Goal: Task Accomplishment & Management: Manage account settings

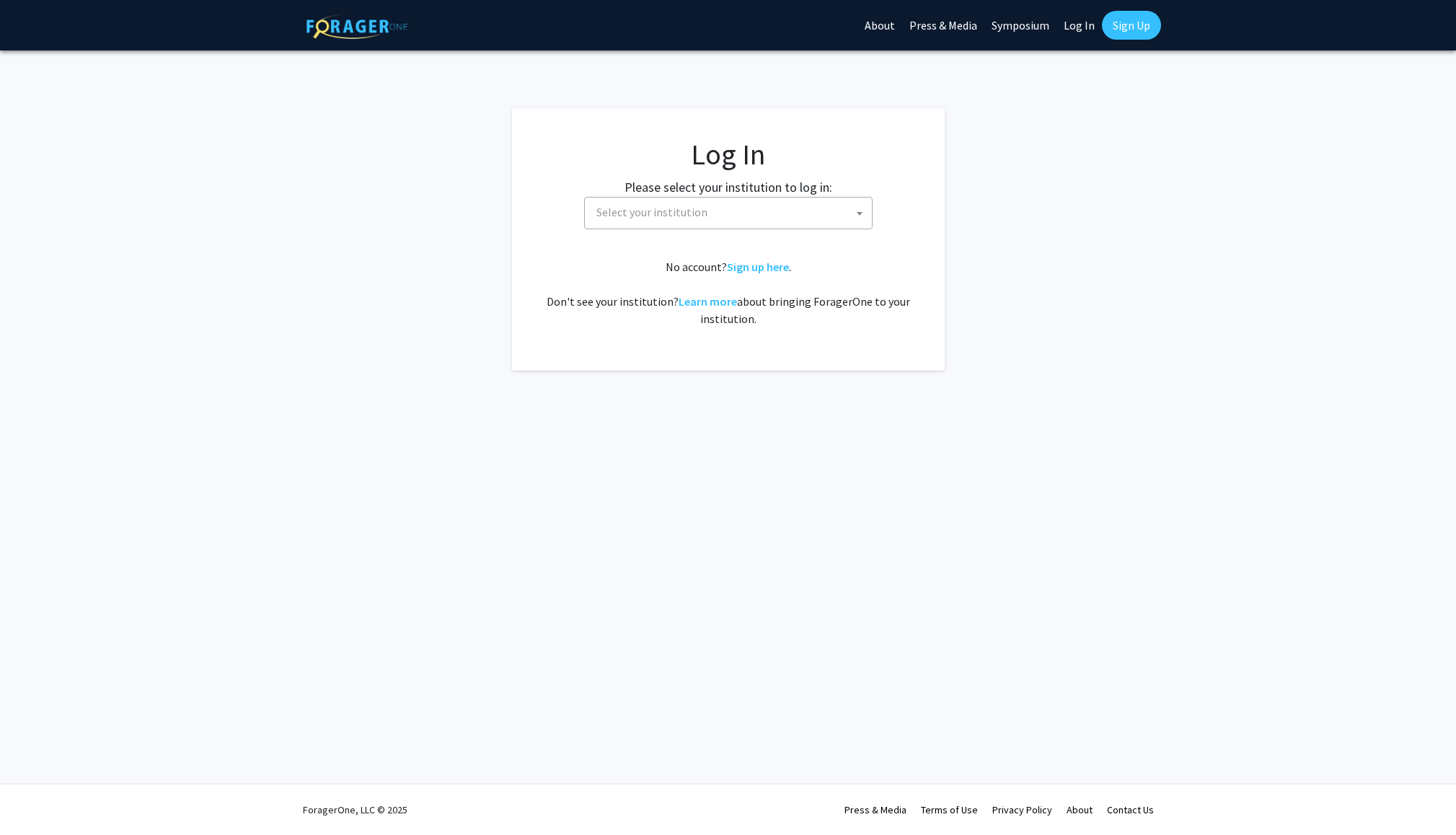
click at [656, 210] on span "Select your institution" at bounding box center [652, 212] width 111 height 15
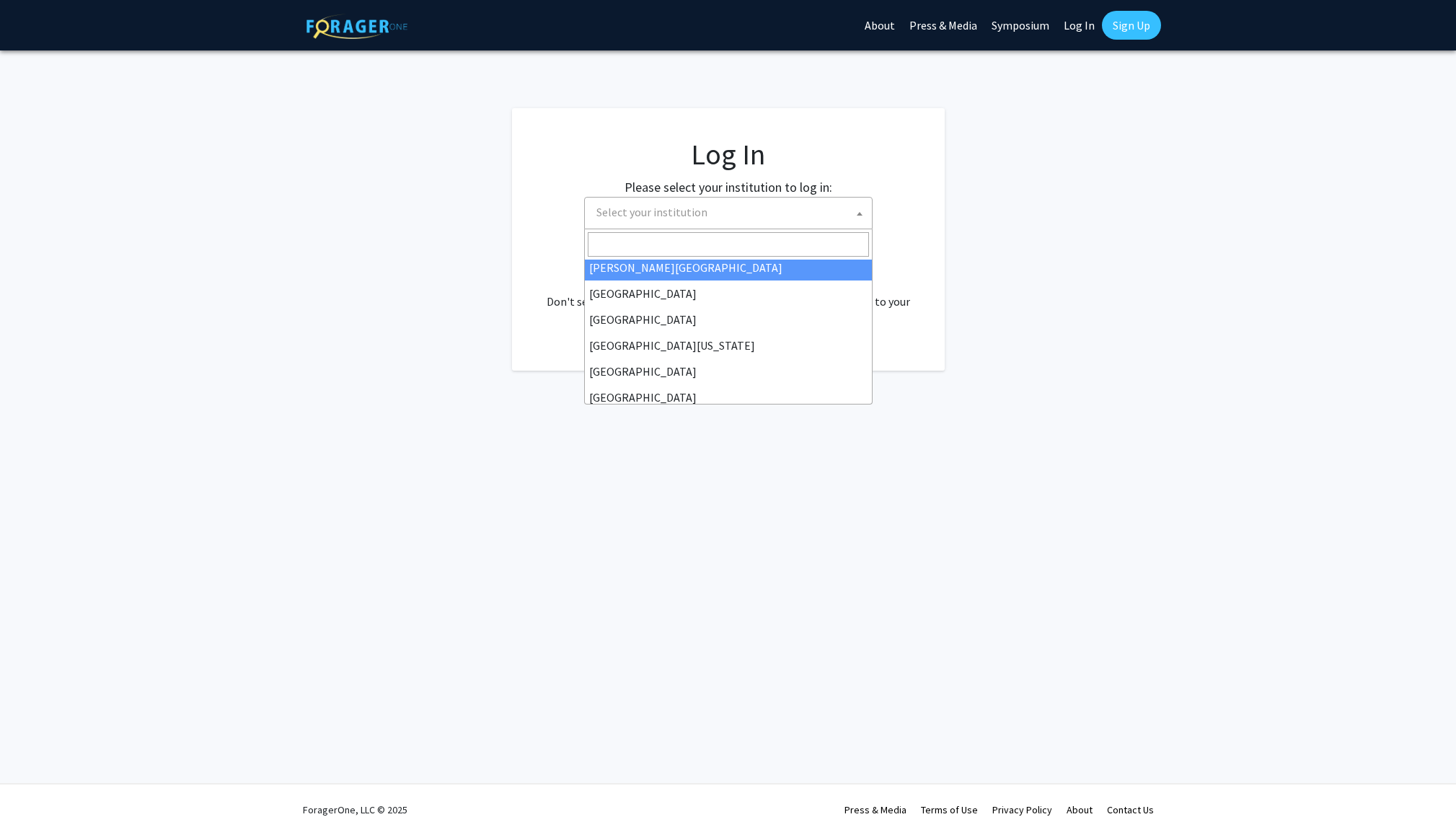
scroll to position [85, 0]
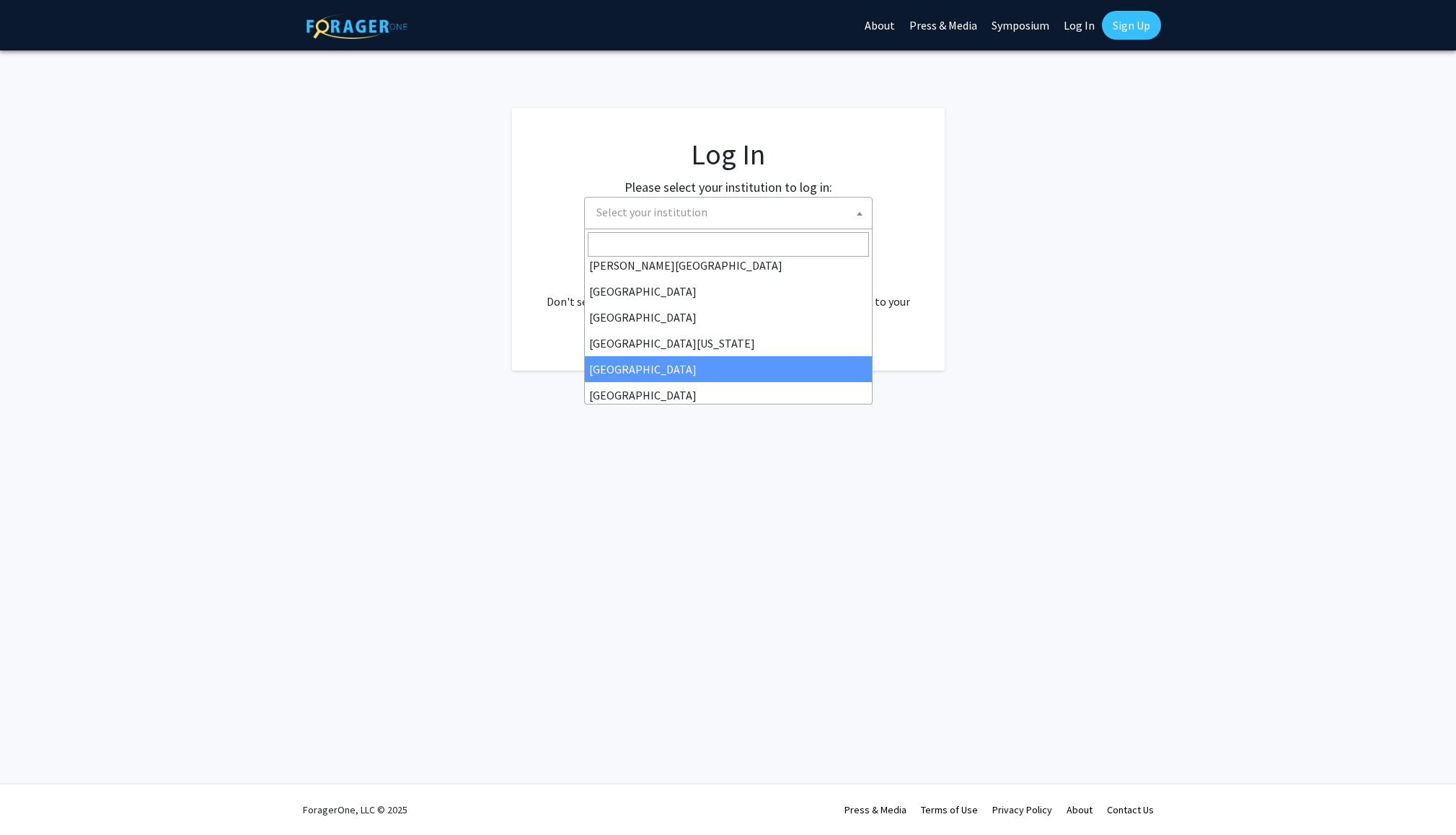
drag, startPoint x: 660, startPoint y: 381, endPoint x: 663, endPoint y: 370, distance: 11.4
select select "12"
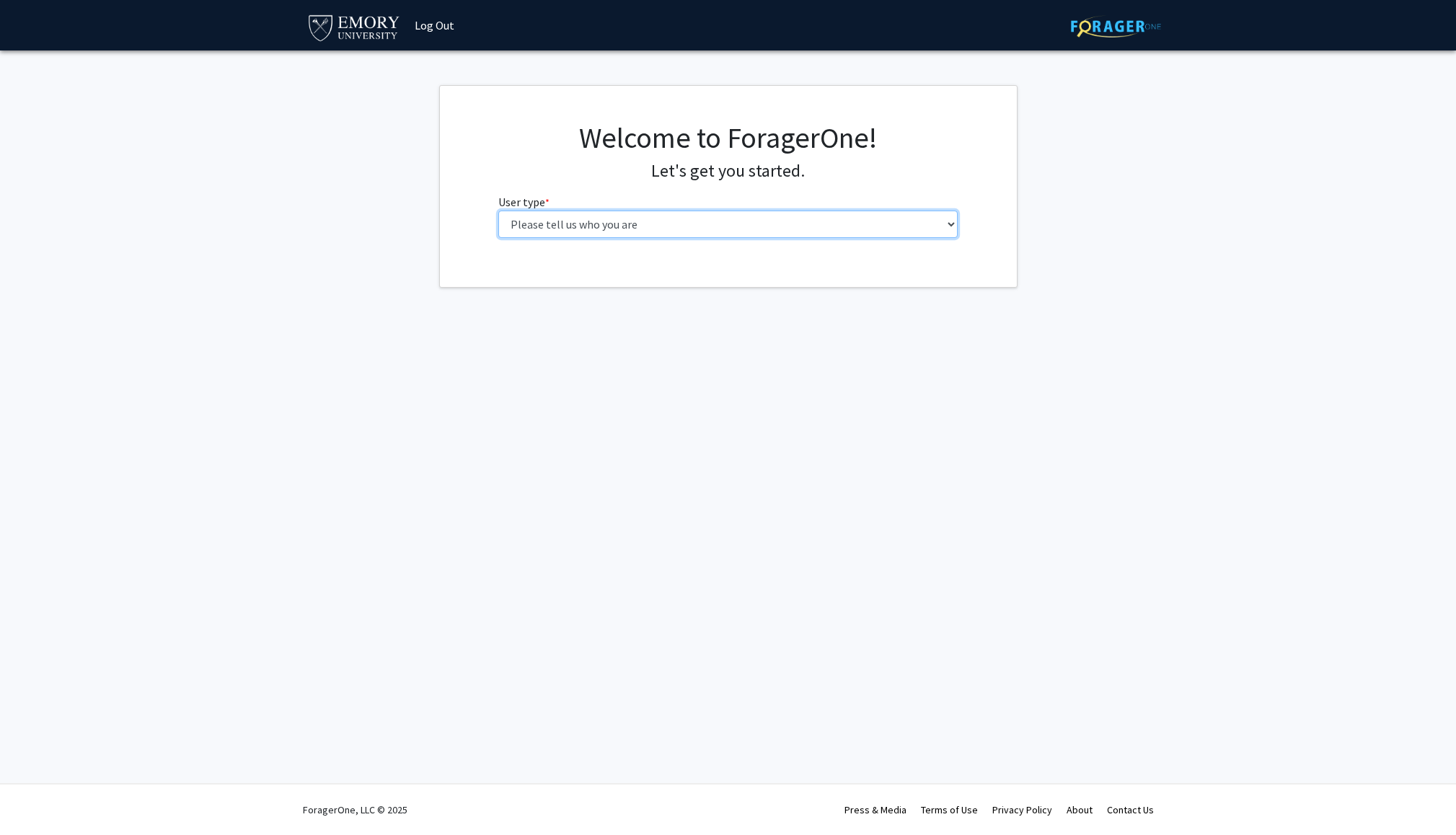
click at [648, 228] on select "Please tell us who you are Undergraduate Student Master's Student Doctoral Cand…" at bounding box center [728, 224] width 460 height 27
select select "5: faculty"
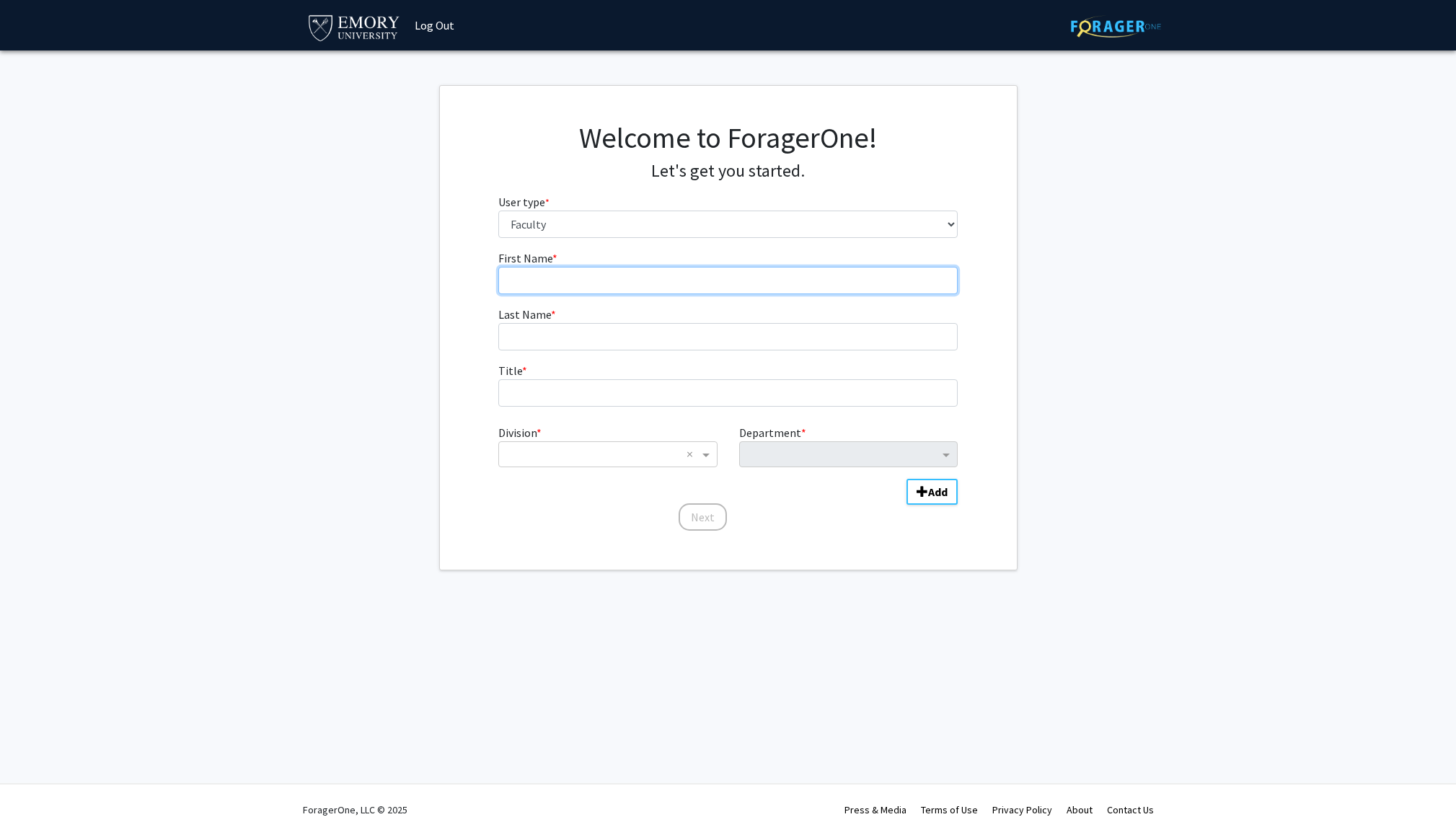
click at [565, 271] on input "First Name * required" at bounding box center [728, 281] width 460 height 27
type input "Shin"
type input "Park"
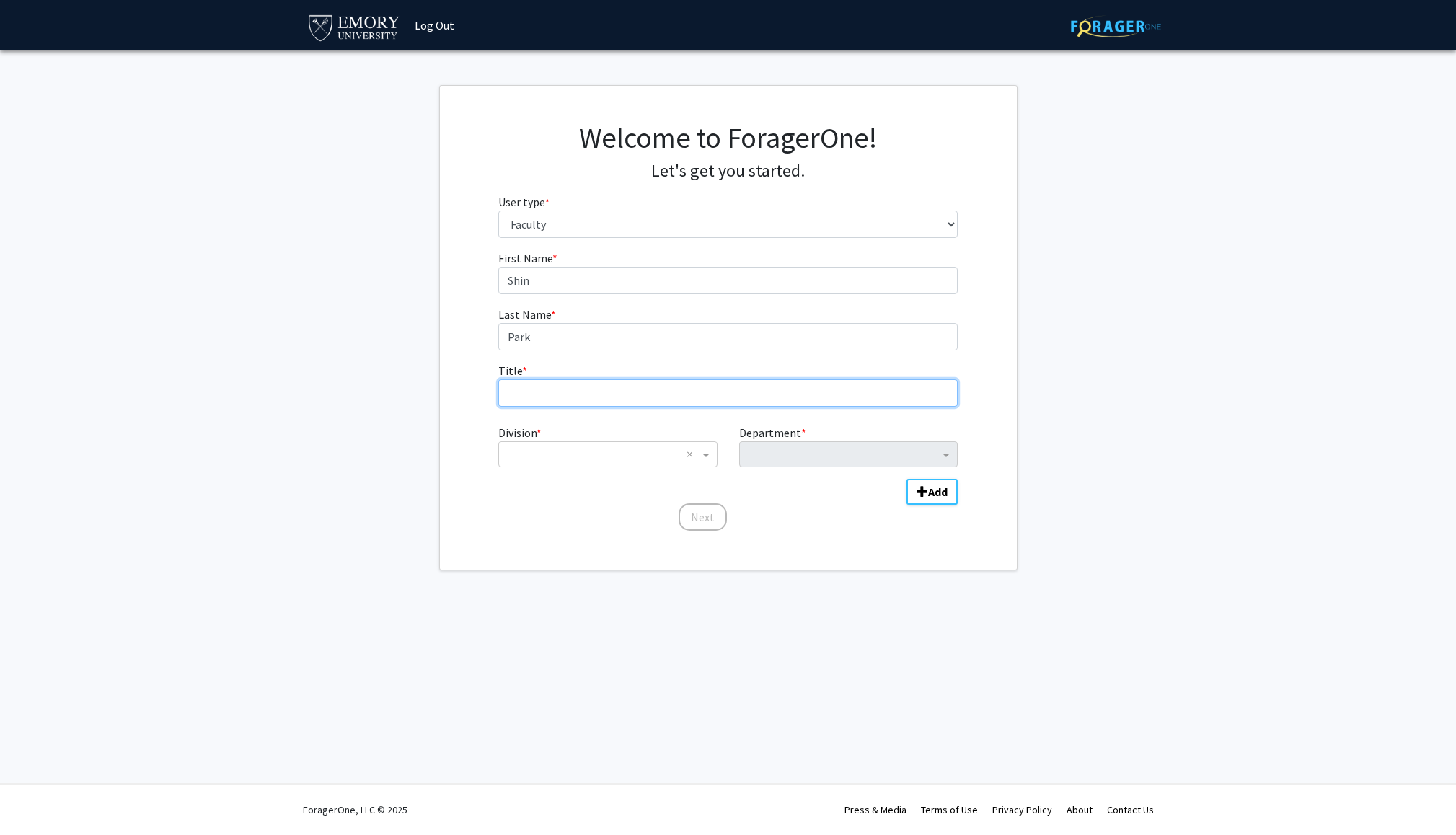
click at [553, 390] on input "Title * required" at bounding box center [728, 393] width 460 height 27
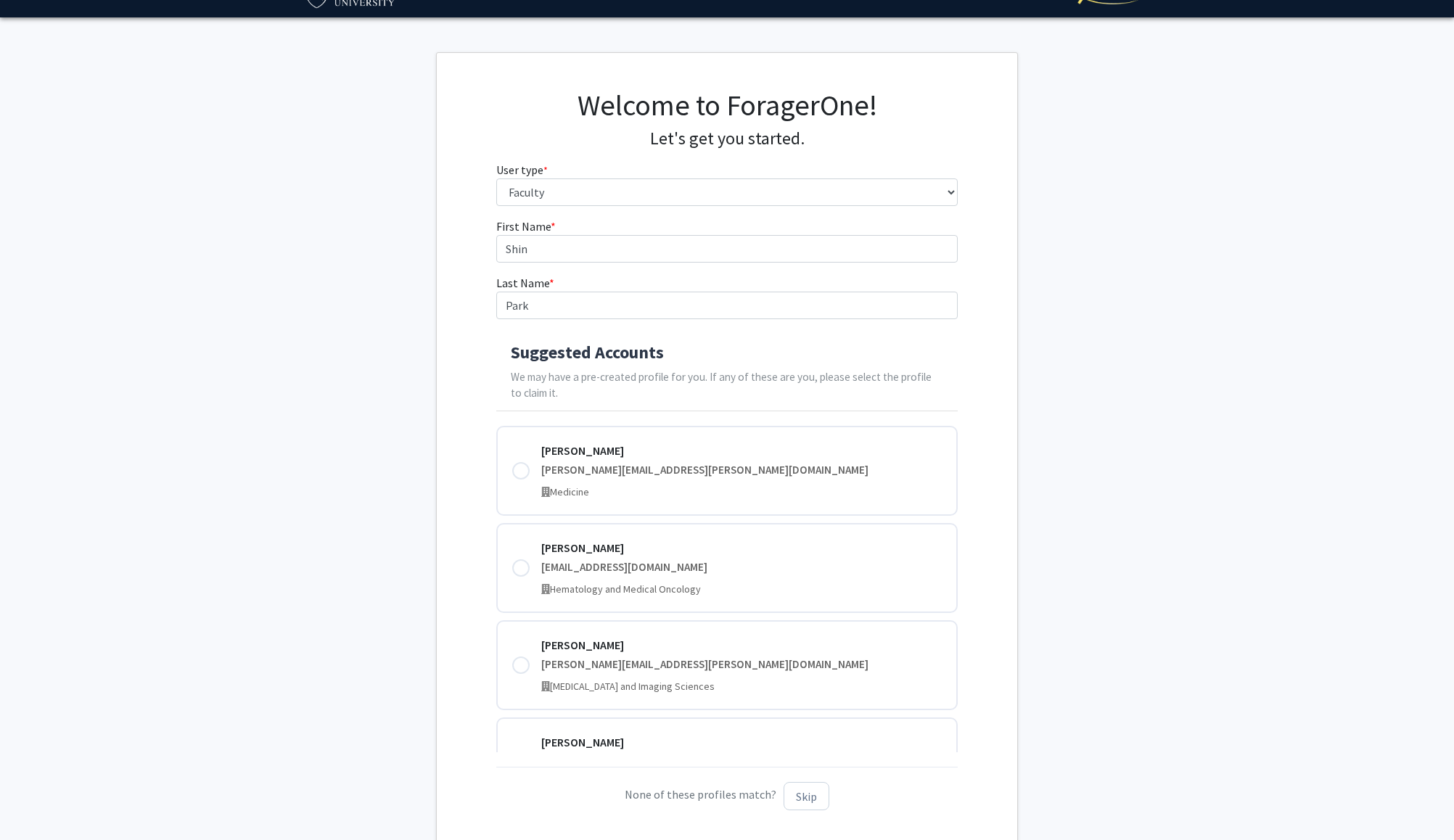
scroll to position [34, 0]
click at [516, 254] on input "Shin" at bounding box center [727, 248] width 463 height 27
click at [508, 245] on input "Shin" at bounding box center [727, 248] width 463 height 27
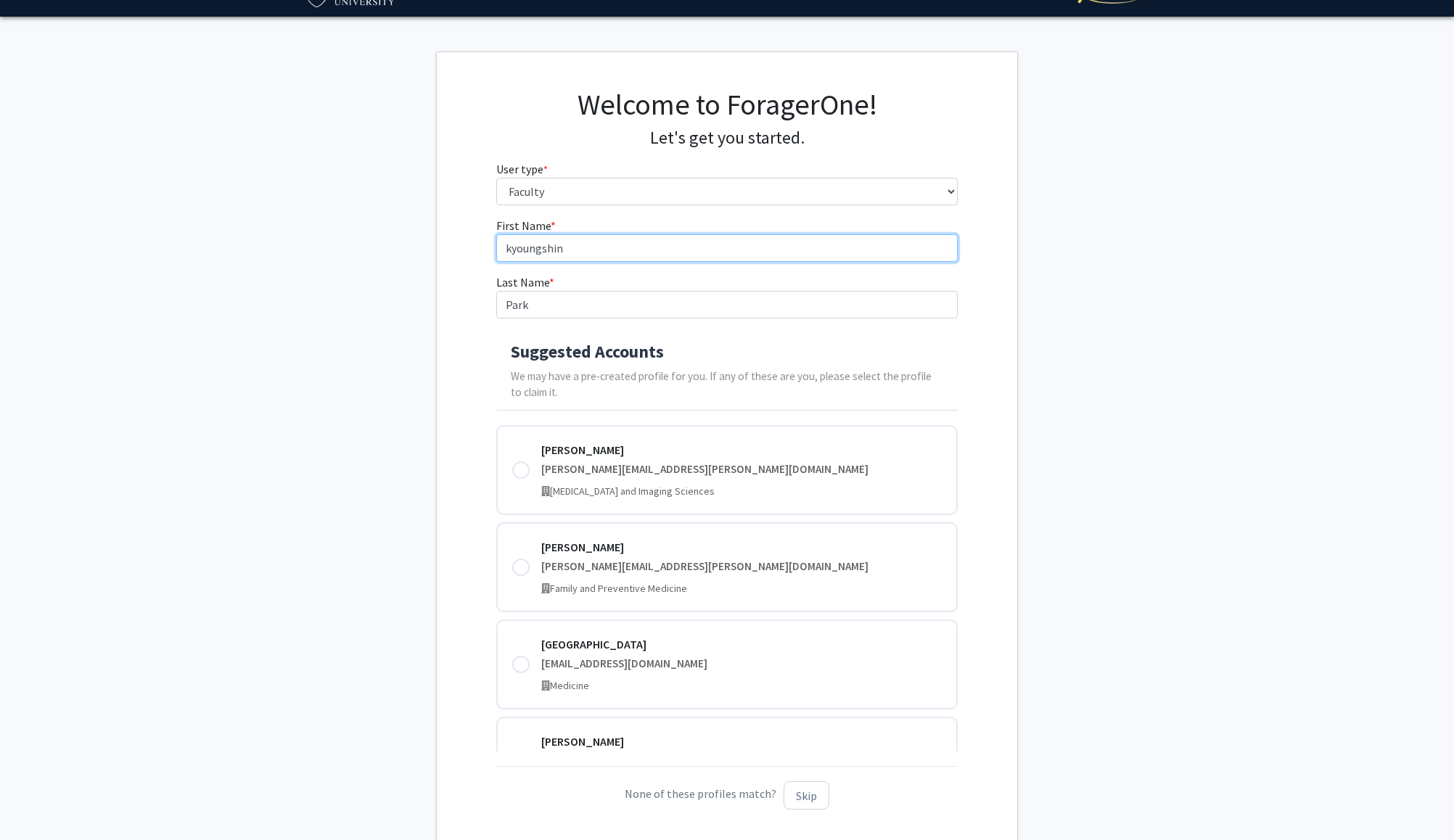
click at [508, 245] on input "kyoungshin" at bounding box center [727, 248] width 463 height 27
click at [589, 255] on input "kyoungshin" at bounding box center [727, 248] width 463 height 27
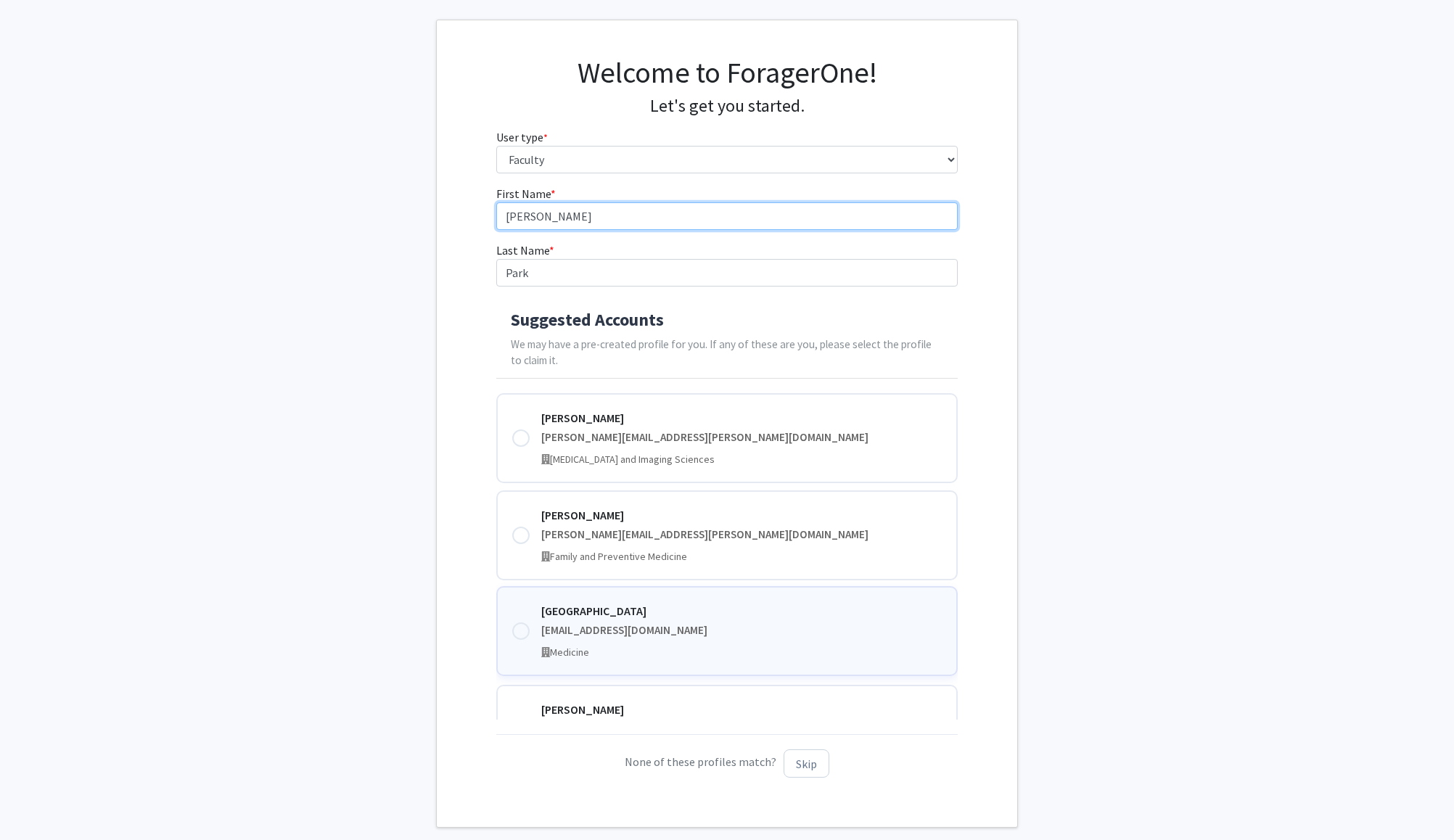
scroll to position [0, 0]
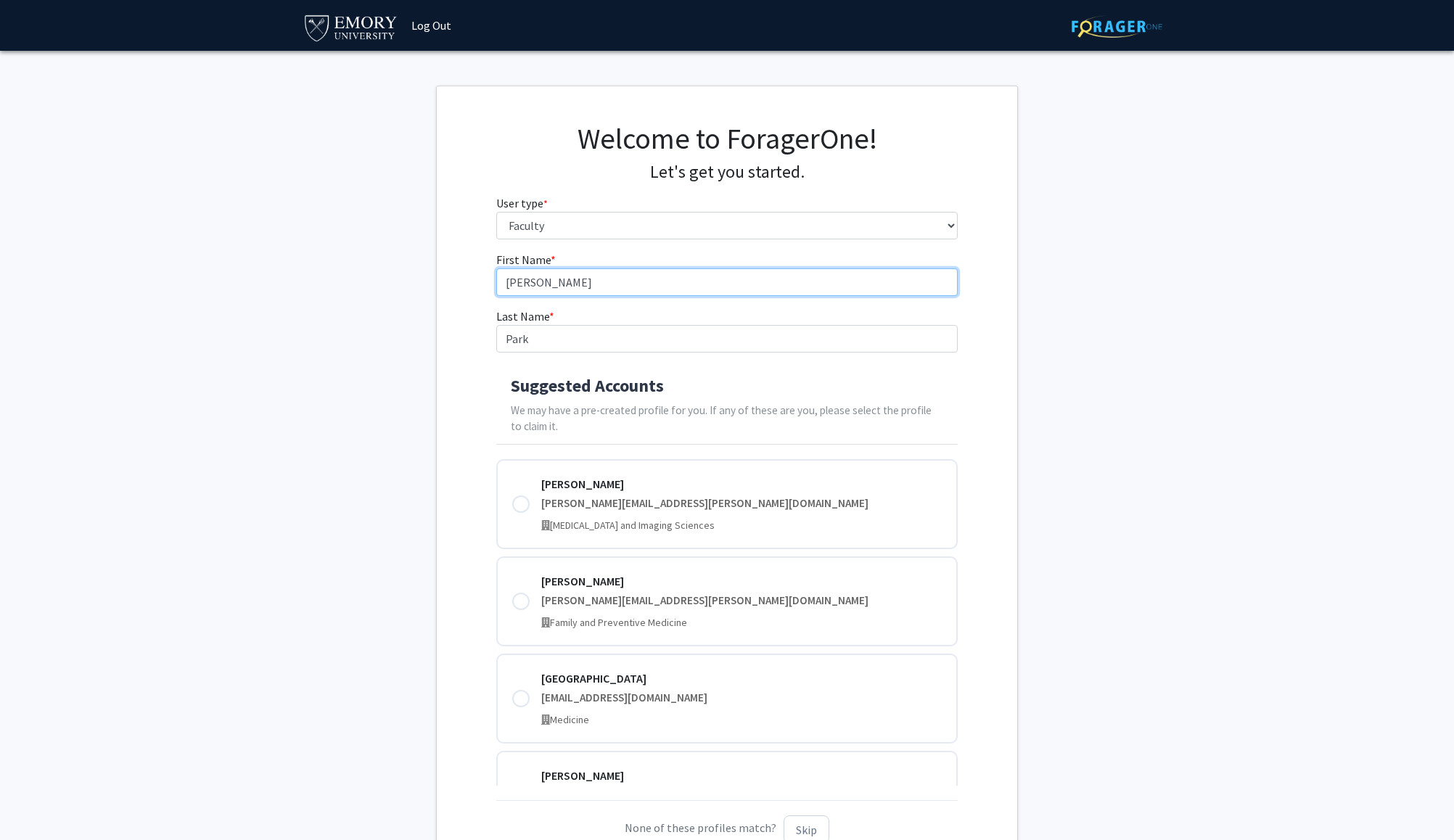
click at [553, 289] on input "[PERSON_NAME]" at bounding box center [727, 282] width 463 height 27
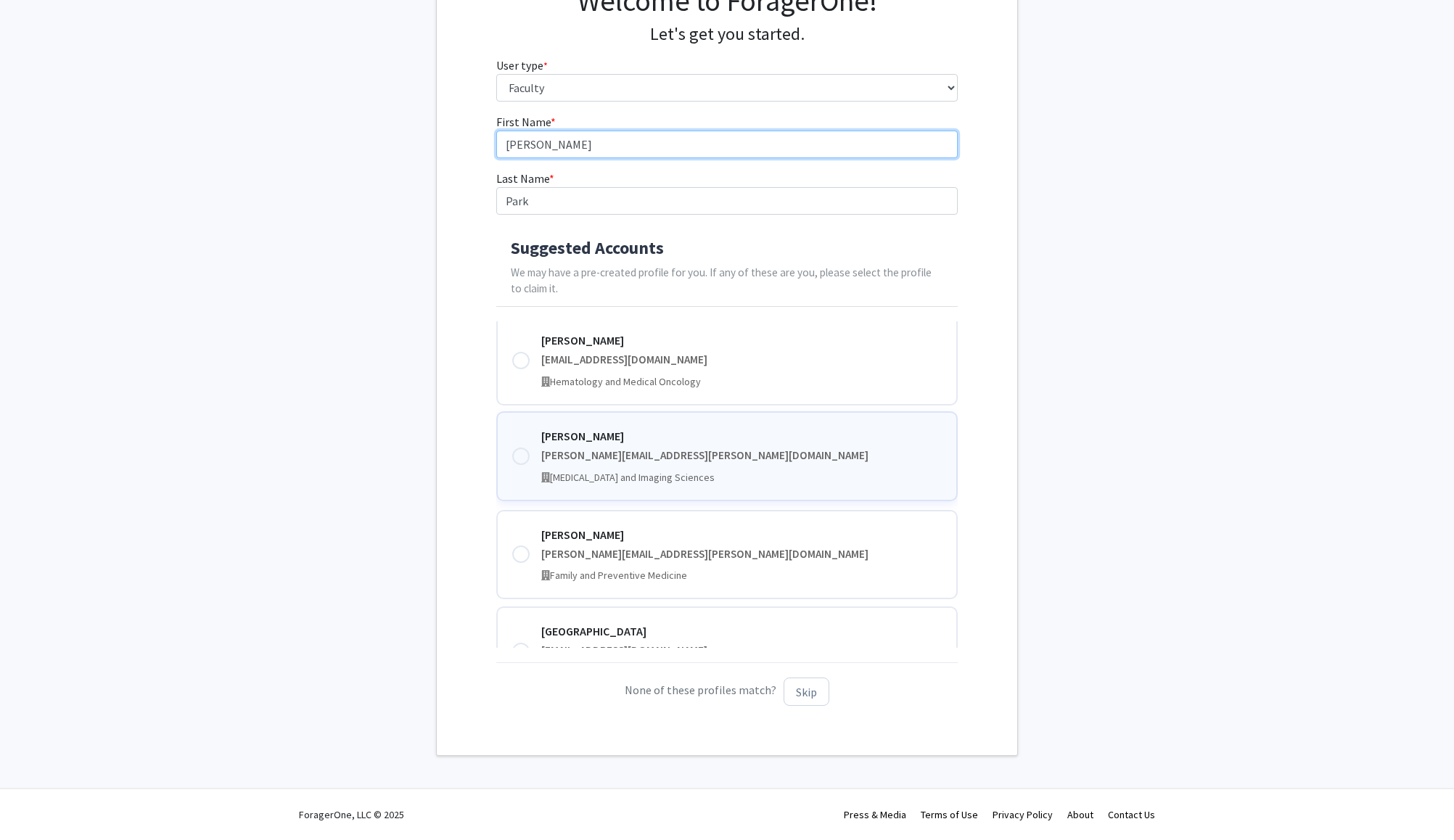
scroll to position [346, 0]
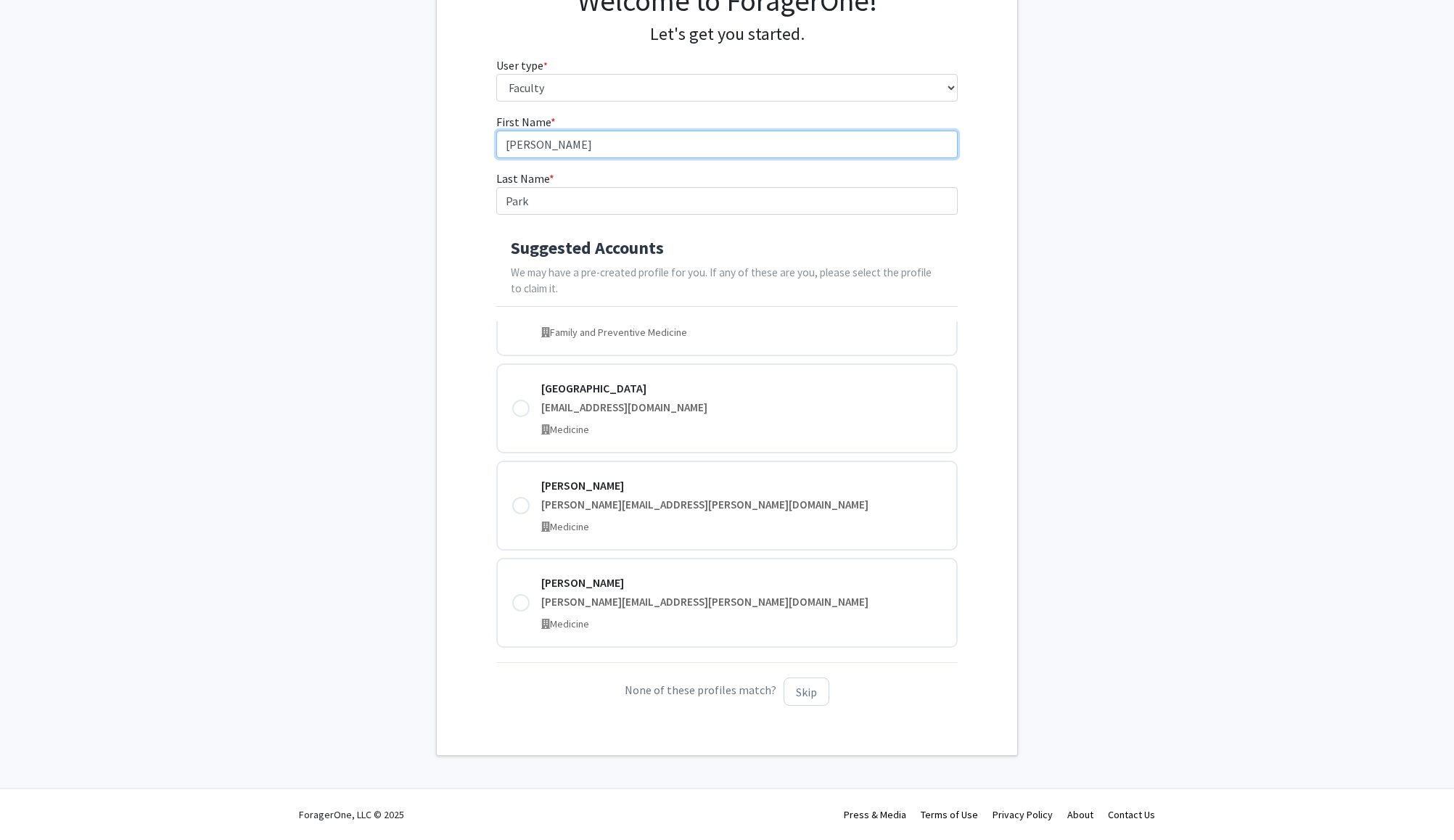
click at [559, 147] on input "[PERSON_NAME]" at bounding box center [727, 144] width 463 height 27
click at [809, 697] on button "Skip" at bounding box center [806, 691] width 46 height 28
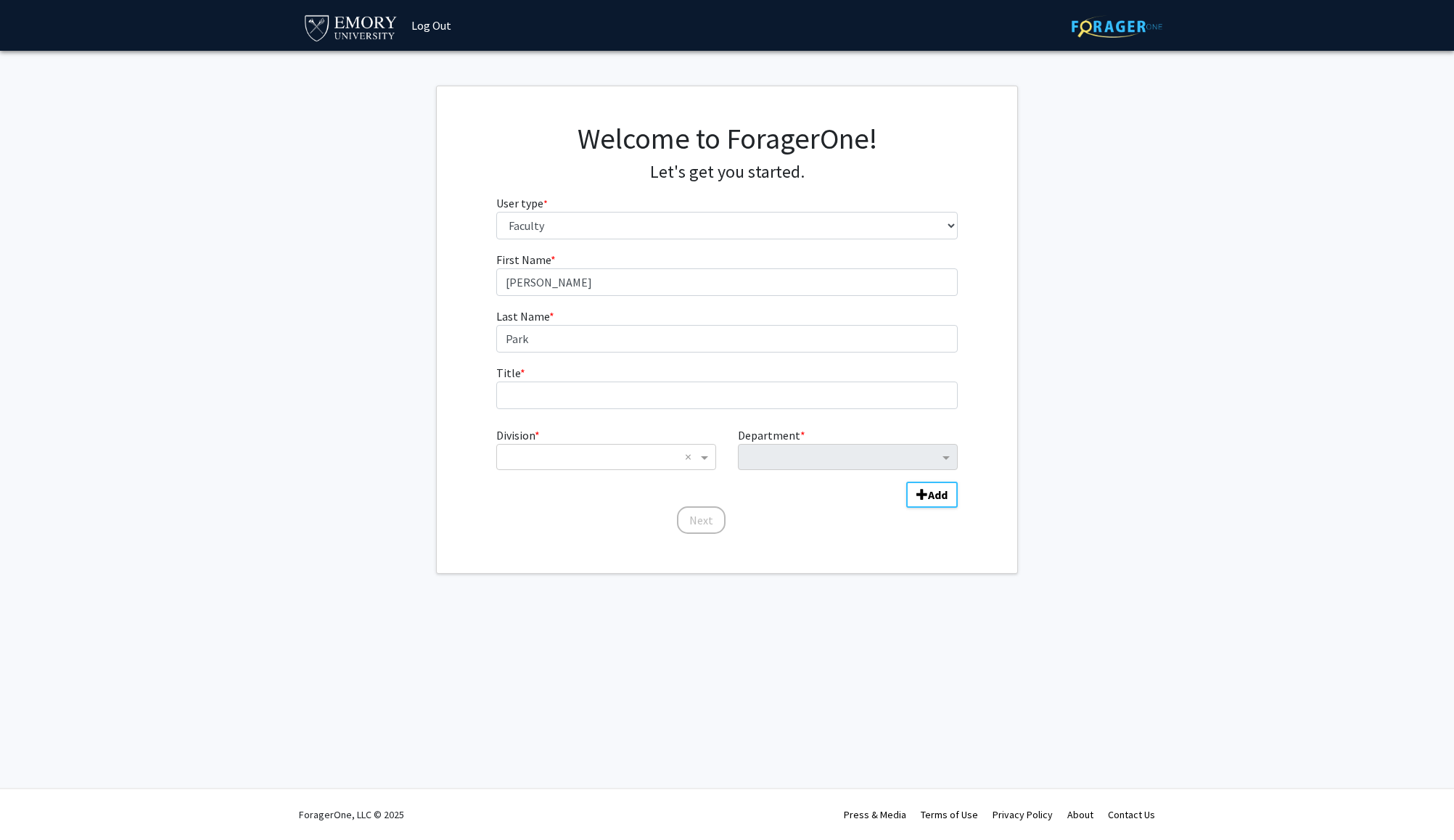
scroll to position [0, 0]
click at [575, 295] on input "[PERSON_NAME]" at bounding box center [732, 282] width 463 height 27
type input "k"
type input "Shin"
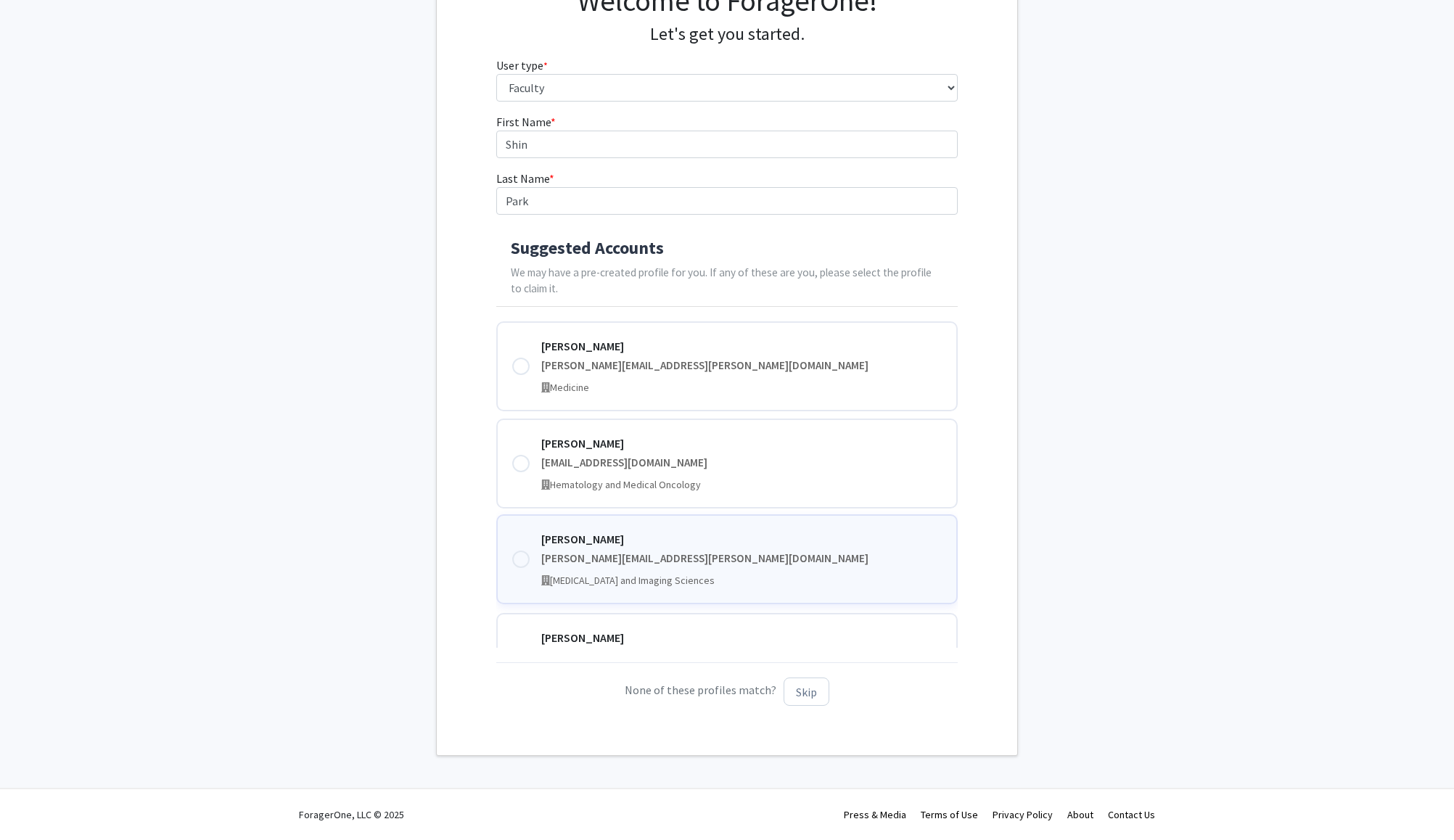
scroll to position [346, 0]
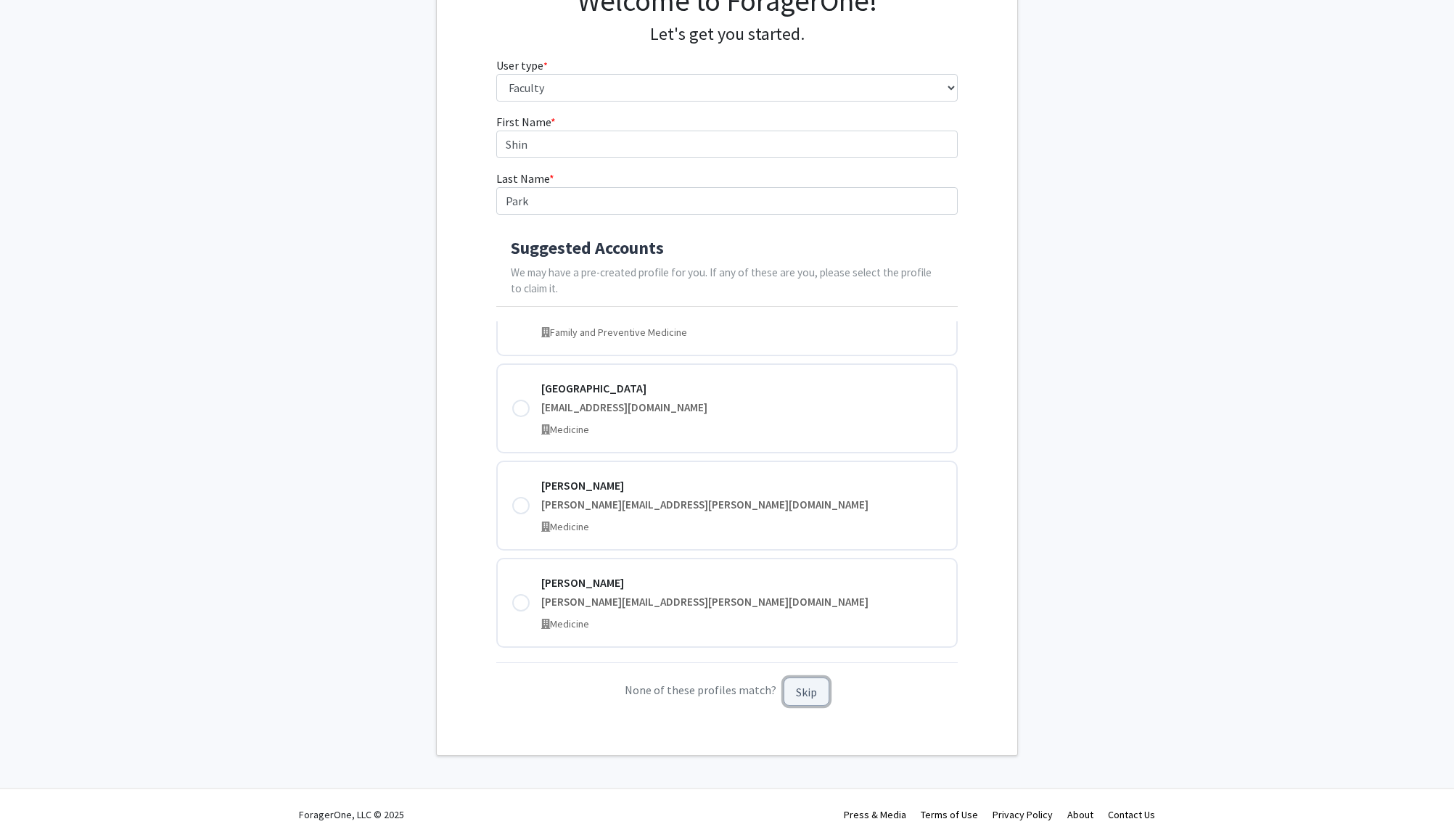
click at [805, 698] on button "Skip" at bounding box center [806, 691] width 46 height 28
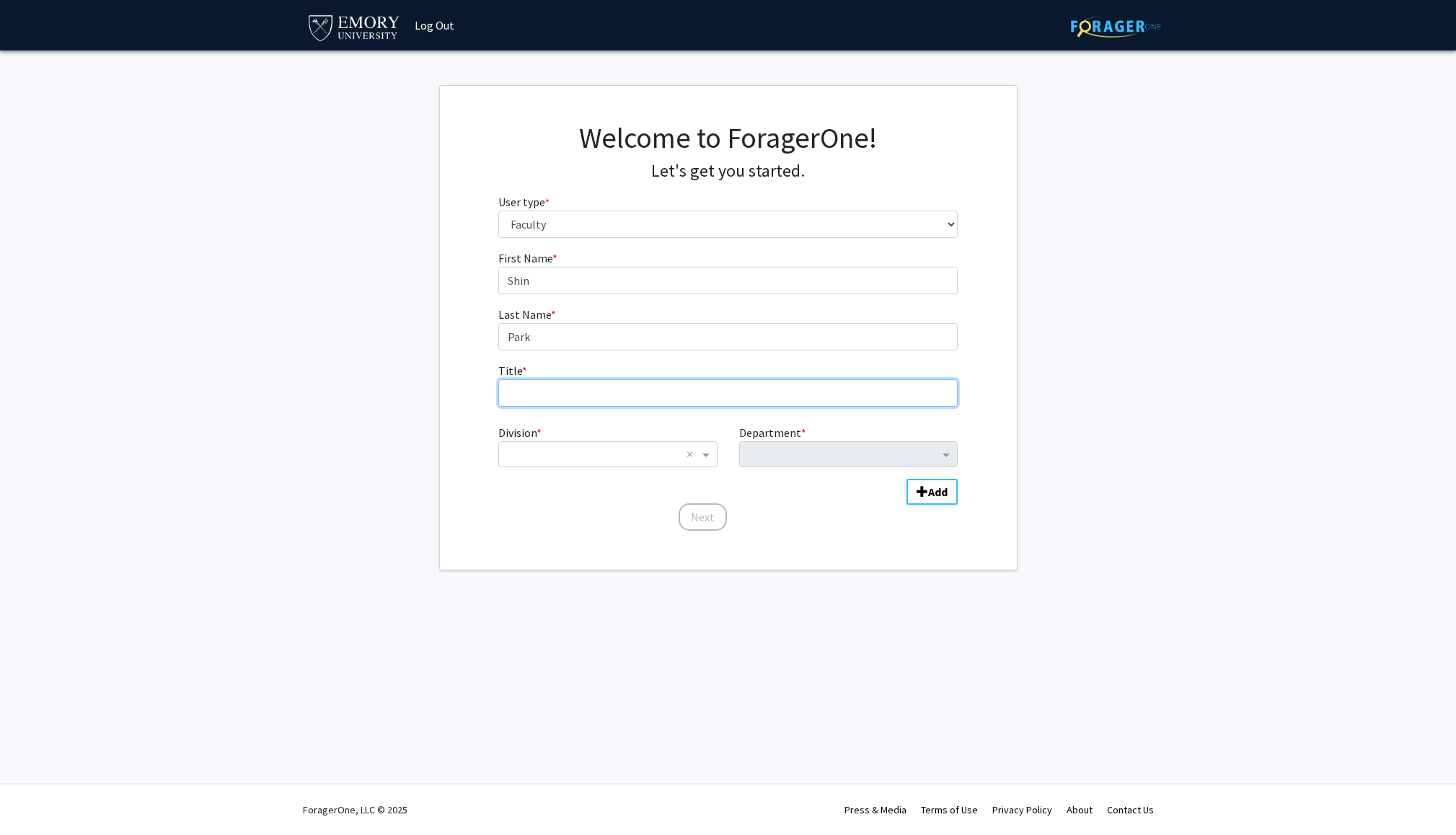
click at [544, 395] on input "Title * required" at bounding box center [728, 393] width 460 height 27
type input "Assistant Professor"
type input "g"
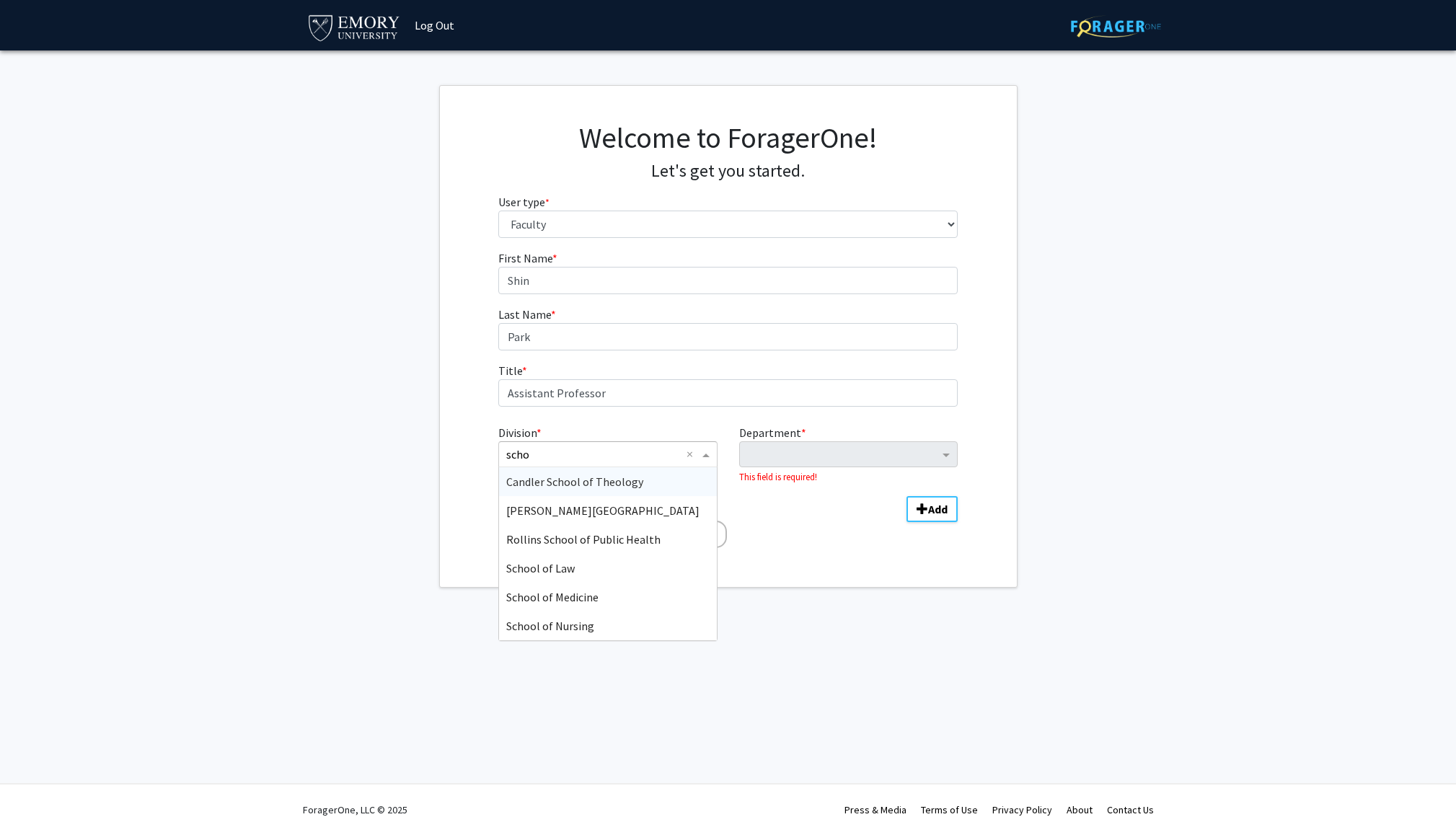
type input "schoo"
click at [561, 598] on span "School of Medicine" at bounding box center [552, 596] width 92 height 15
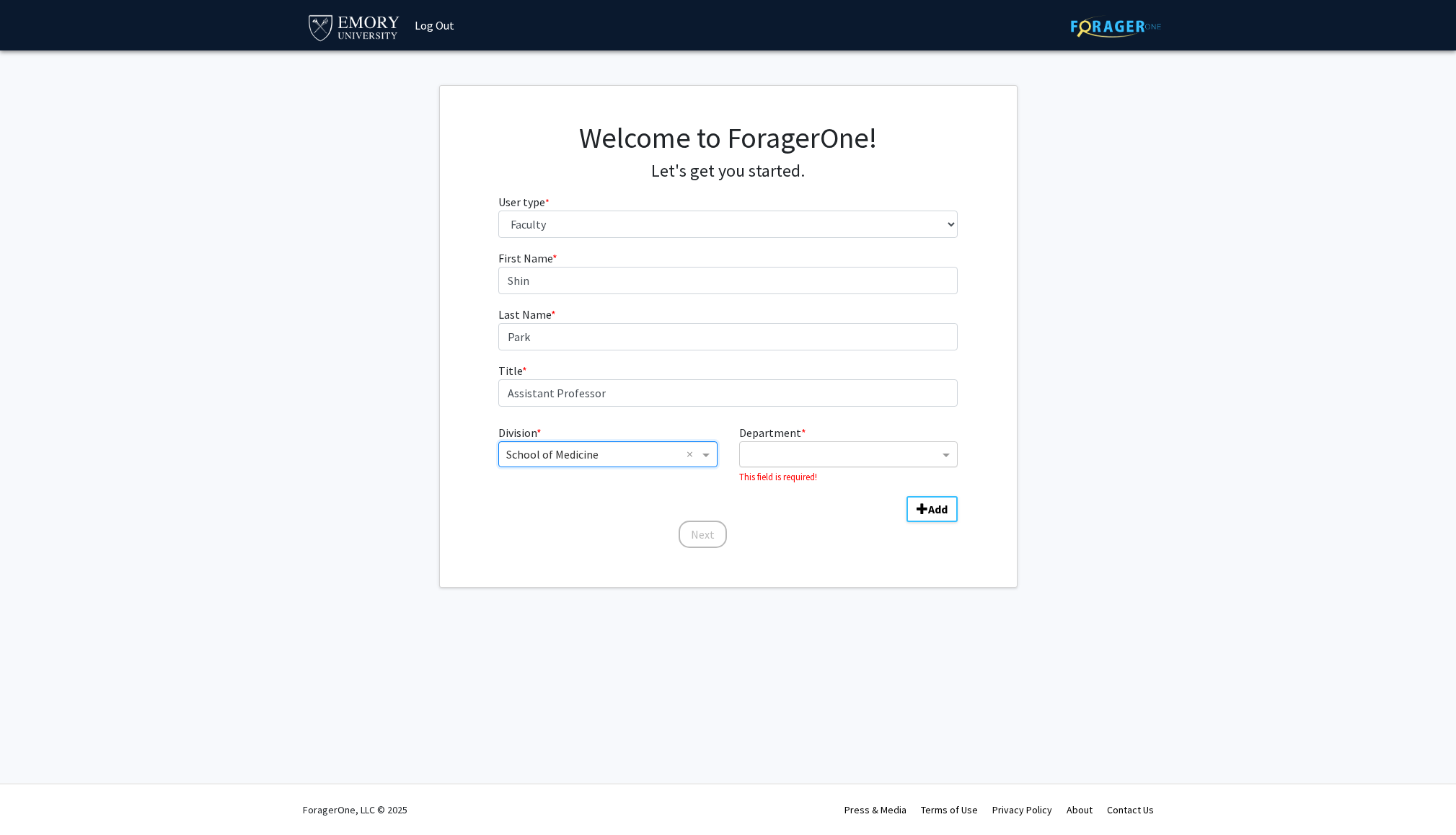
click at [804, 449] on input "Department" at bounding box center [843, 455] width 192 height 17
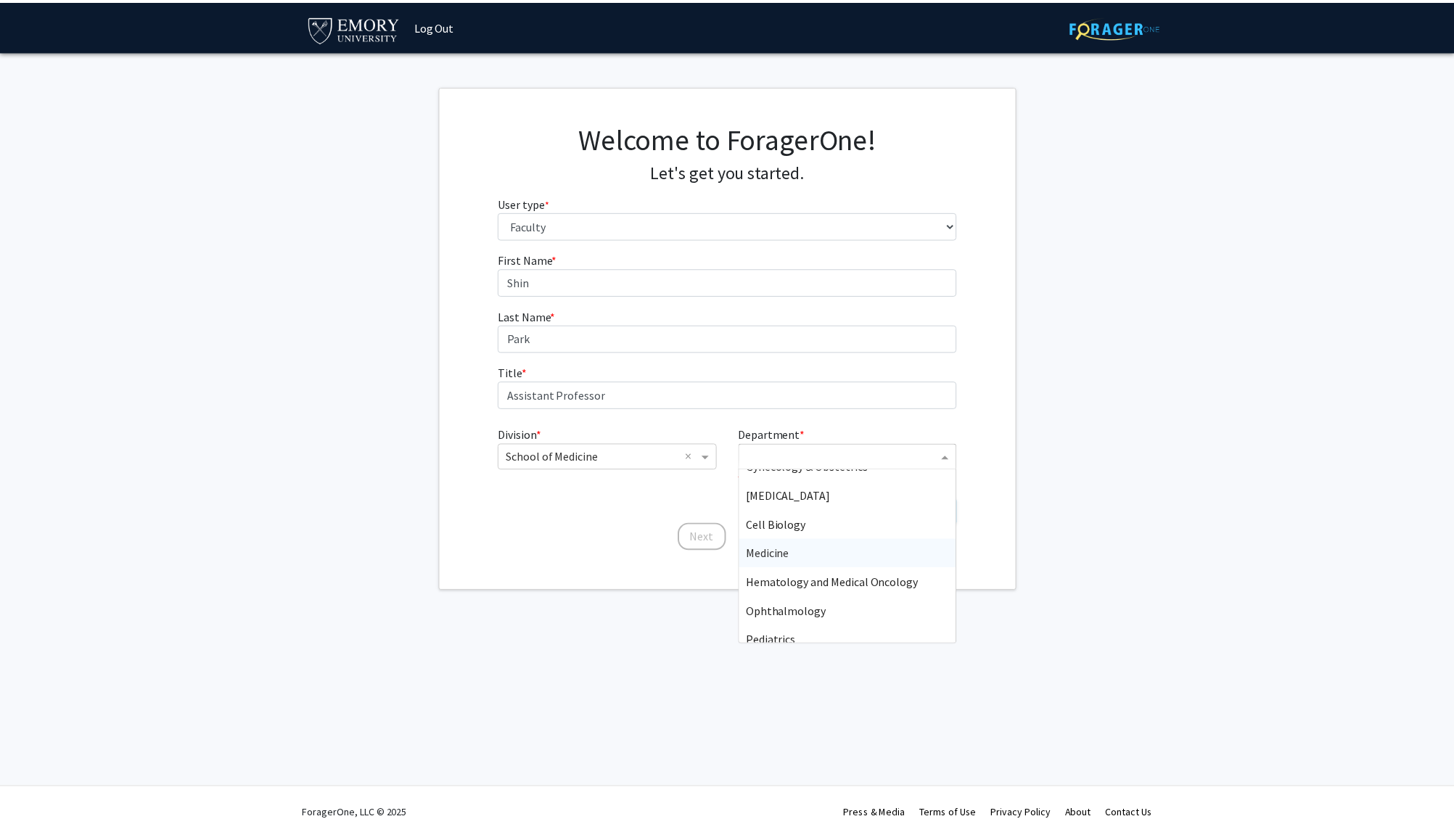
scroll to position [506, 0]
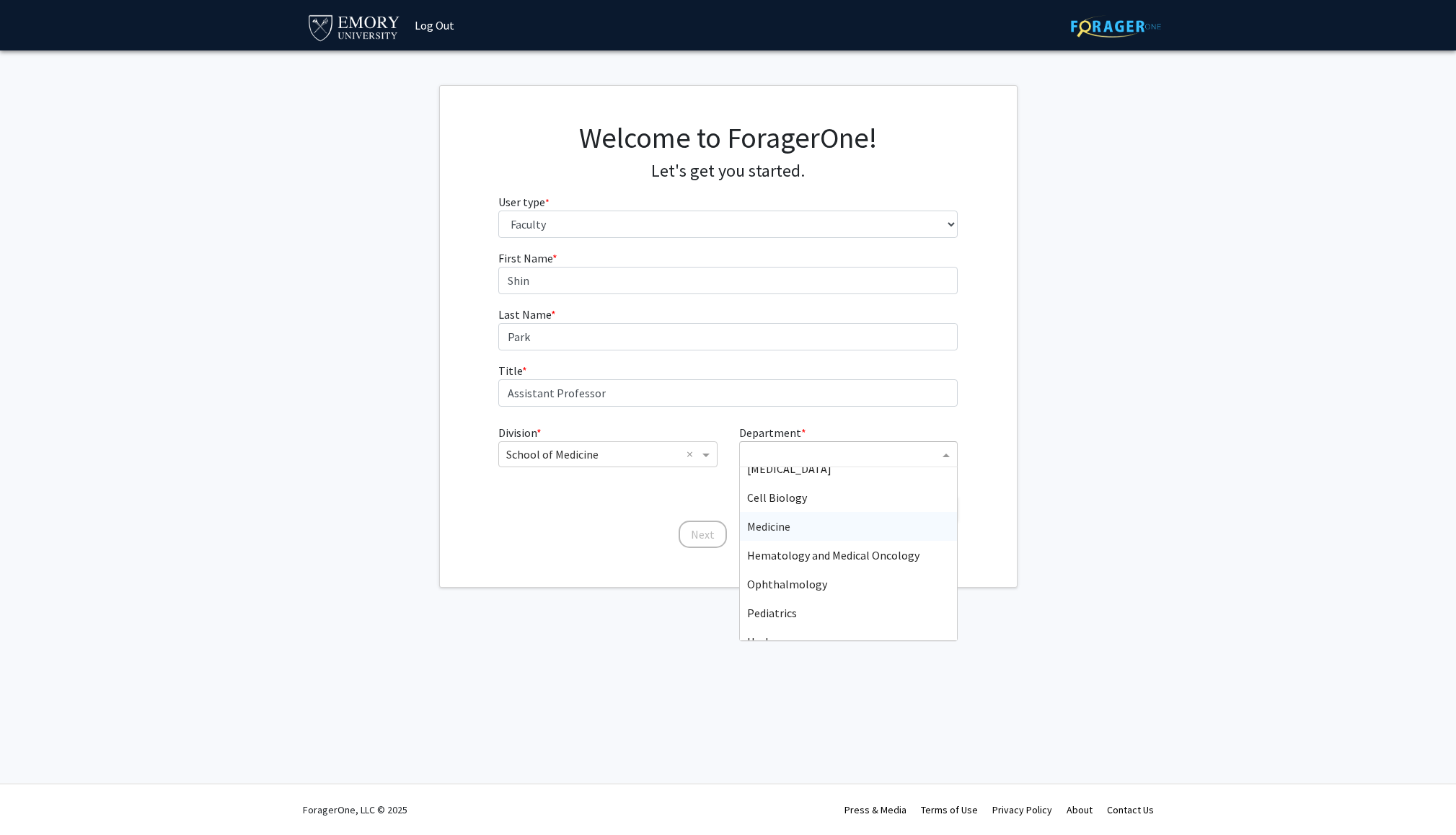
click at [818, 527] on div "Medicine" at bounding box center [848, 526] width 217 height 29
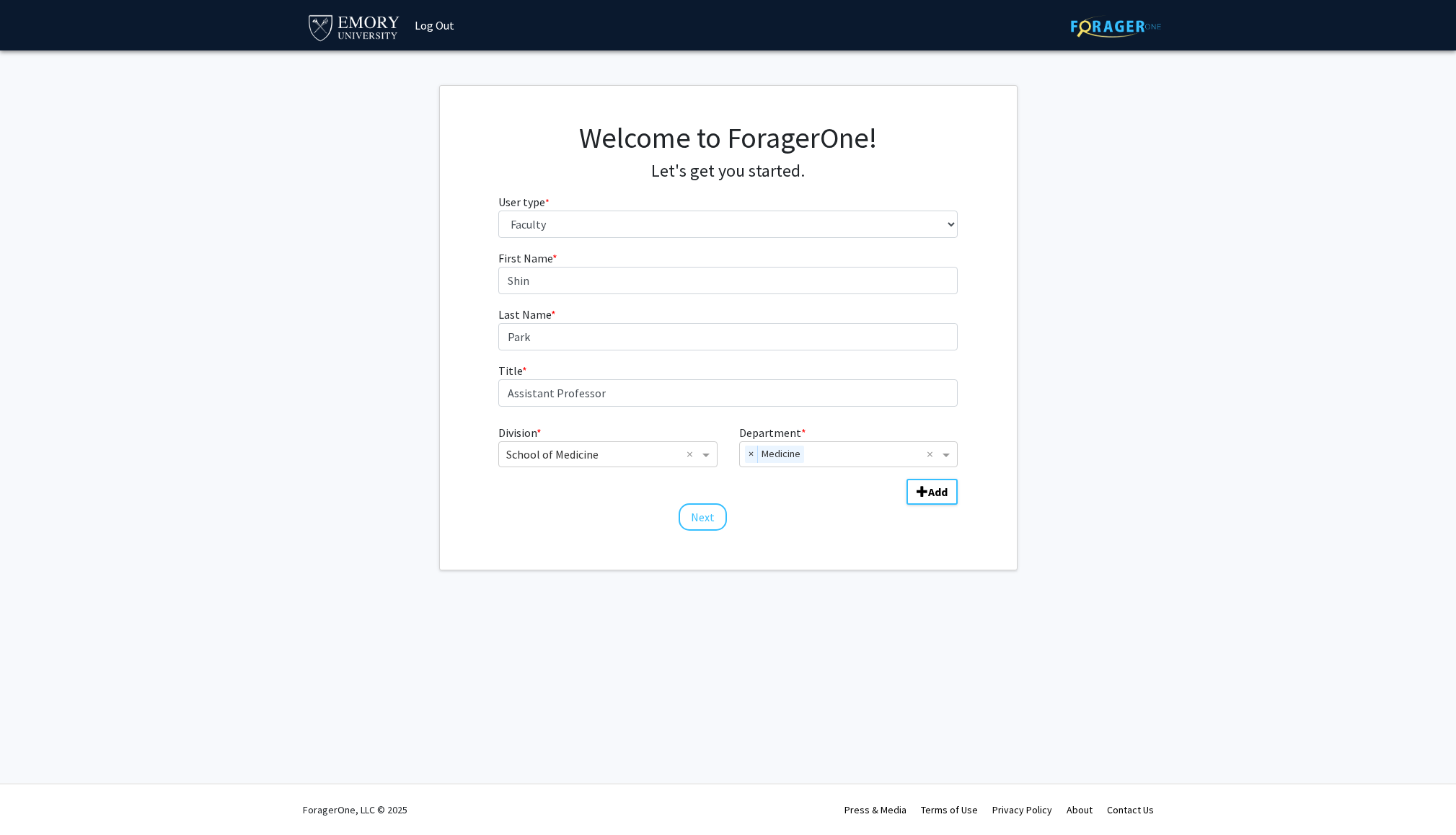
click at [586, 518] on div "First Name * required [PERSON_NAME] Last Name * required Park Title * required …" at bounding box center [728, 391] width 481 height 283
click at [705, 515] on button "Next" at bounding box center [703, 517] width 48 height 27
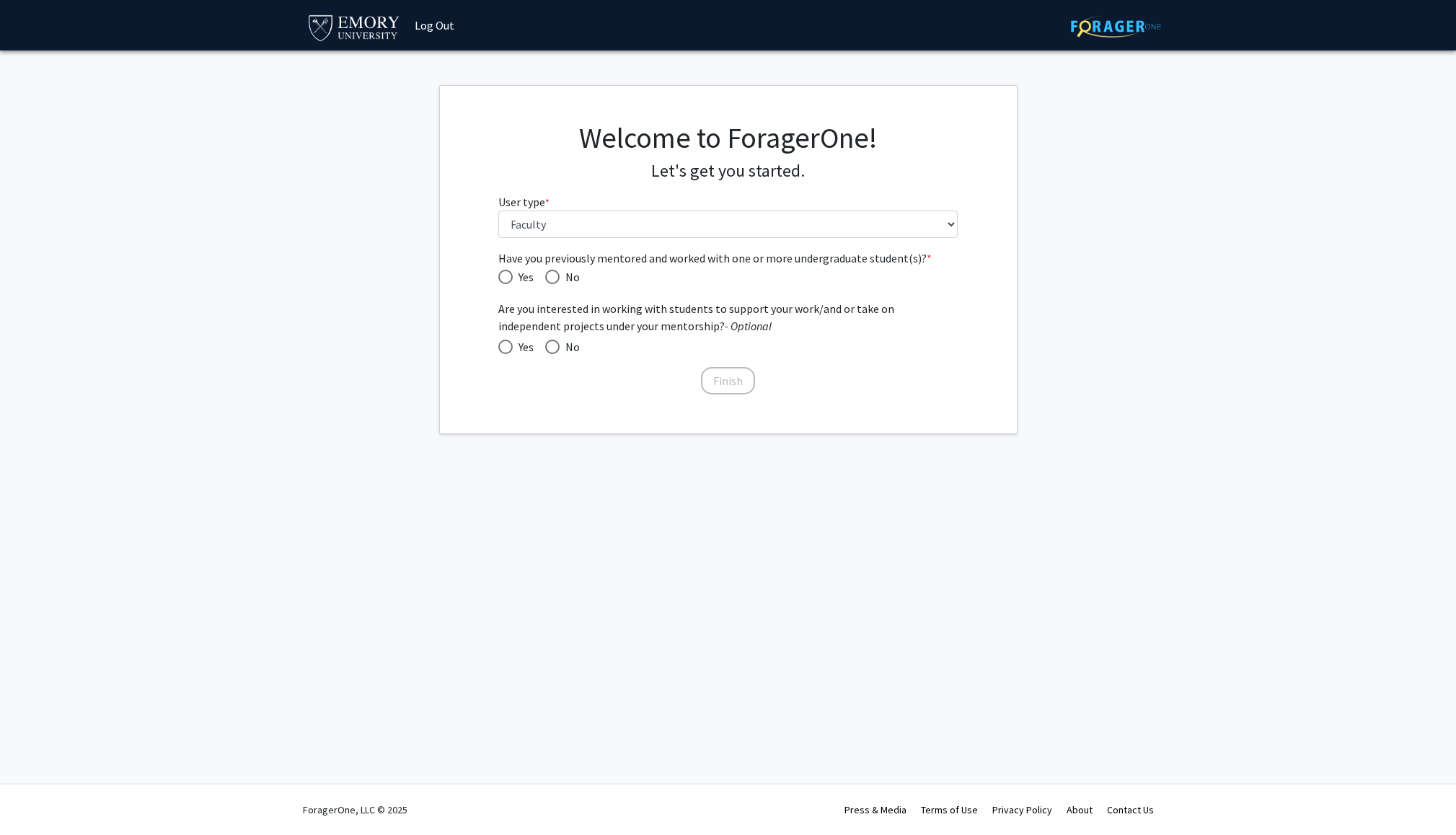
click at [505, 276] on span "Have you previously mentored and worked with one or more undergraduate student(…" at bounding box center [505, 277] width 15 height 15
click at [505, 276] on input "Yes" at bounding box center [505, 277] width 15 height 15
radio input "true"
click at [505, 347] on span at bounding box center [505, 346] width 15 height 15
click at [505, 347] on input "Yes" at bounding box center [505, 346] width 15 height 15
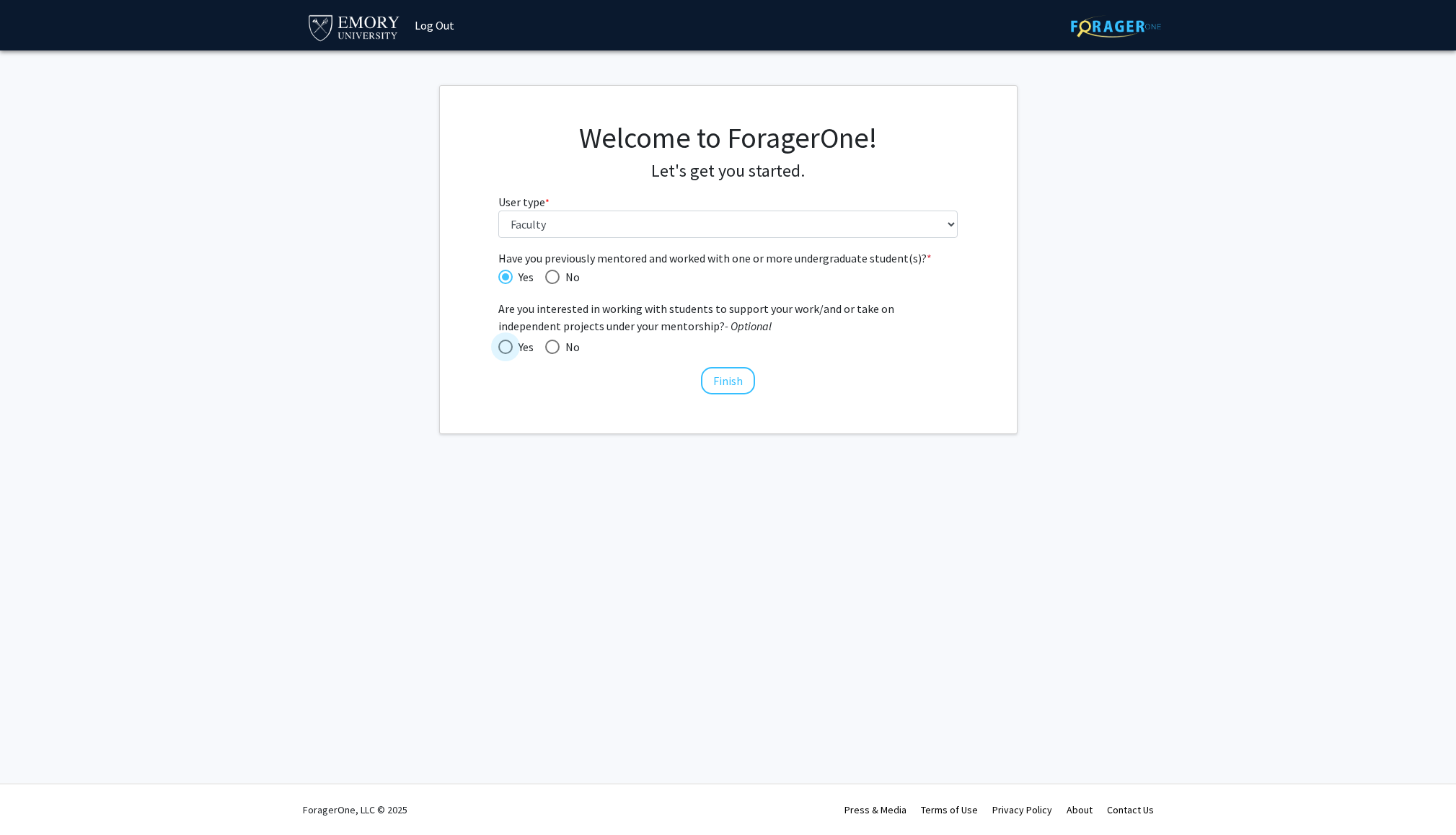
radio input "true"
click at [731, 384] on button "Finish" at bounding box center [728, 380] width 54 height 27
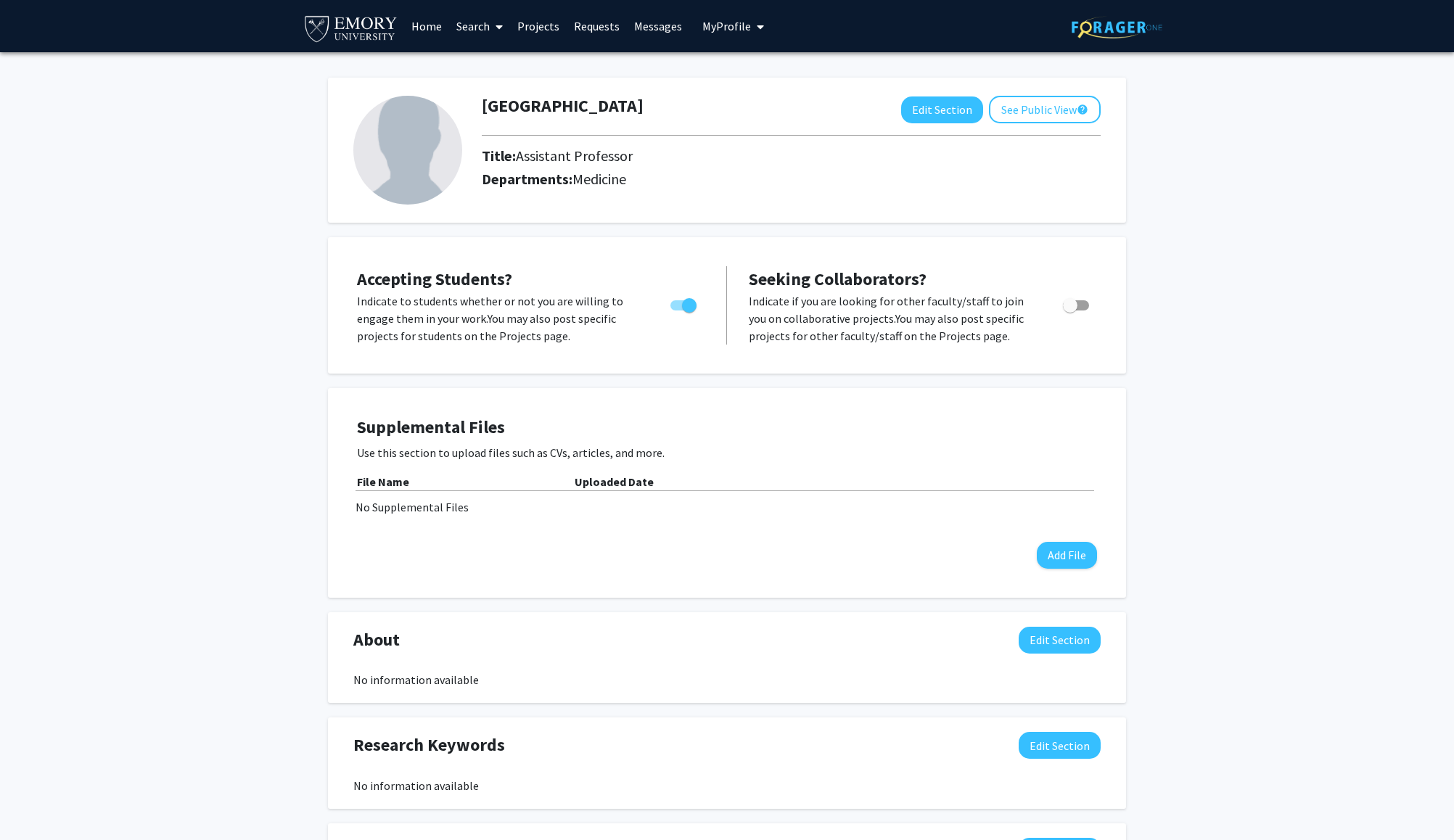
click at [1080, 306] on span "Toggle" at bounding box center [1075, 305] width 26 height 10
click at [1070, 310] on input "Toggle" at bounding box center [1069, 310] width 1 height 1
checkbox input "true"
click at [936, 114] on button "Edit Section" at bounding box center [942, 110] width 82 height 27
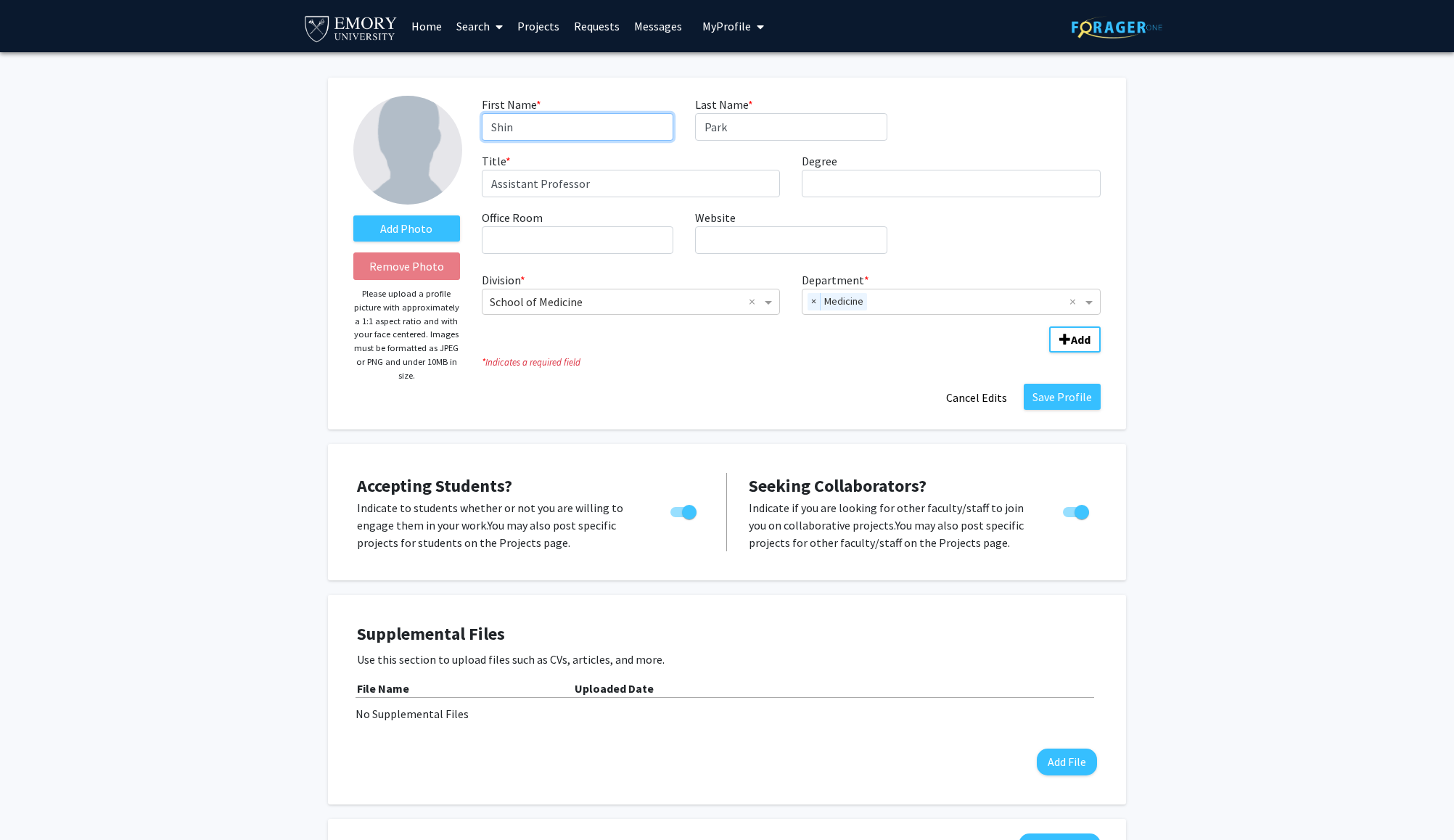
click at [493, 128] on input "Shin" at bounding box center [578, 127] width 192 height 27
type input "[PERSON_NAME]"
click at [408, 237] on label "Add Photo" at bounding box center [407, 228] width 107 height 26
click at [0, 0] on input "Add Photo" at bounding box center [0, 0] width 0 height 0
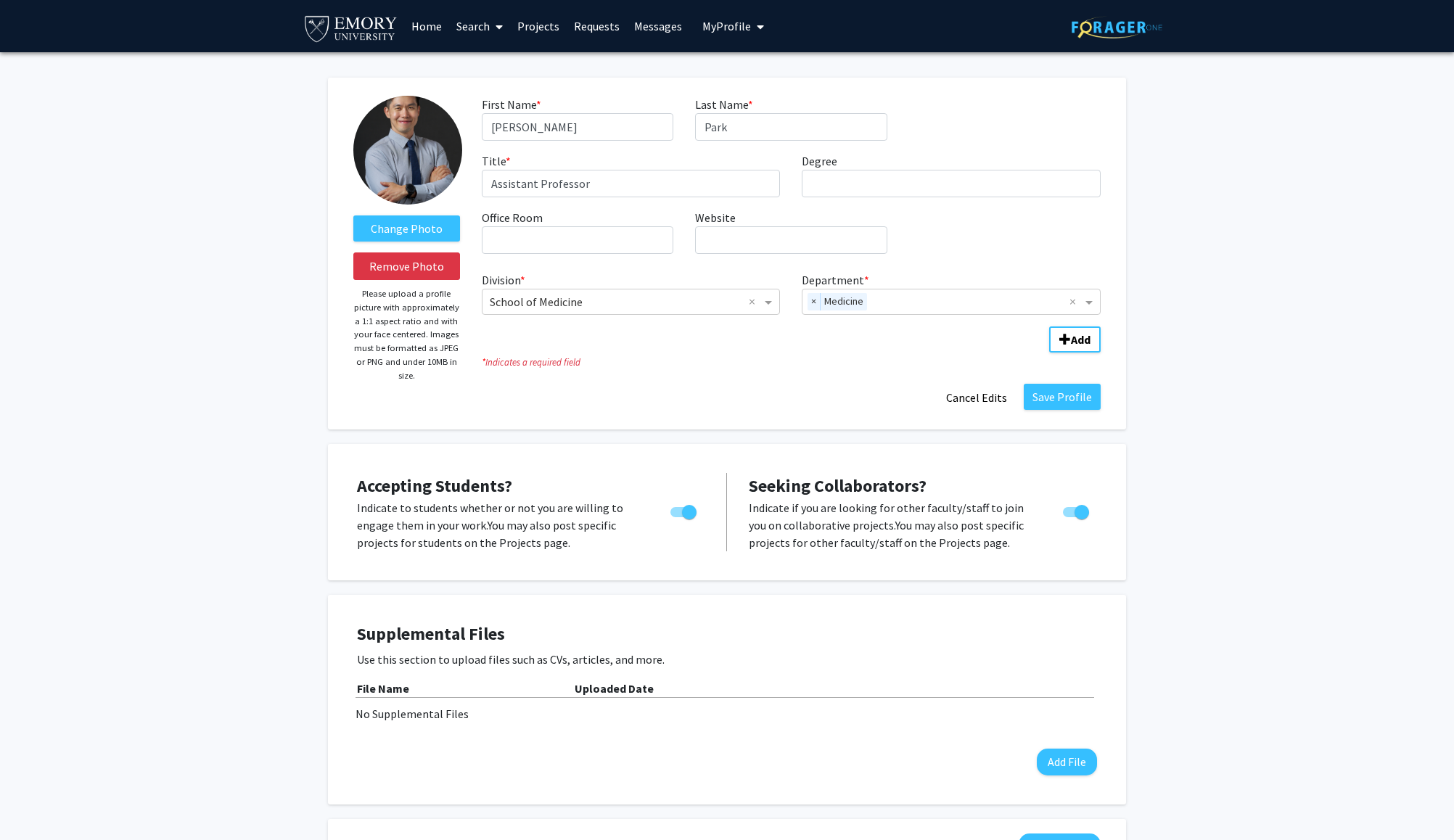
click at [414, 151] on img at bounding box center [408, 150] width 109 height 109
click at [411, 225] on label "Change Photo" at bounding box center [407, 228] width 107 height 26
click at [0, 0] on input "Change Photo" at bounding box center [0, 0] width 0 height 0
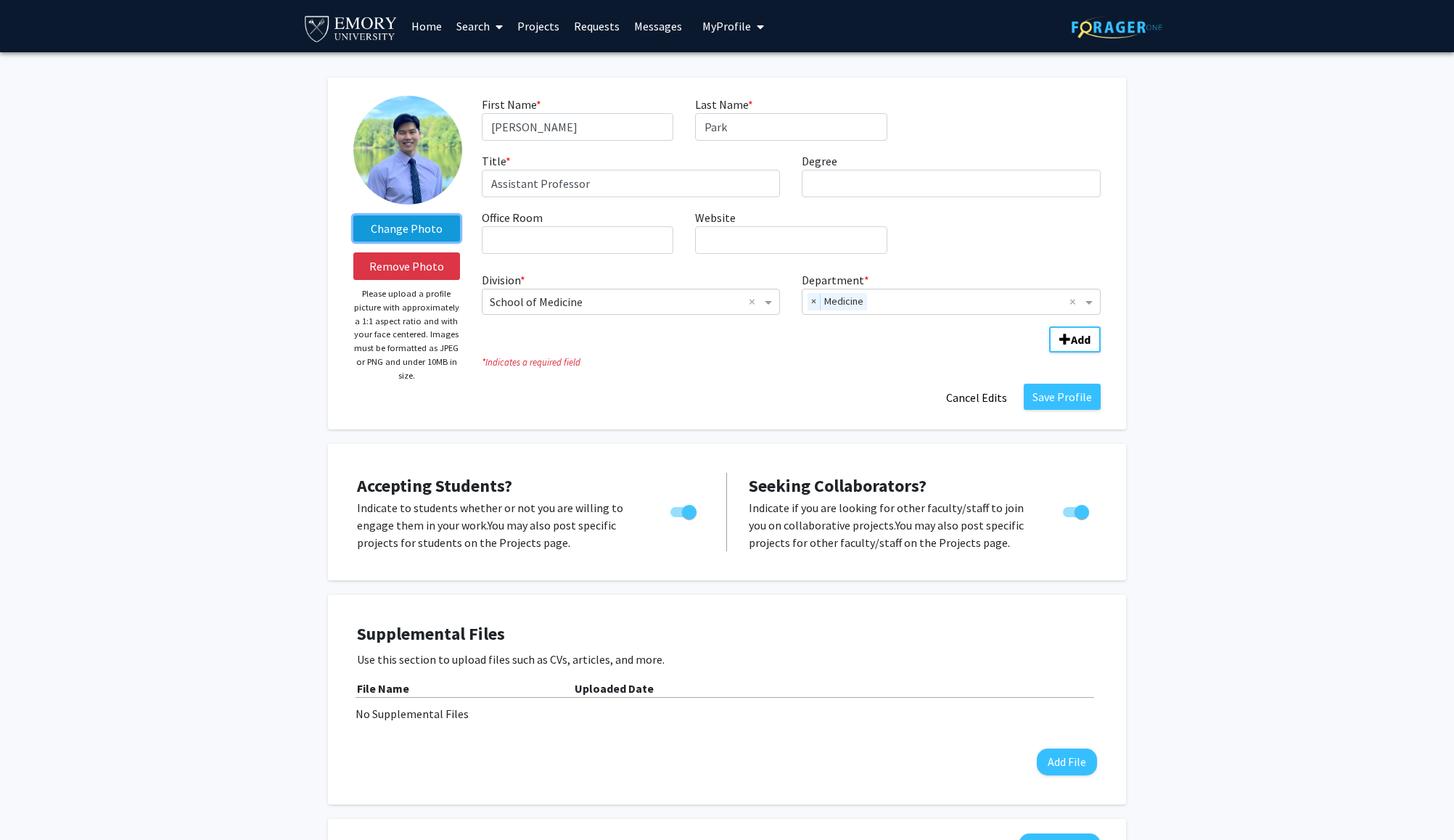
click at [420, 223] on label "Change Photo" at bounding box center [407, 228] width 107 height 26
click at [0, 0] on input "Change Photo" at bounding box center [0, 0] width 0 height 0
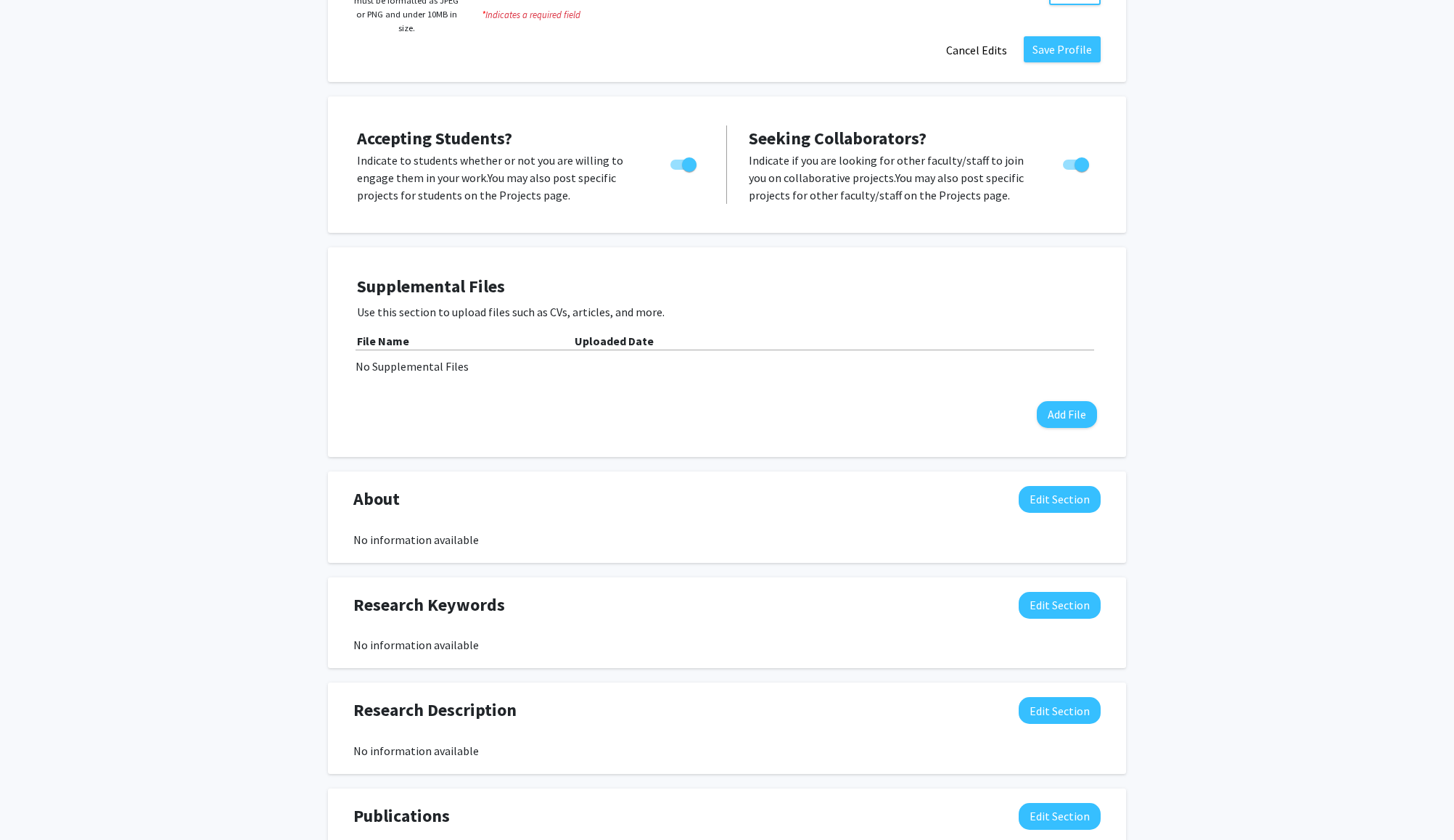
scroll to position [348, 0]
click at [1066, 507] on button "Edit Section" at bounding box center [1060, 498] width 82 height 27
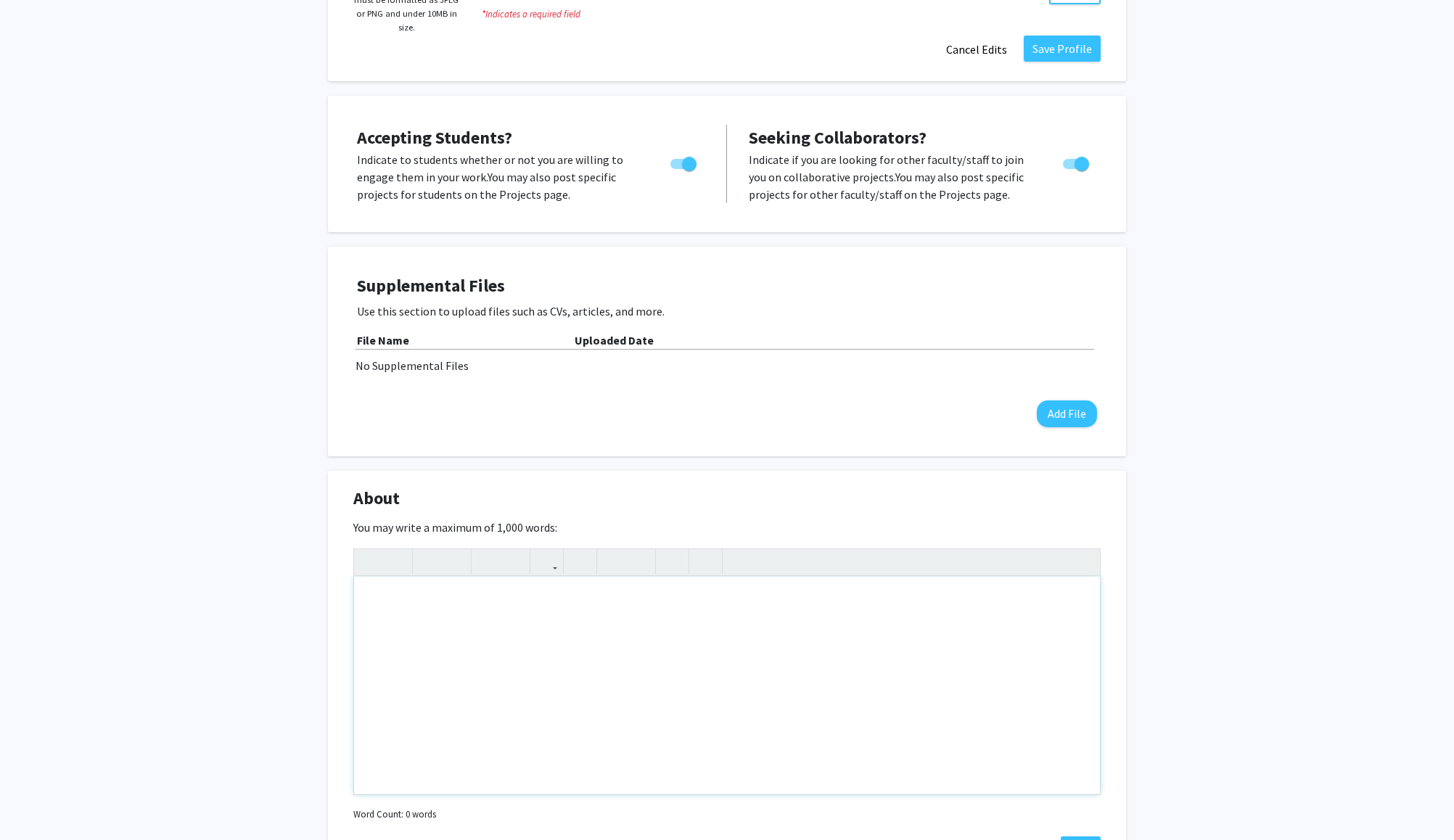
click at [515, 624] on div "Note to users with screen readers: Please deactivate our accessibility plugin f…" at bounding box center [727, 684] width 746 height 217
paste div "Note to users with screen readers: Please deactivate our accessibility plugin f…"
type textarea "<p>I am an Assistant Professor within the Division of [MEDICAL_DATA] and Geront…"
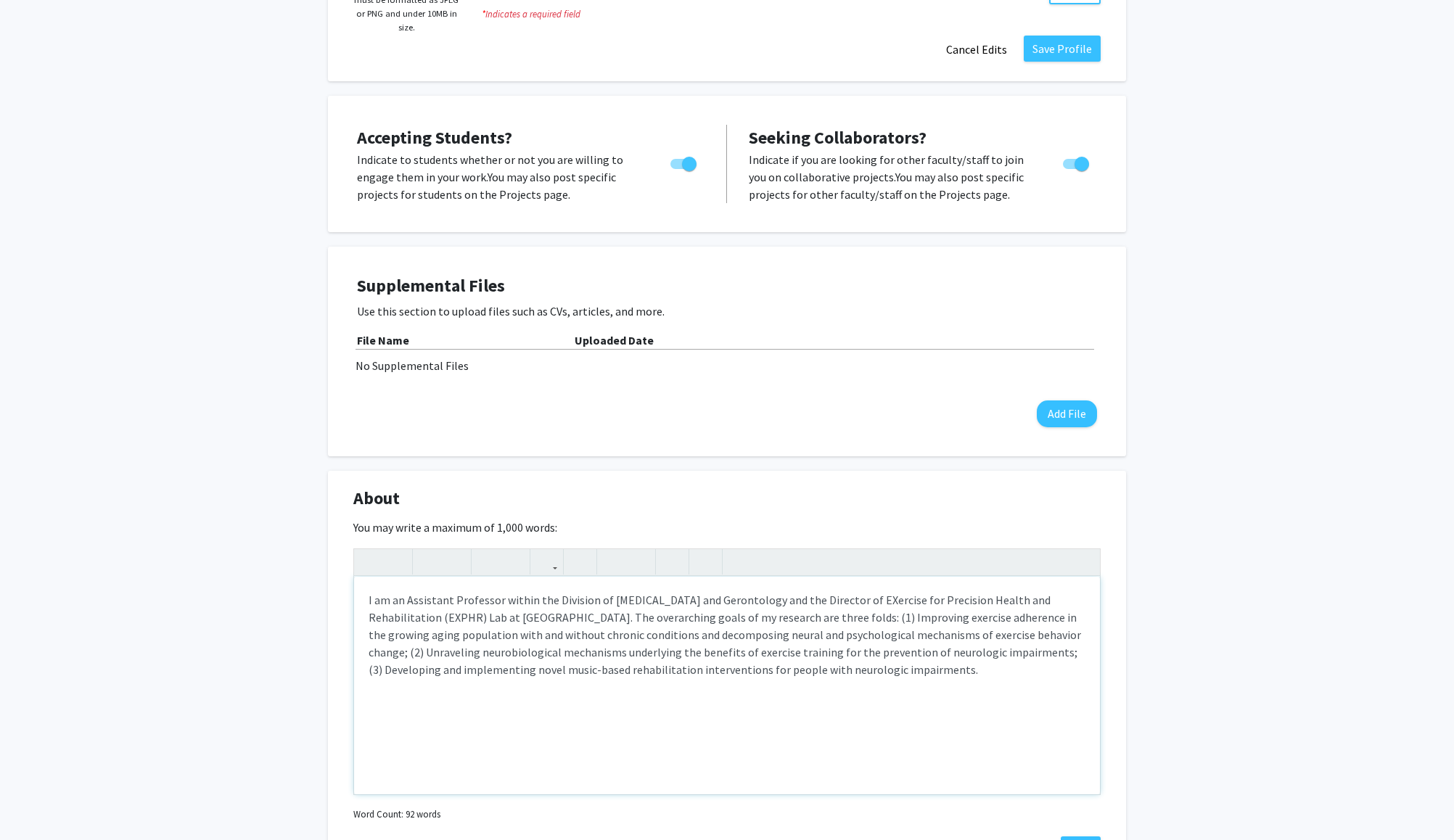
click at [410, 621] on p "I am an Assistant Professor within the Division of [MEDICAL_DATA] and Gerontolo…" at bounding box center [727, 634] width 717 height 87
click at [491, 655] on p "I am an Assistant Professor within the Division of [MEDICAL_DATA] and Gerontolo…" at bounding box center [727, 642] width 717 height 104
click at [964, 653] on p "I am an Assistant Professor within the Division of [MEDICAL_DATA] and Gerontolo…" at bounding box center [727, 642] width 717 height 104
type textarea "<p>I am an Assistant Professor within the Division of [MEDICAL_DATA] and Geront…"
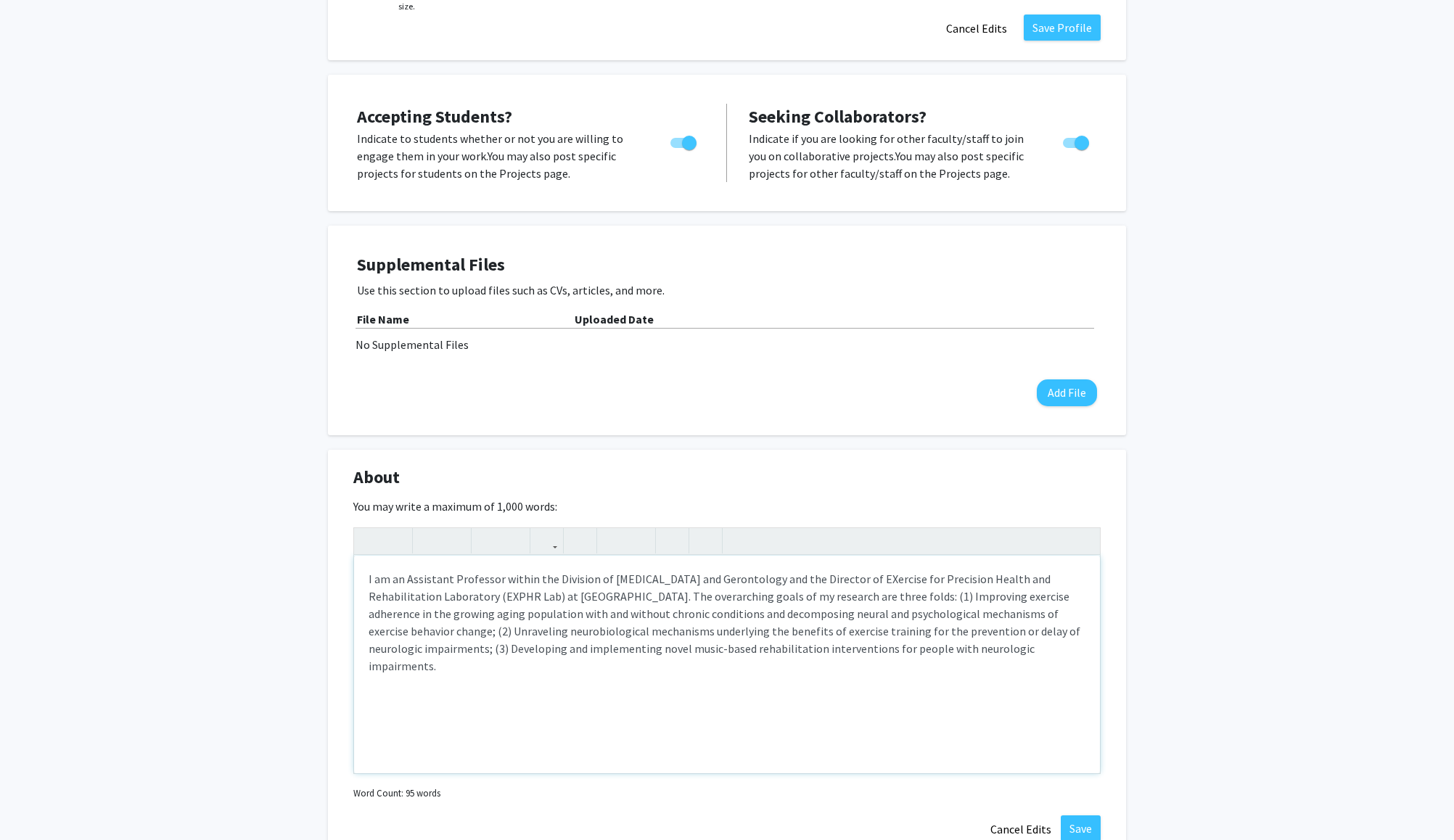
scroll to position [805, 0]
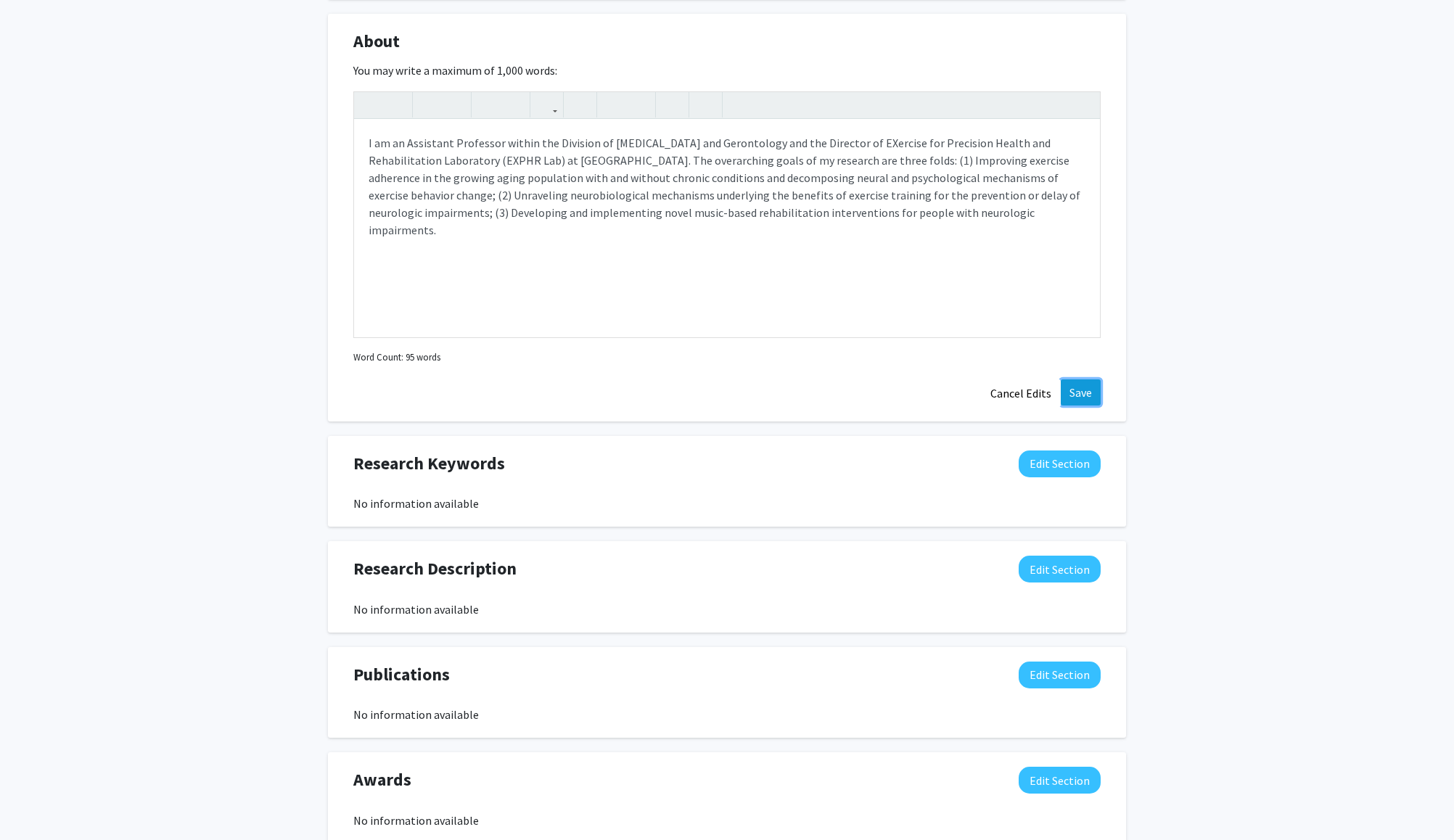
click at [1075, 393] on button "Save" at bounding box center [1080, 392] width 40 height 26
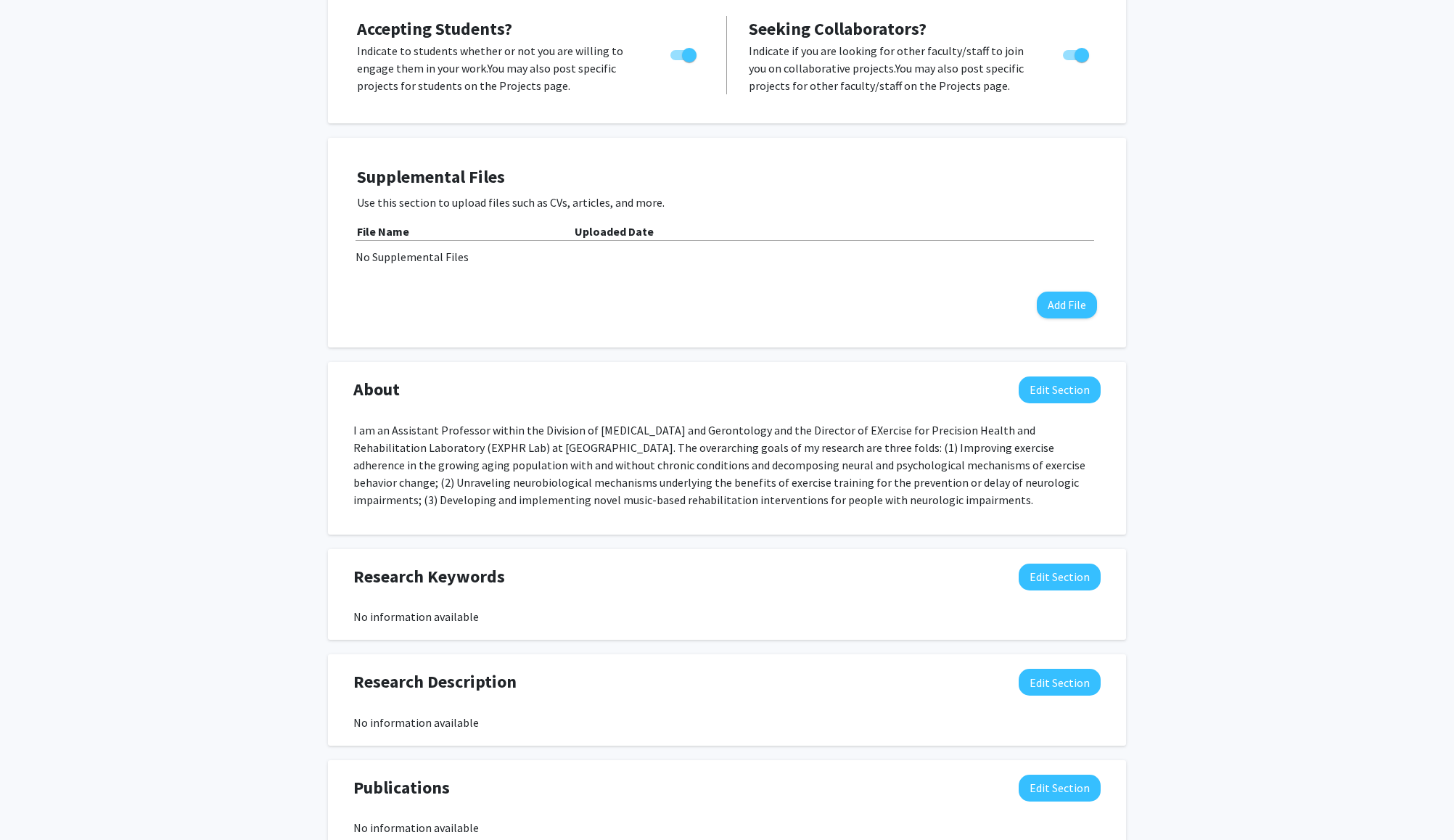
scroll to position [639, 0]
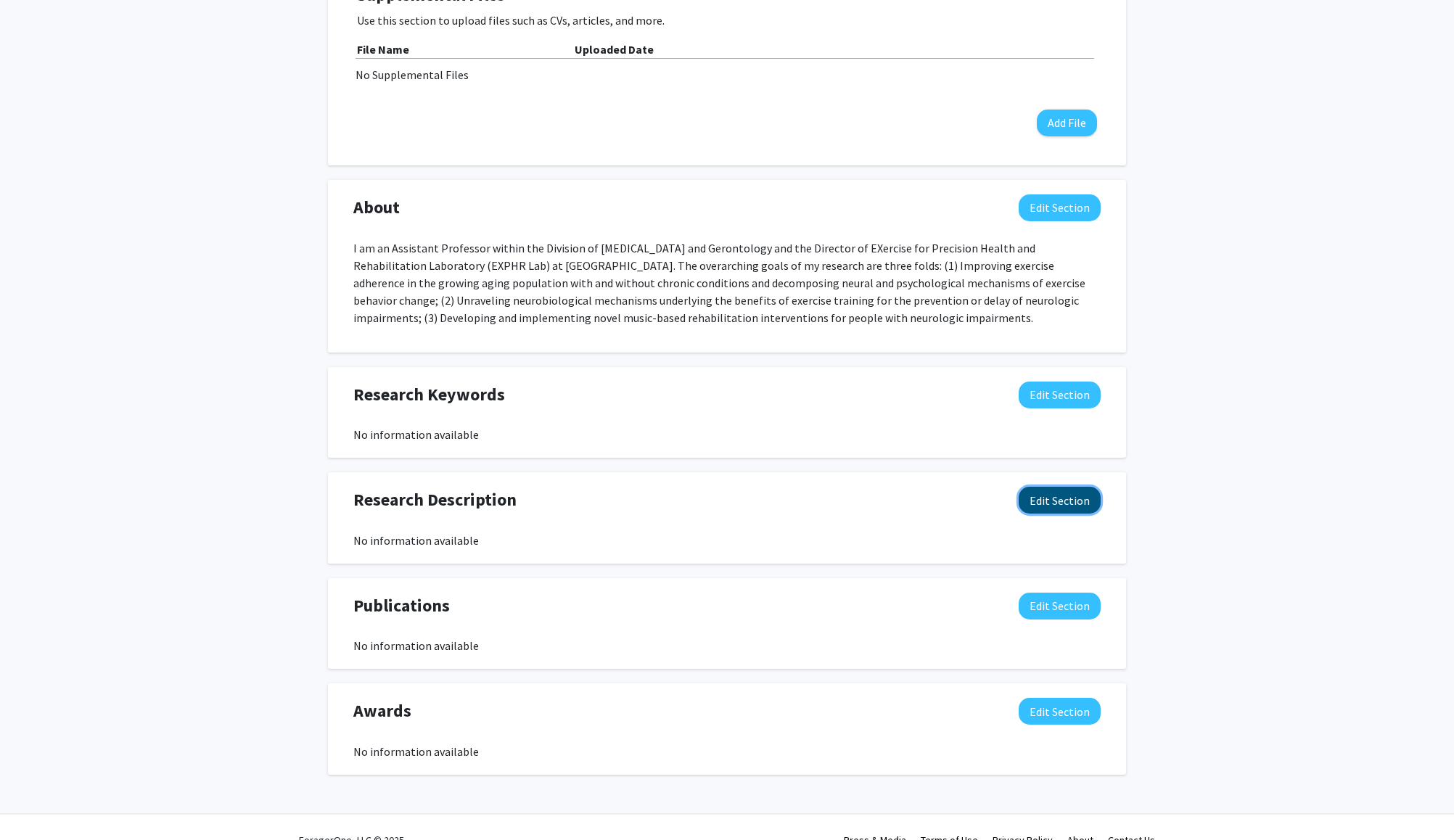
click at [1067, 498] on button "Edit Section" at bounding box center [1060, 500] width 82 height 27
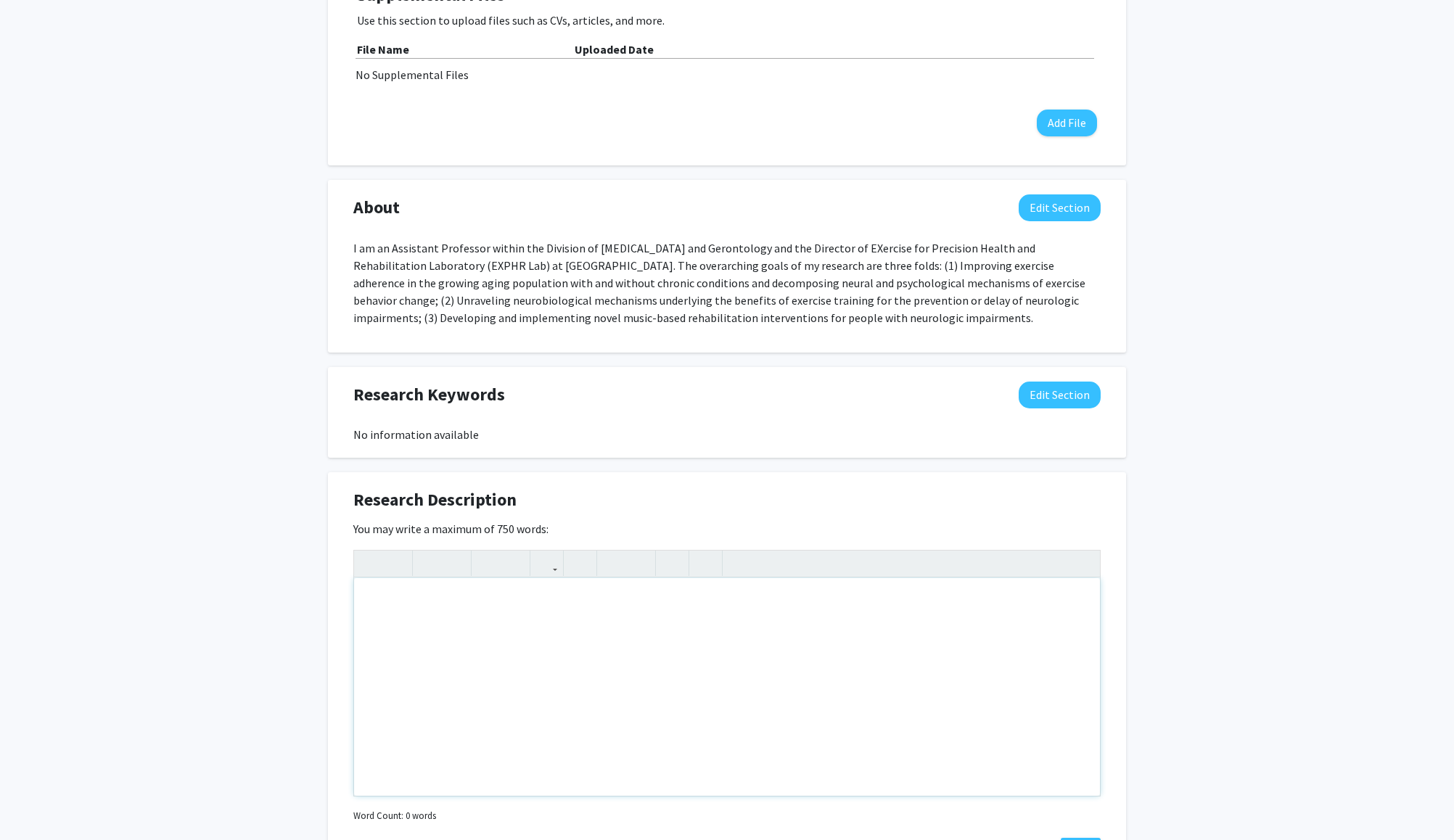
click at [470, 602] on div "Note to users with screen readers: Please deactivate our accessibility plugin f…" at bounding box center [727, 686] width 746 height 217
paste div "Note to users with screen readers: Please deactivate our accessibility plugin f…"
type textarea "<p>Located at [STREET_ADDRESS], the lab investigates the process and benefits o…"
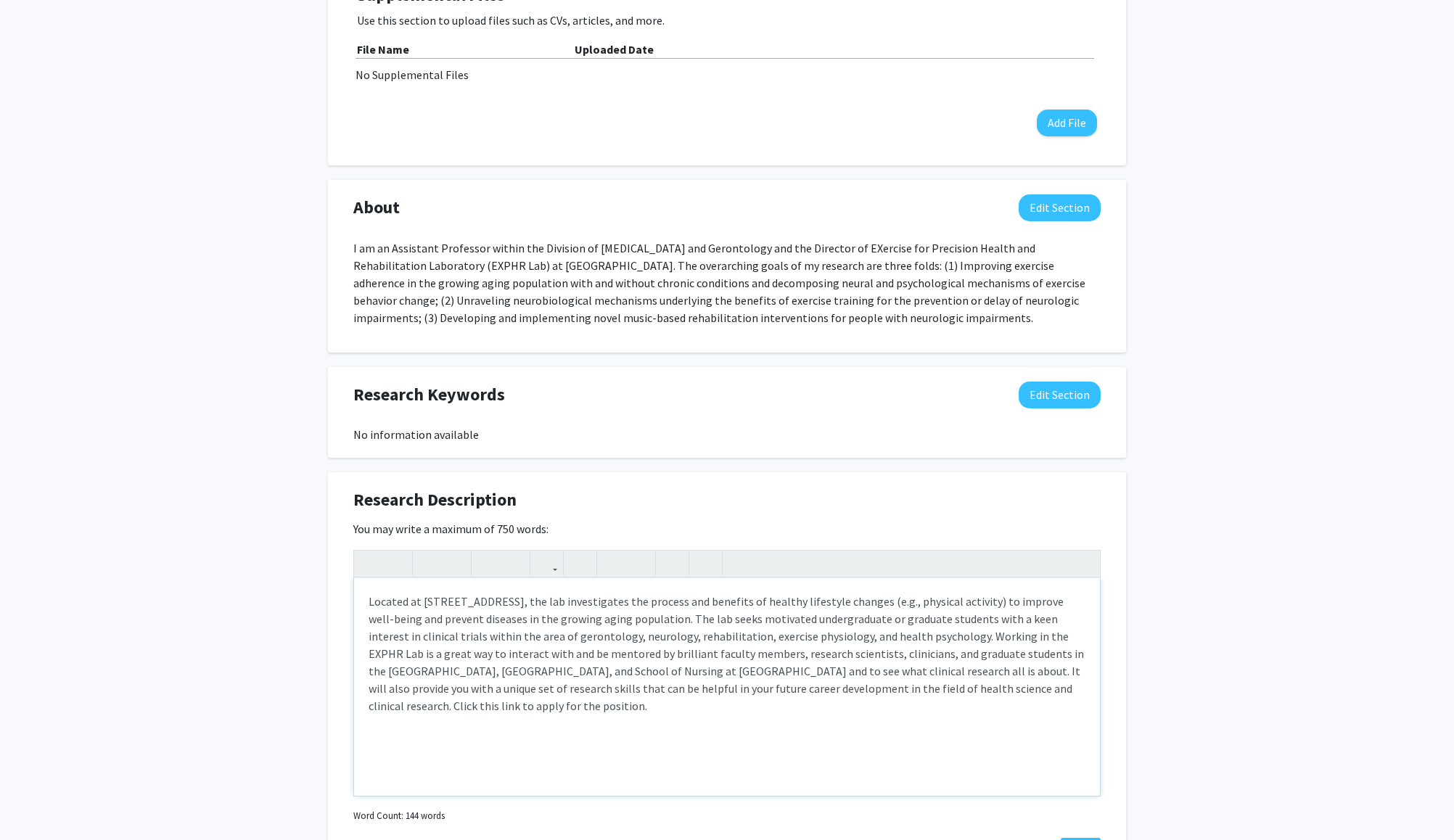
click at [380, 599] on p "Located at [STREET_ADDRESS], the lab investigates the process and benefits of h…" at bounding box center [727, 653] width 717 height 122
copy p "the EXPHR Lab"
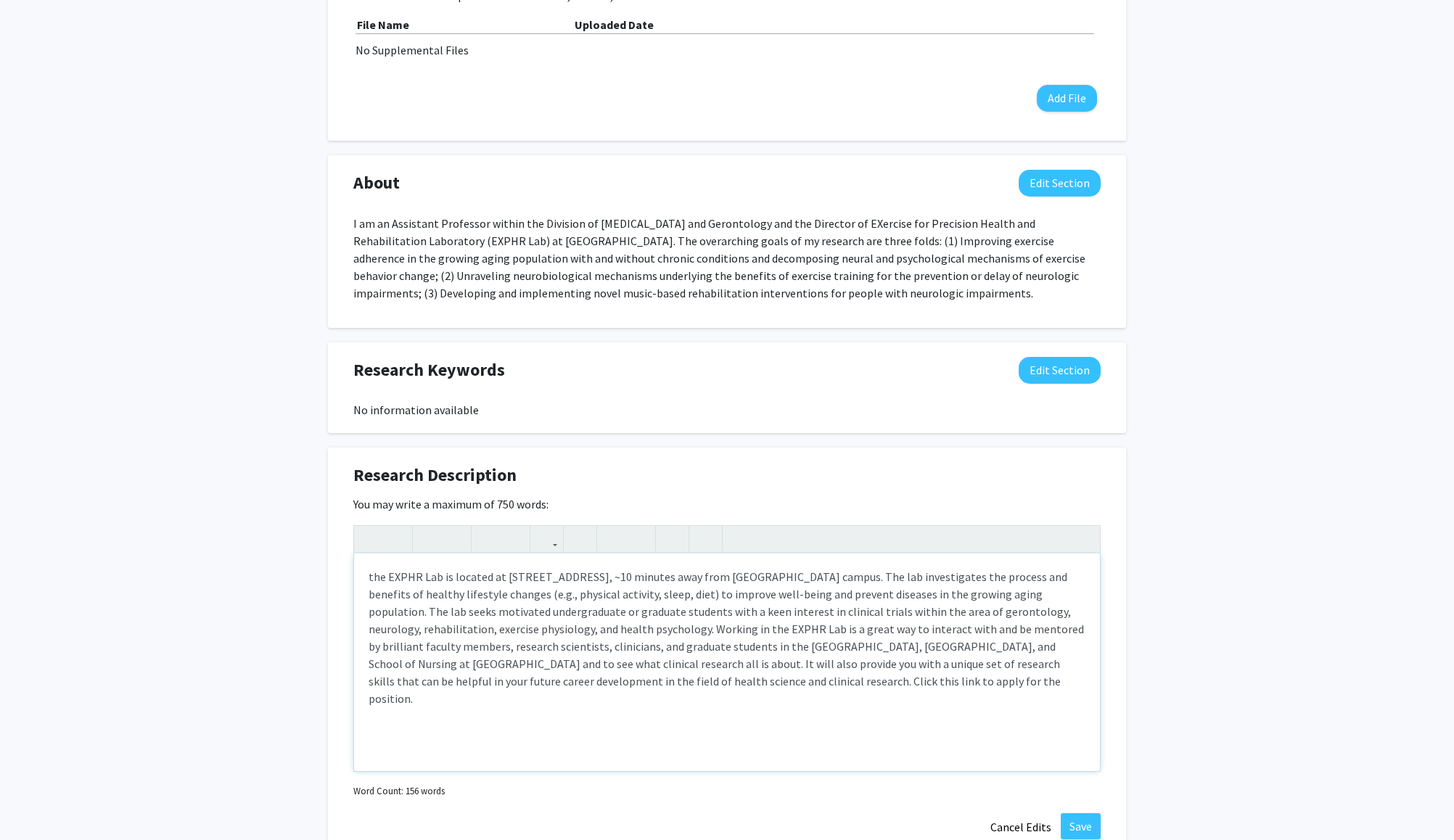
scroll to position [744, 0]
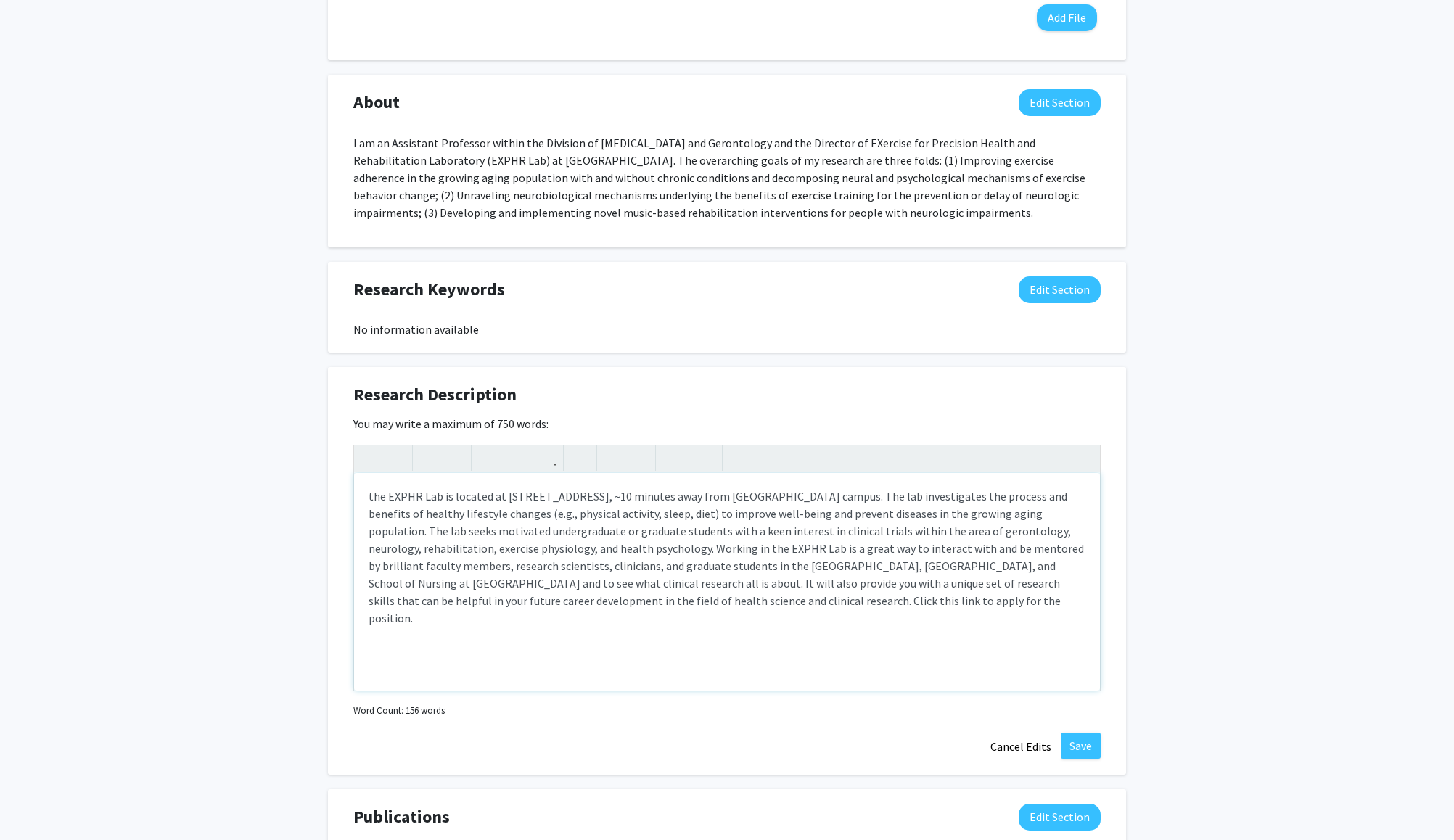
click at [371, 496] on p "the EXPHR Lab is located at [STREET_ADDRESS], ~10 minutes away from [GEOGRAPHIC…" at bounding box center [727, 557] width 717 height 139
click at [787, 566] on p "The EXPHR Lab is located at [STREET_ADDRESS], ~10 minutes away from [GEOGRAPHIC…" at bounding box center [727, 557] width 717 height 139
click at [793, 603] on p "The EXPHR Lab is located at [STREET_ADDRESS], ~10 minutes away from [GEOGRAPHIC…" at bounding box center [727, 557] width 717 height 139
click at [610, 587] on p "The EXPHR Lab is located at [STREET_ADDRESS], ~10 minutes away from [GEOGRAPHIC…" at bounding box center [727, 557] width 717 height 139
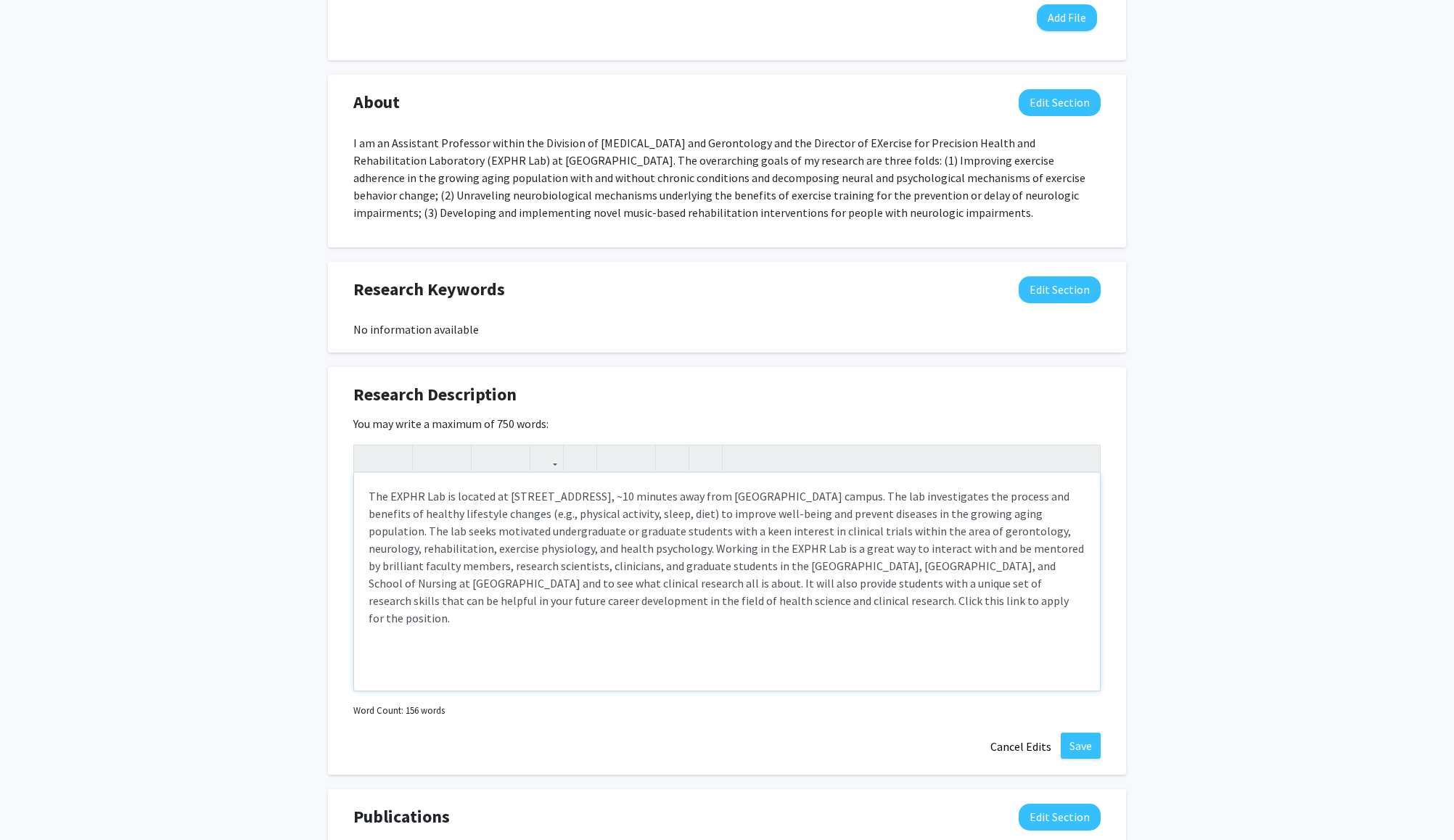
click at [906, 577] on p "The EXPHR Lab is located at [STREET_ADDRESS], ~10 minutes away from [GEOGRAPHIC…" at bounding box center [727, 557] width 717 height 139
click at [926, 585] on p "The EXPHR Lab is located at [STREET_ADDRESS], ~10 minutes away from [GEOGRAPHIC…" at bounding box center [727, 557] width 717 height 139
click at [818, 591] on p "The EXPHR Lab is located at [STREET_ADDRESS], ~10 minutes away from [GEOGRAPHIC…" at bounding box center [727, 557] width 717 height 139
click at [804, 601] on p "The EXPHR Lab is located at [STREET_ADDRESS], ~10 minutes away from [GEOGRAPHIC…" at bounding box center [727, 557] width 717 height 139
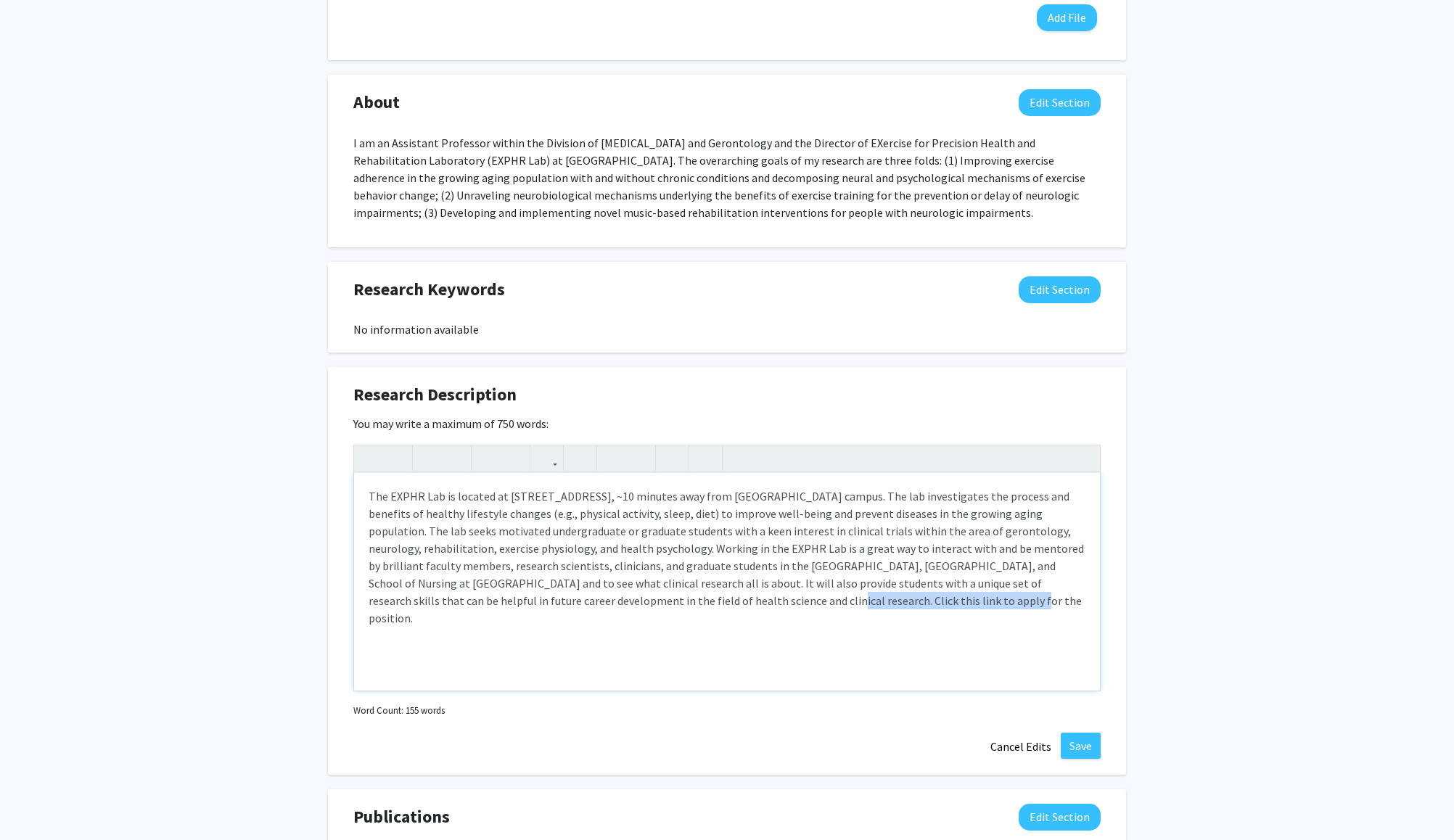
click at [584, 607] on p "The EXPHR Lab is located at [STREET_ADDRESS], ~10 minutes away from [GEOGRAPHIC…" at bounding box center [727, 557] width 717 height 139
type textarea "<p>The EXPHR Lab is located at [STREET_ADDRESS], ~10 minutes away from [GEOGRAP…"
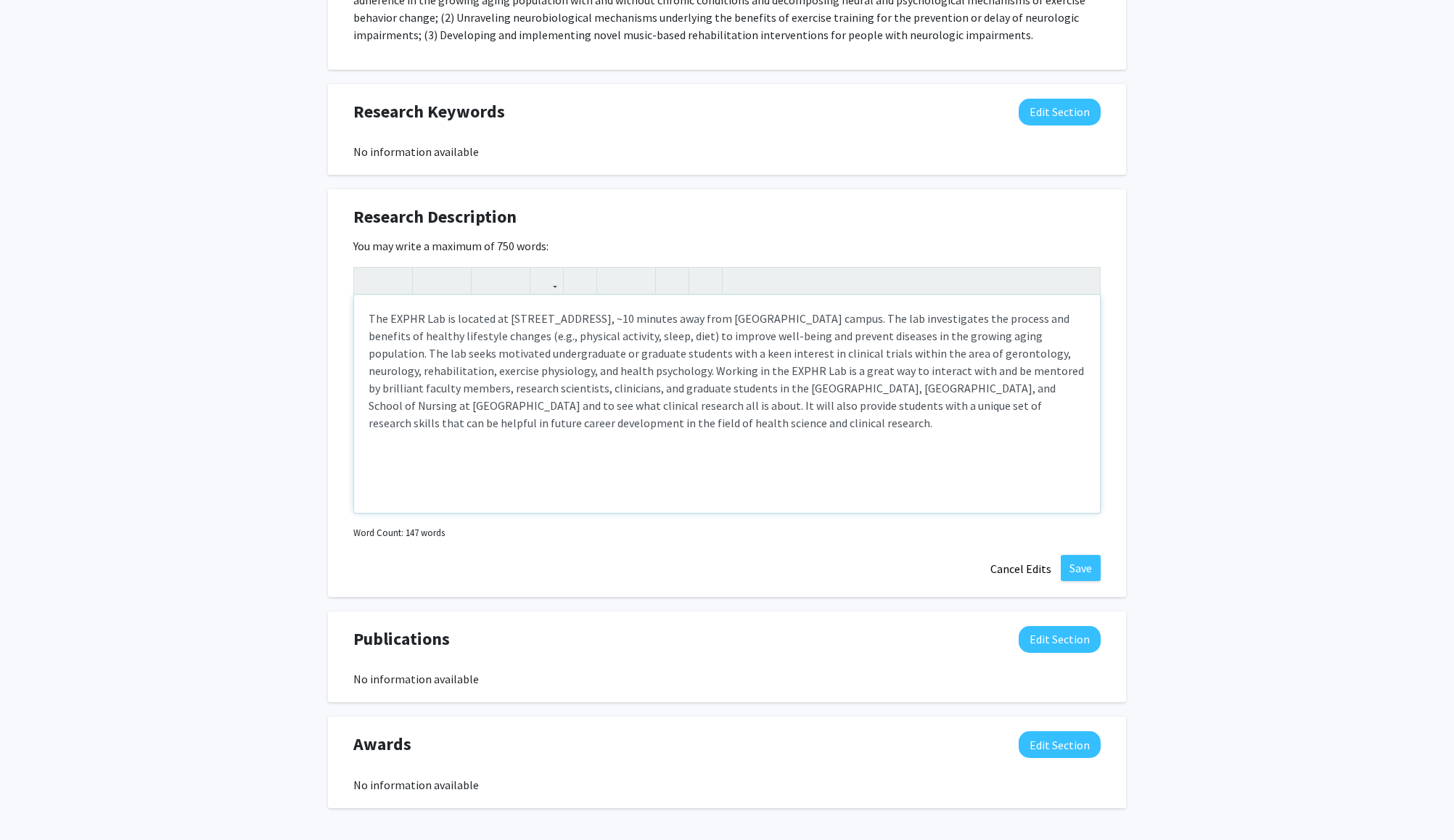
scroll to position [925, 0]
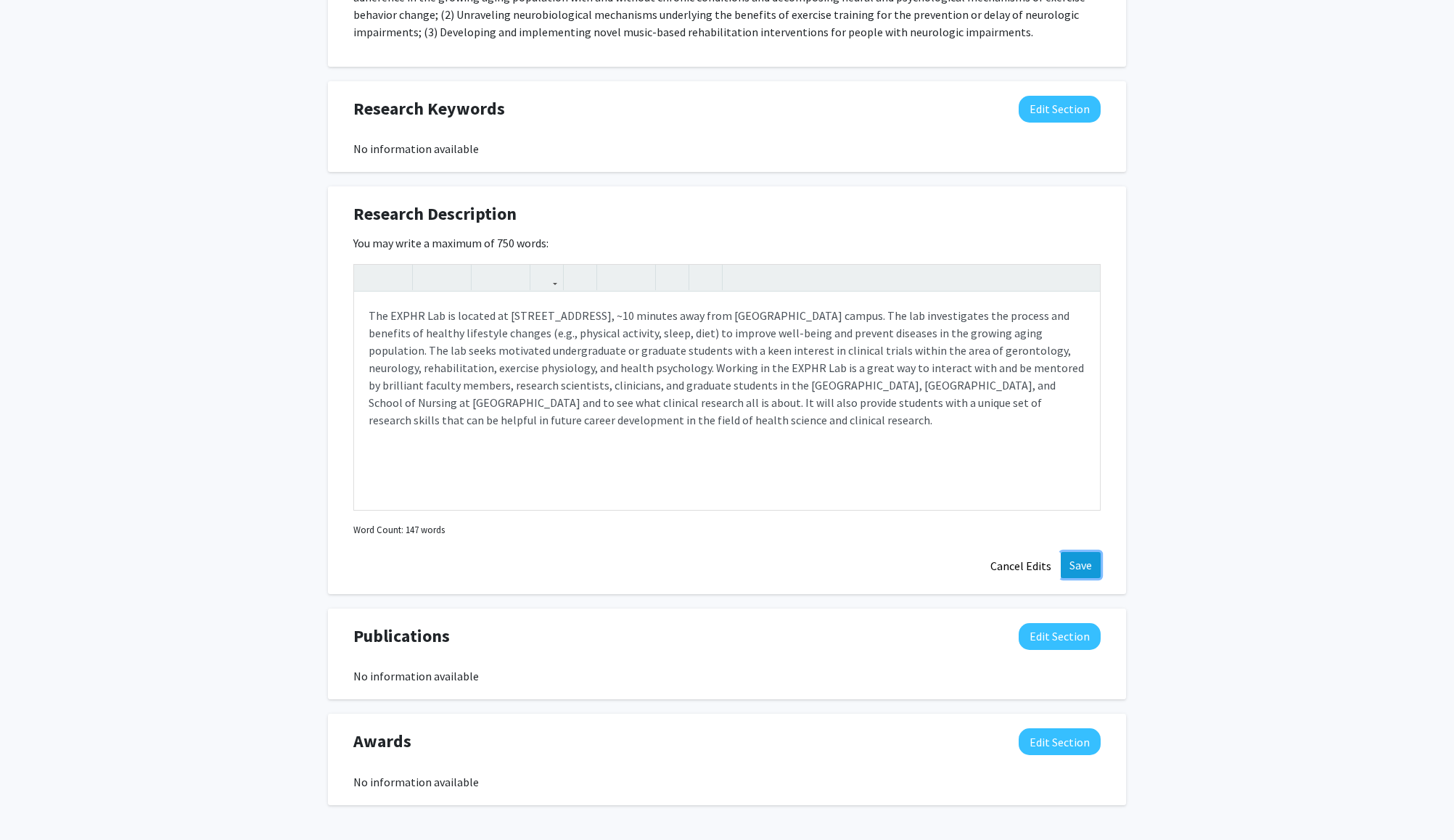
click at [1075, 562] on button "Save" at bounding box center [1080, 565] width 40 height 26
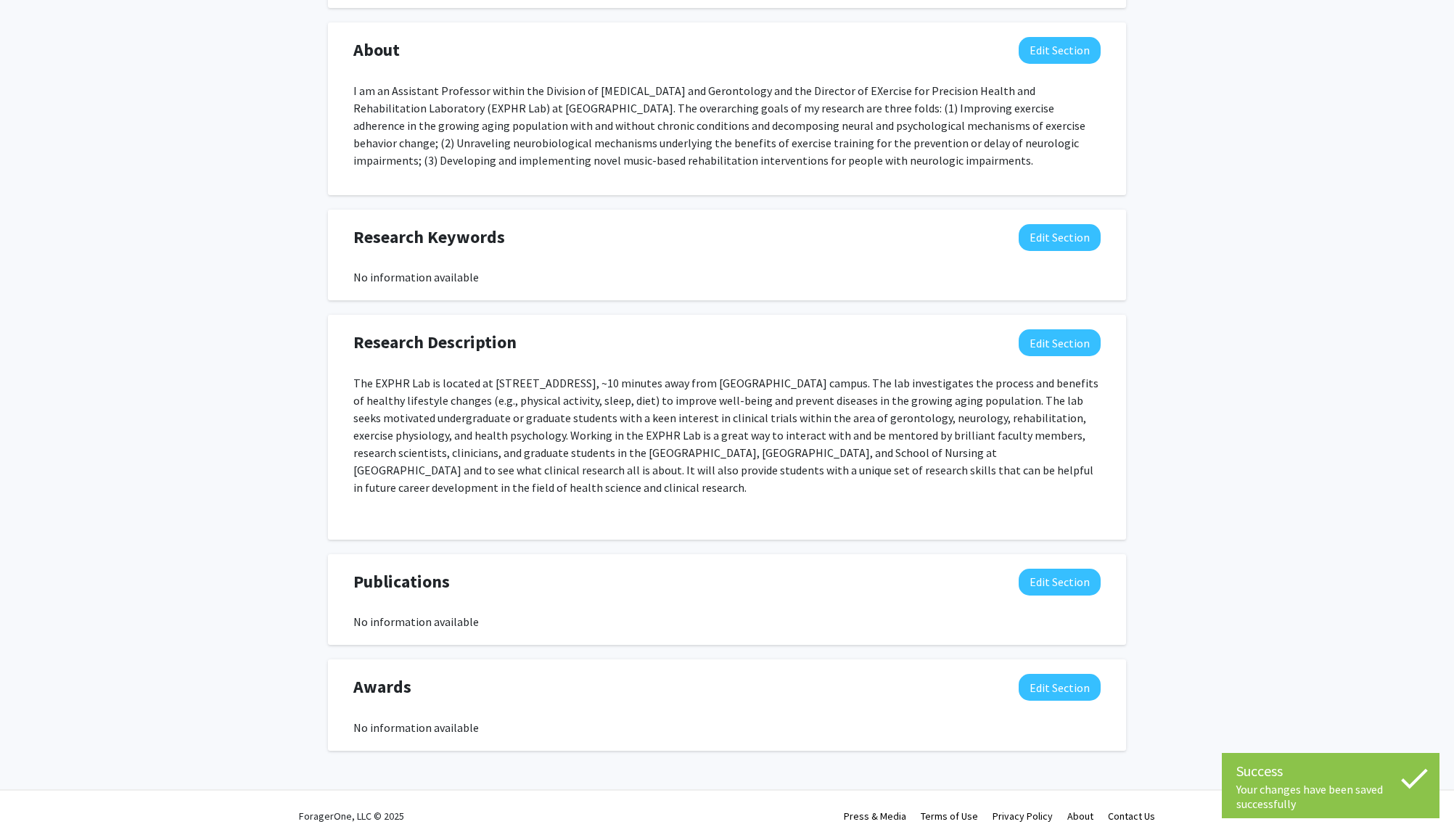
scroll to position [797, 0]
click at [1039, 695] on button "Edit Section" at bounding box center [1060, 686] width 82 height 27
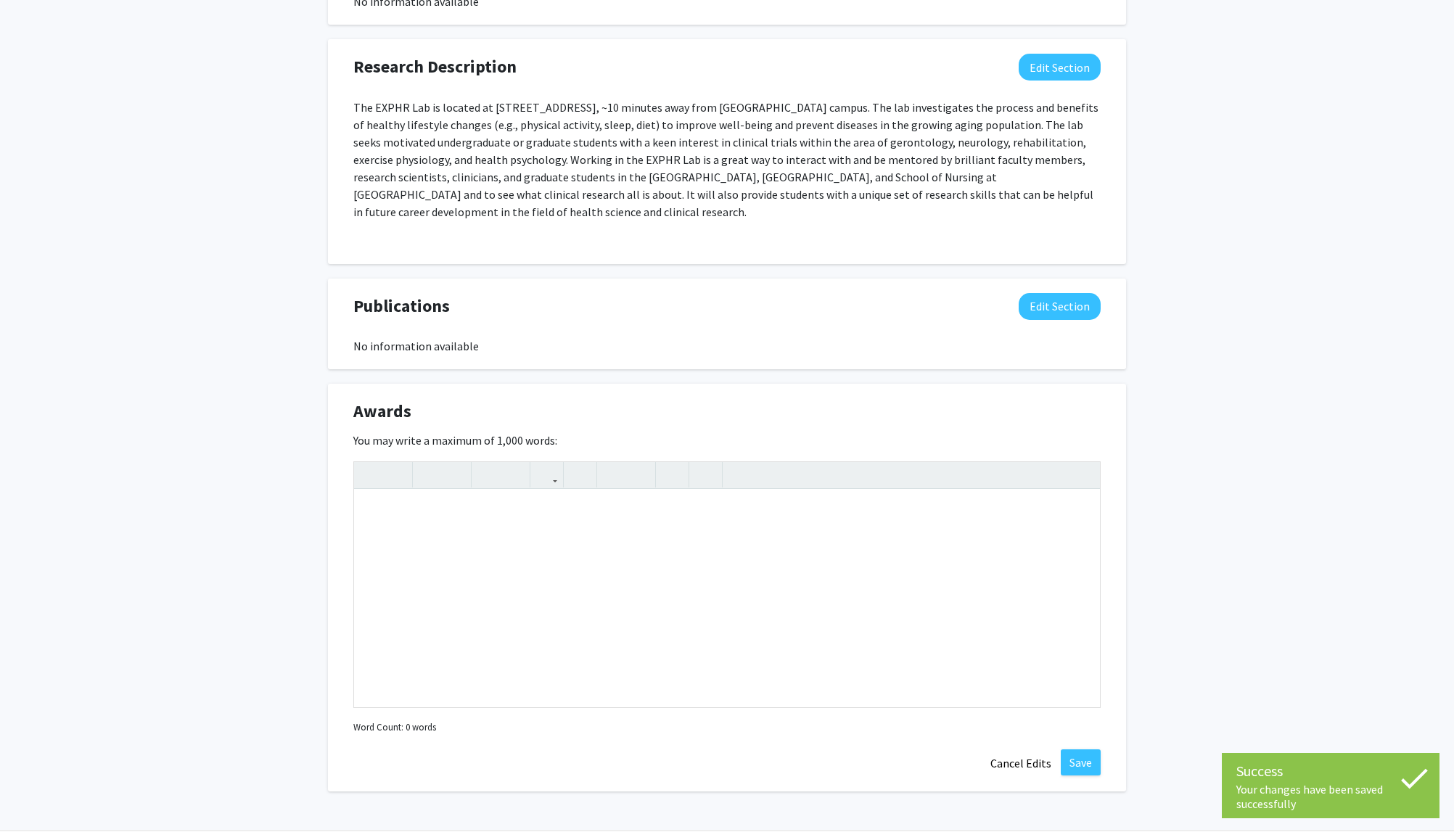
scroll to position [1114, 0]
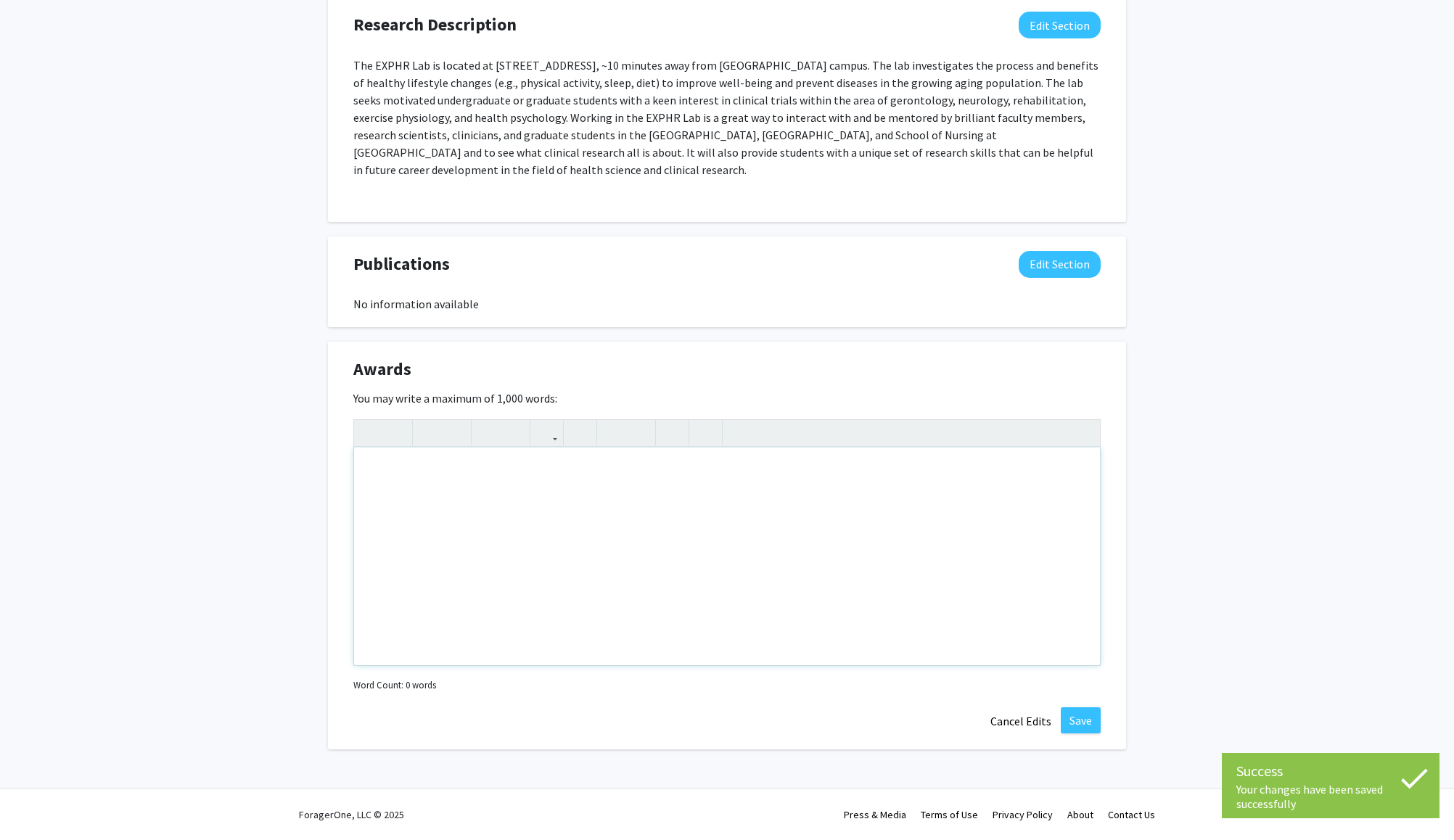
click at [420, 532] on div "Note to users with screen readers: Please deactivate our accessibility plugin f…" at bounding box center [727, 556] width 746 height 217
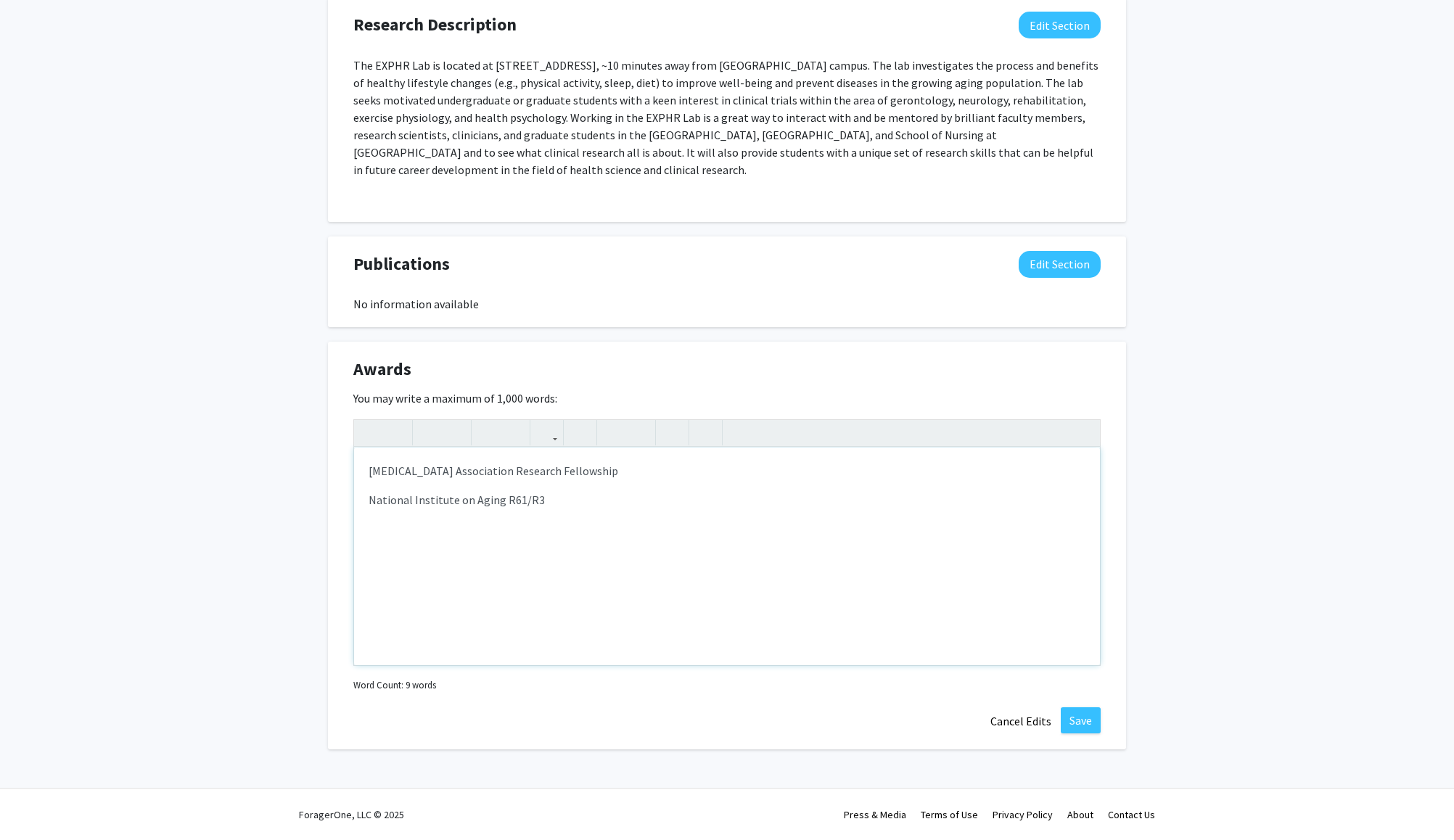
type textarea "<p>[MEDICAL_DATA] Association Research Fellowship</p><p>National Institute on A…"
click at [1081, 723] on button "Save" at bounding box center [1080, 719] width 40 height 26
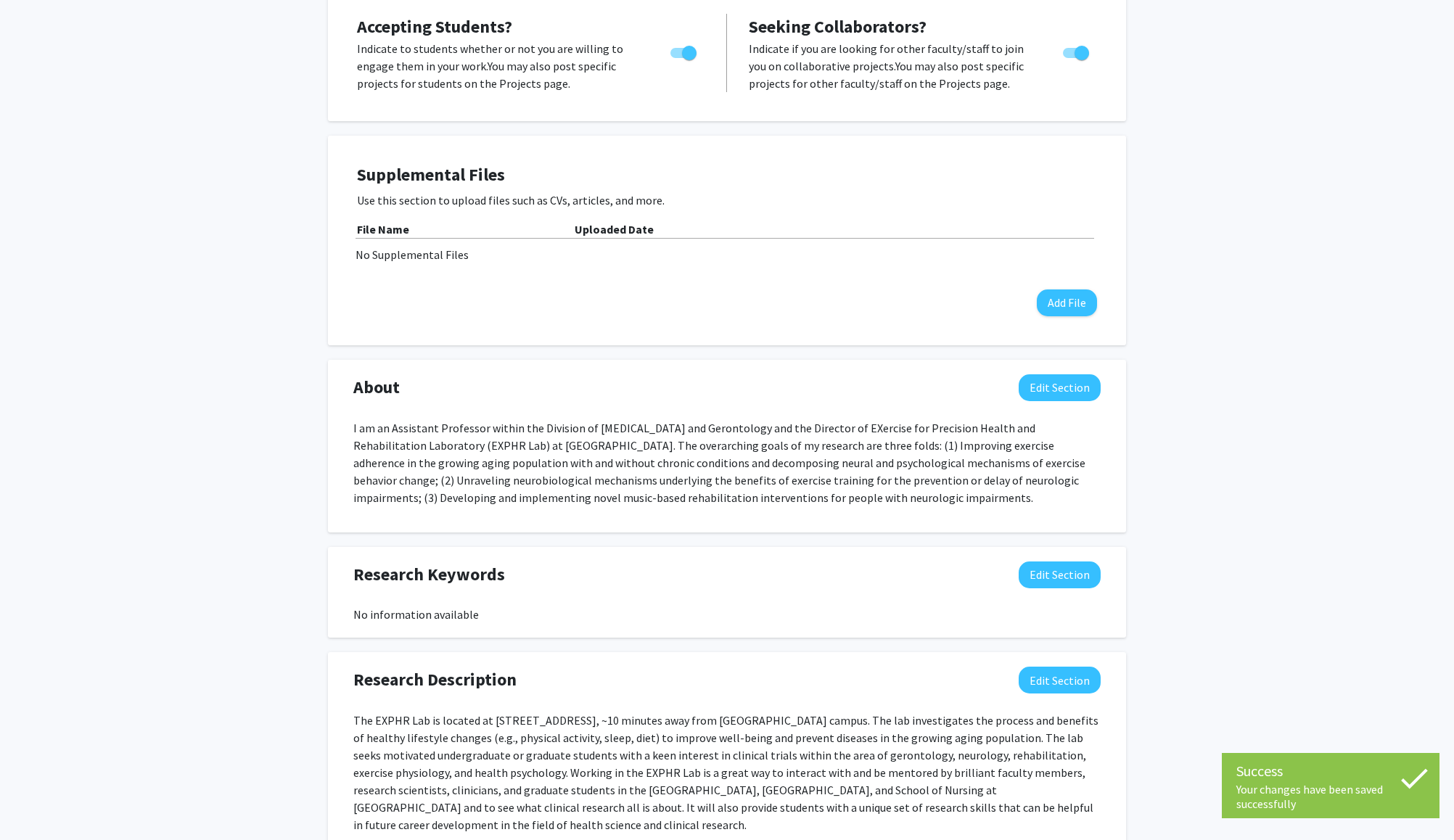
scroll to position [47, 0]
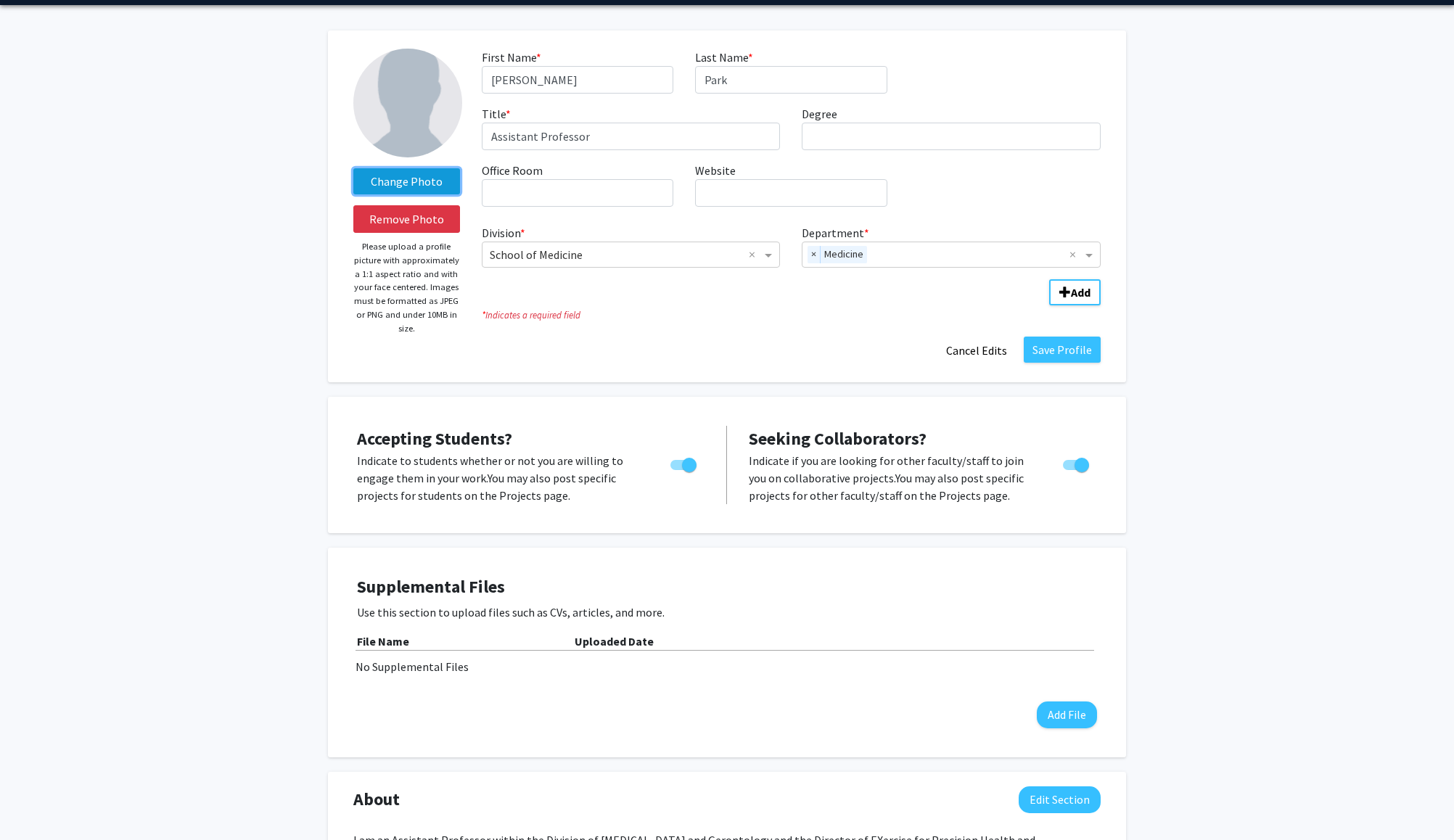
click at [408, 186] on label "Change Photo" at bounding box center [407, 181] width 107 height 26
click at [0, 0] on input "Change Photo" at bounding box center [0, 0] width 0 height 0
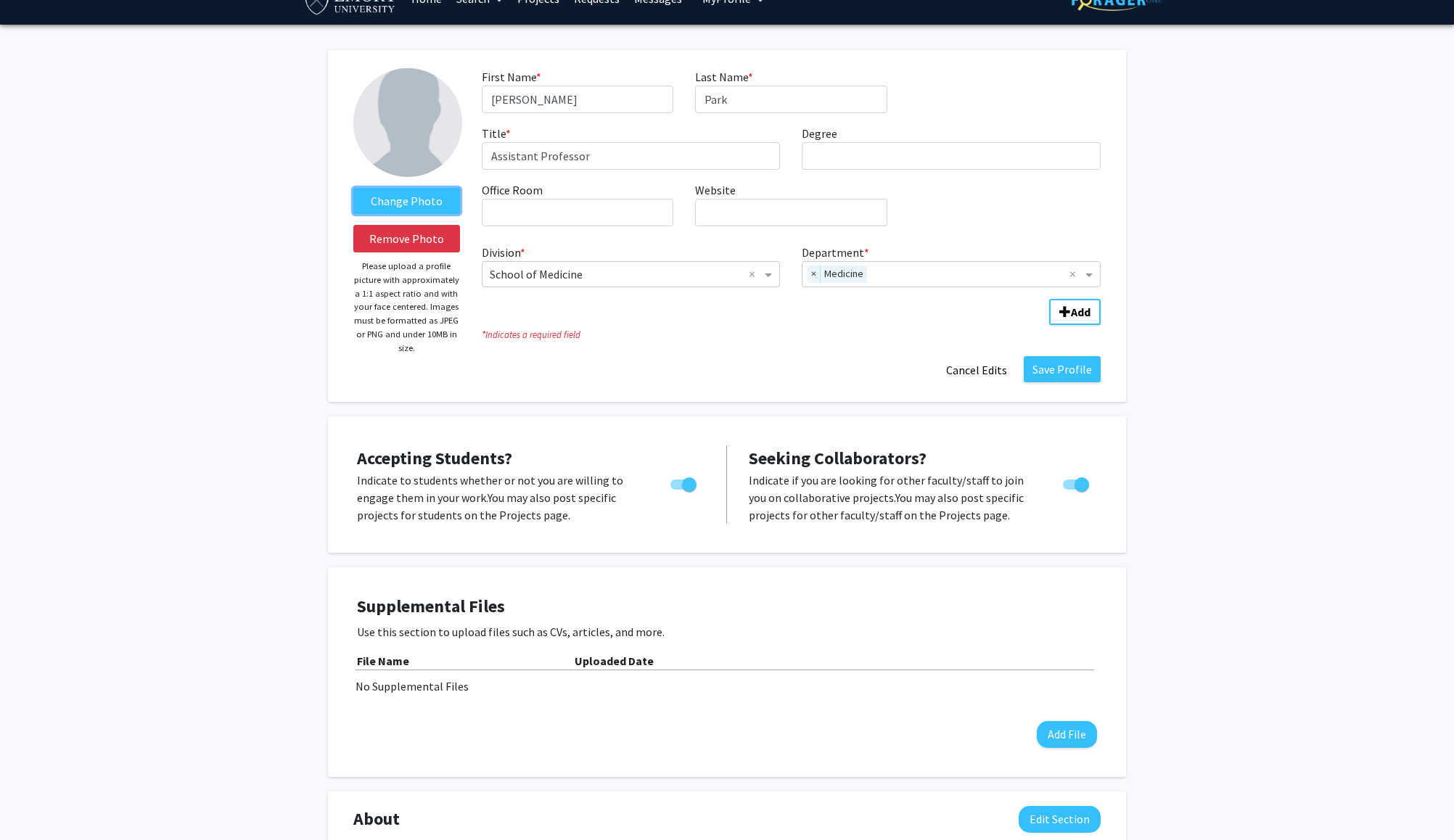
scroll to position [0, 0]
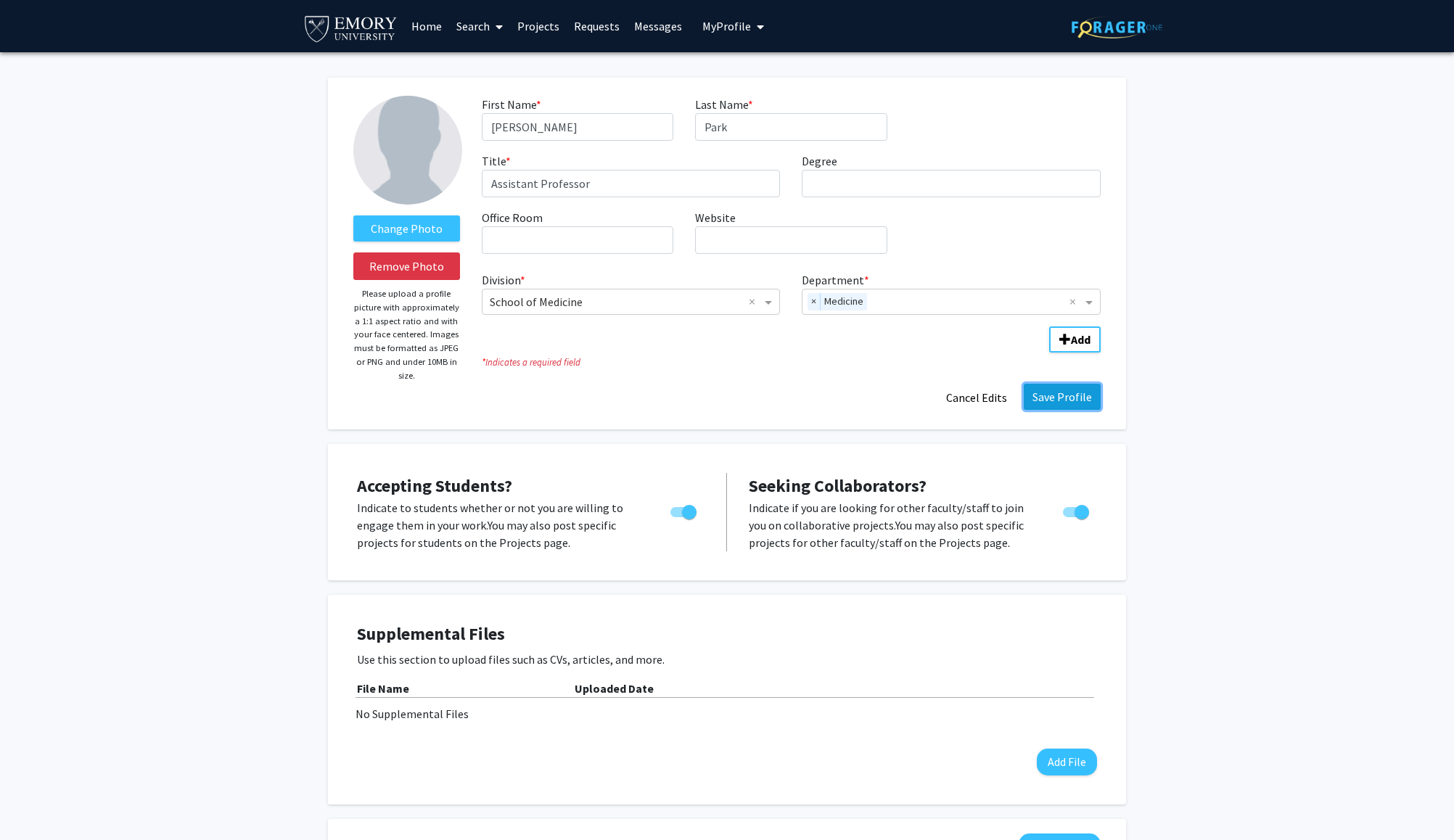
click at [1063, 394] on button "Save Profile" at bounding box center [1062, 396] width 77 height 26
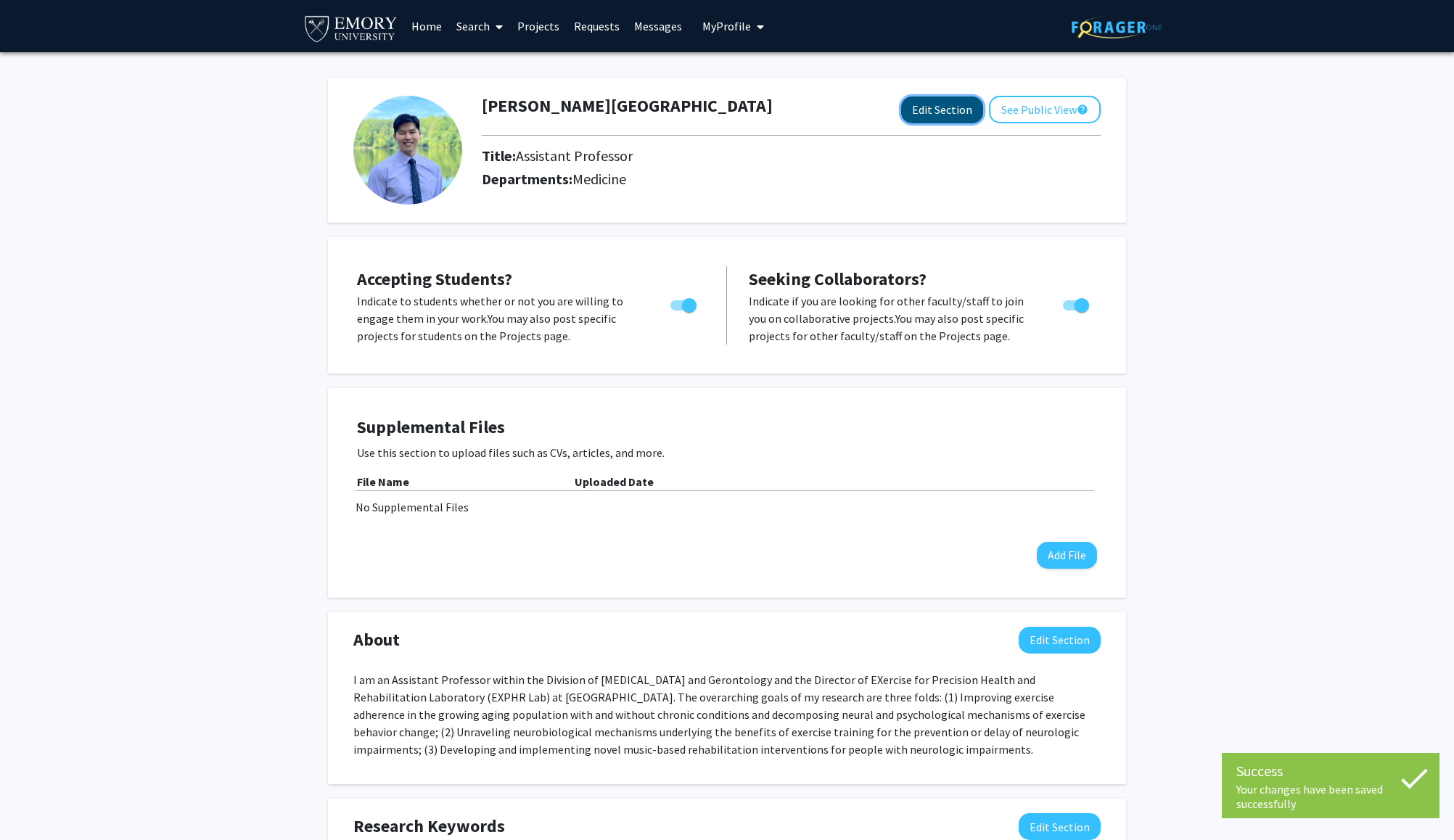
click at [940, 110] on button "Edit Section" at bounding box center [942, 110] width 82 height 27
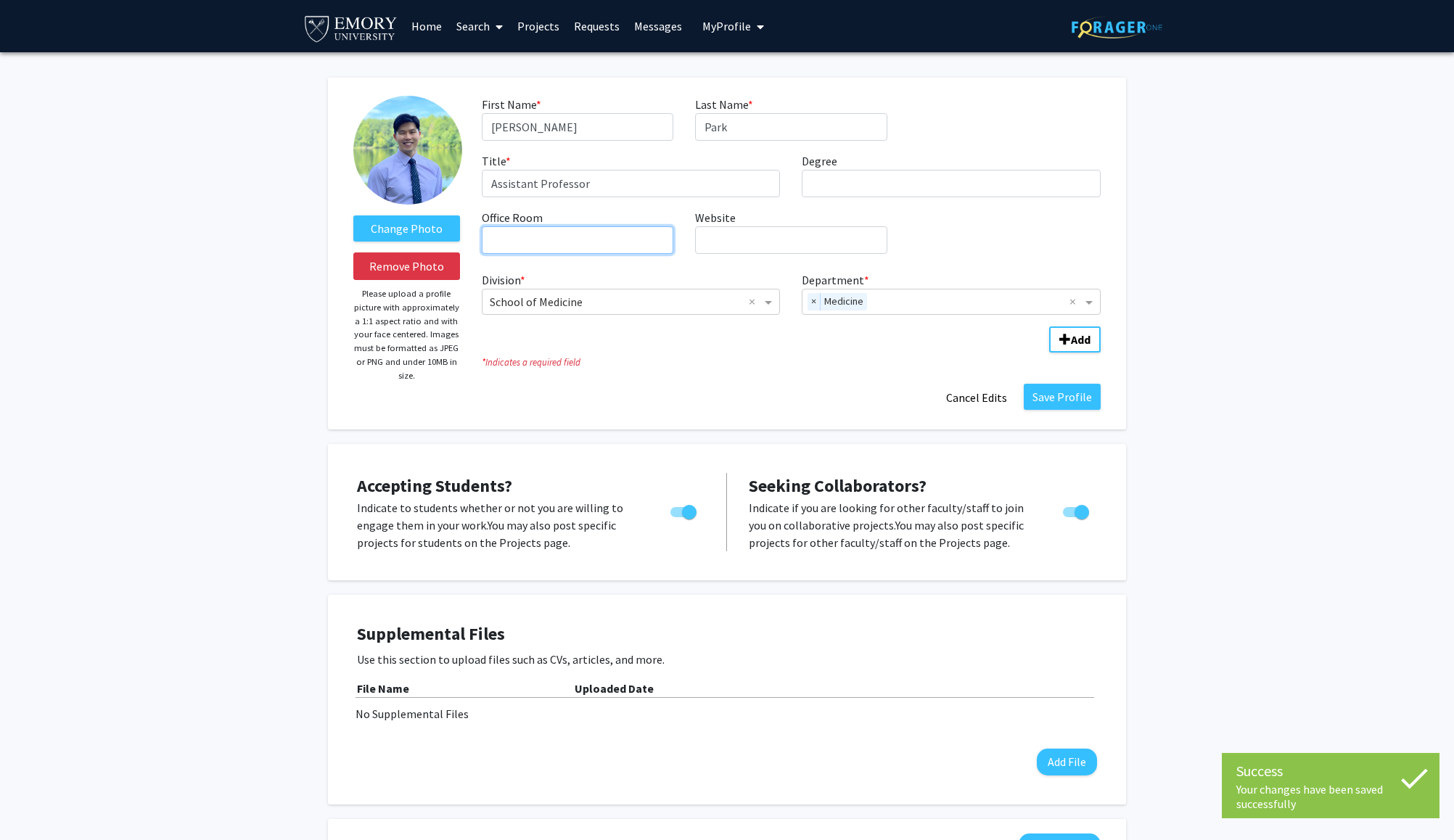
click at [566, 245] on input "Office Room required" at bounding box center [578, 239] width 192 height 27
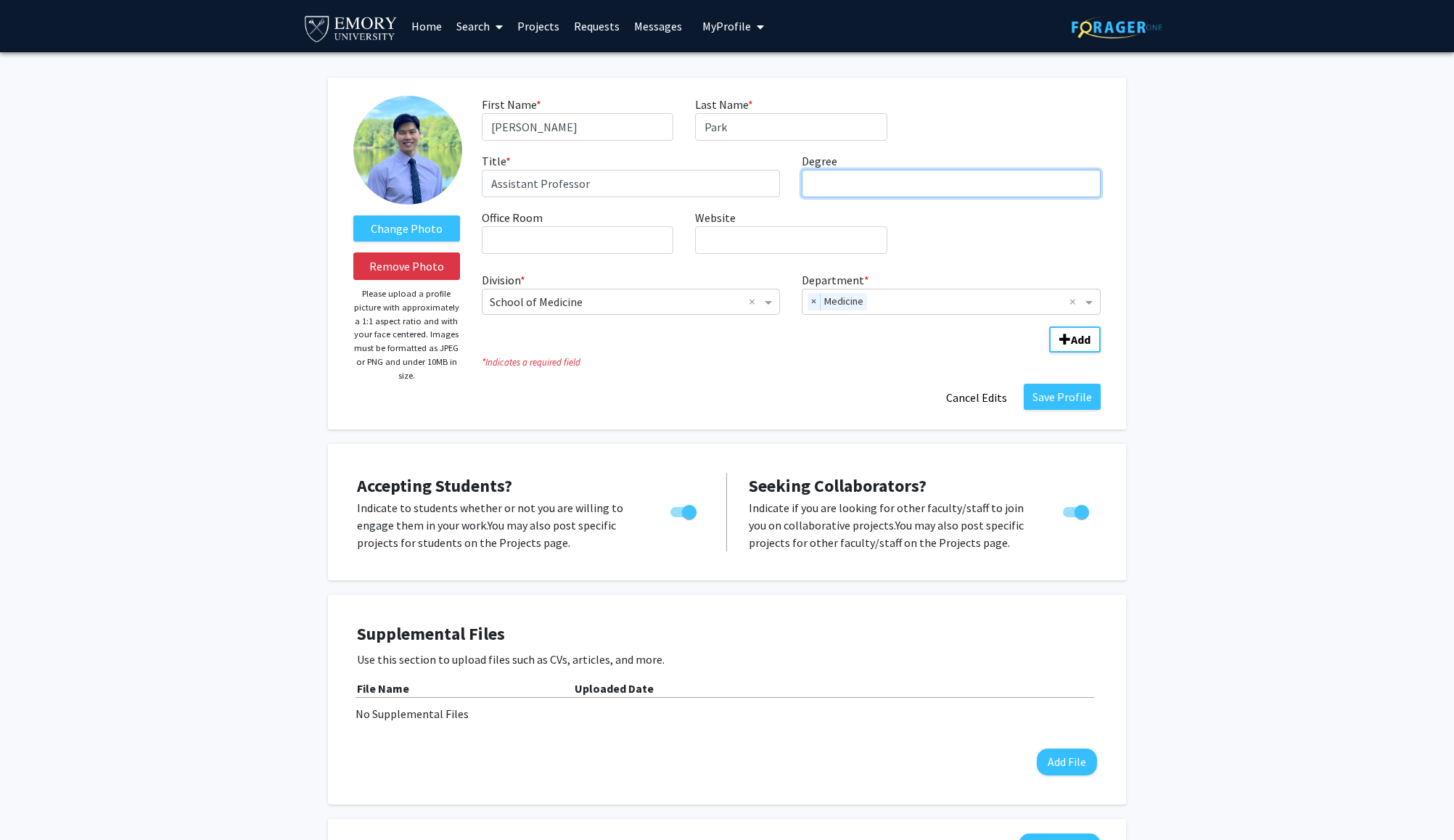
click at [863, 193] on input "Degree required" at bounding box center [951, 183] width 299 height 27
type input "PhD"
click at [1068, 396] on button "Save Profile" at bounding box center [1062, 396] width 77 height 26
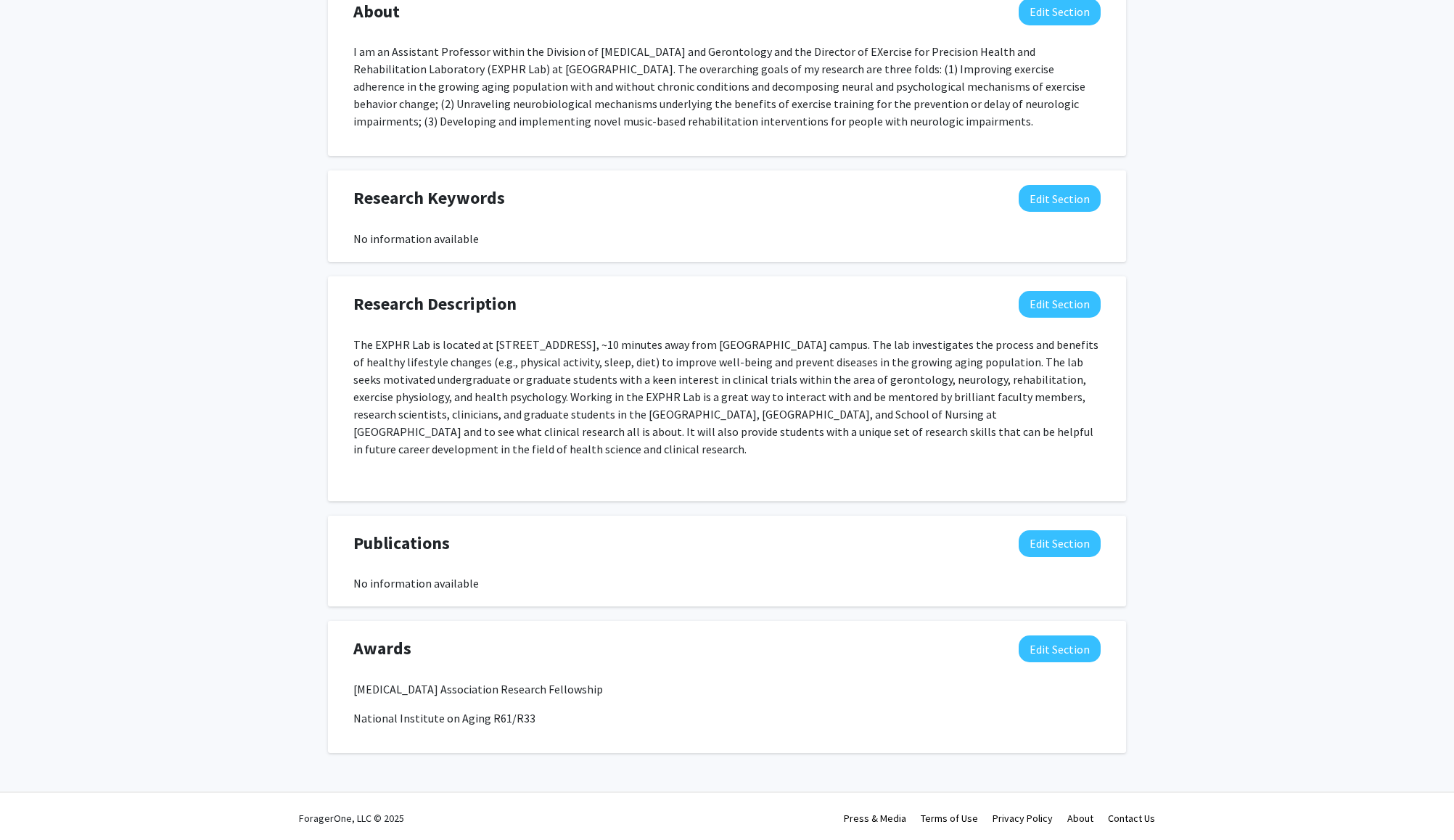
scroll to position [644, 0]
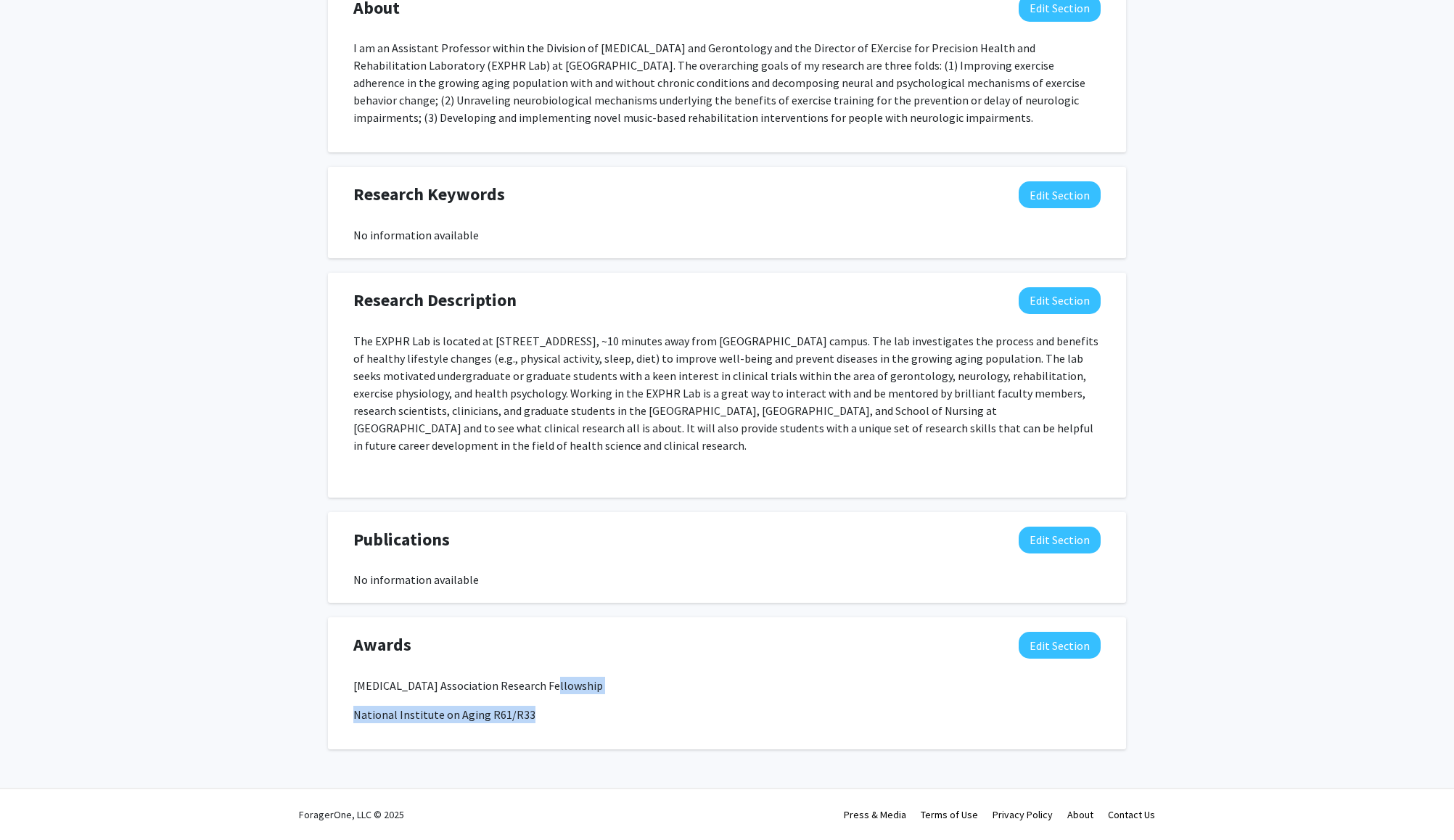
drag, startPoint x: 538, startPoint y: 690, endPoint x: 550, endPoint y: 717, distance: 29.5
click at [550, 717] on div "[MEDICAL_DATA] Association Research Fellowship National Institute on Aging R61/…" at bounding box center [727, 700] width 747 height 47
click at [550, 717] on p "National Institute on Aging R61/R33" at bounding box center [727, 714] width 747 height 18
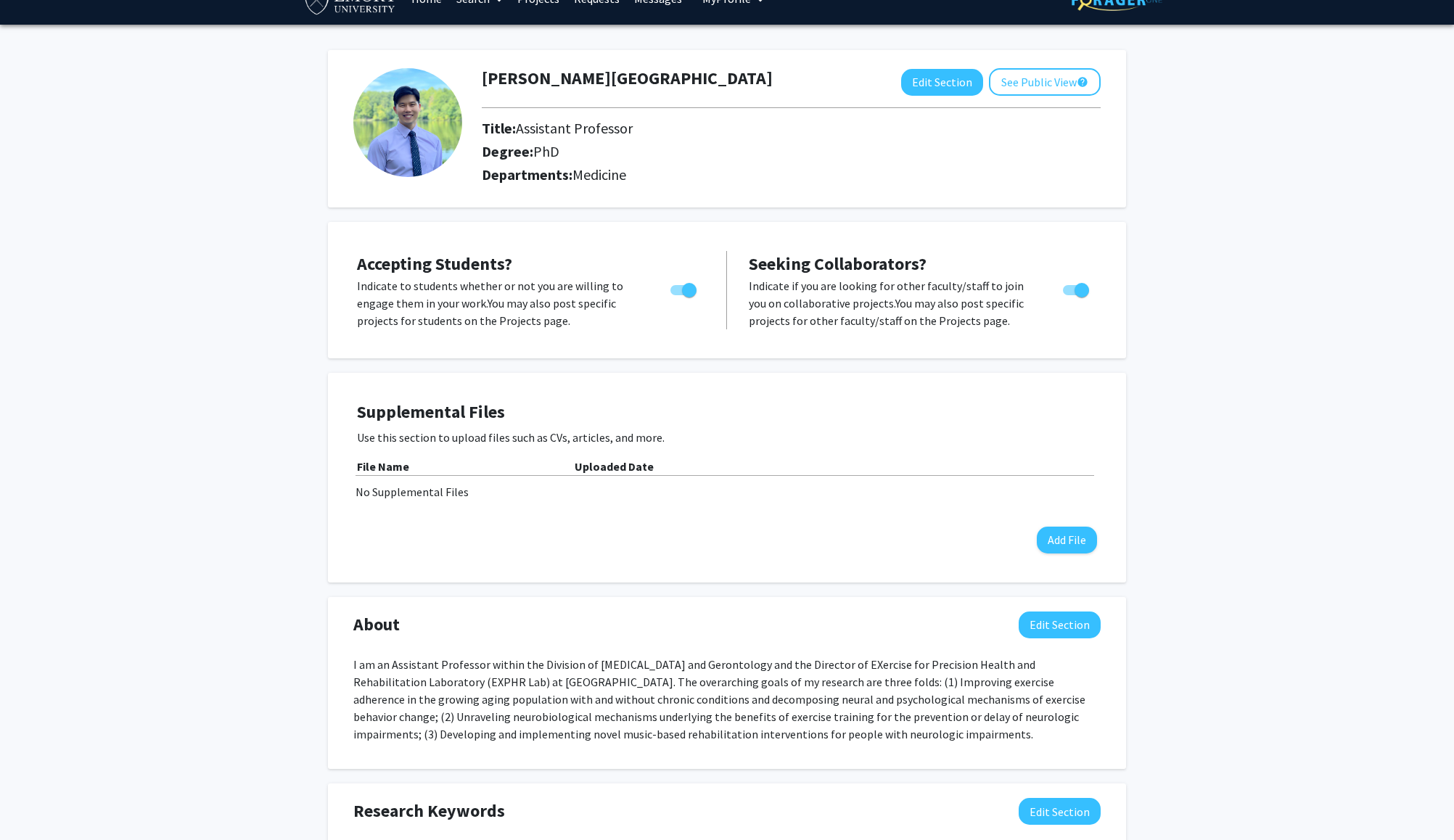
scroll to position [0, 0]
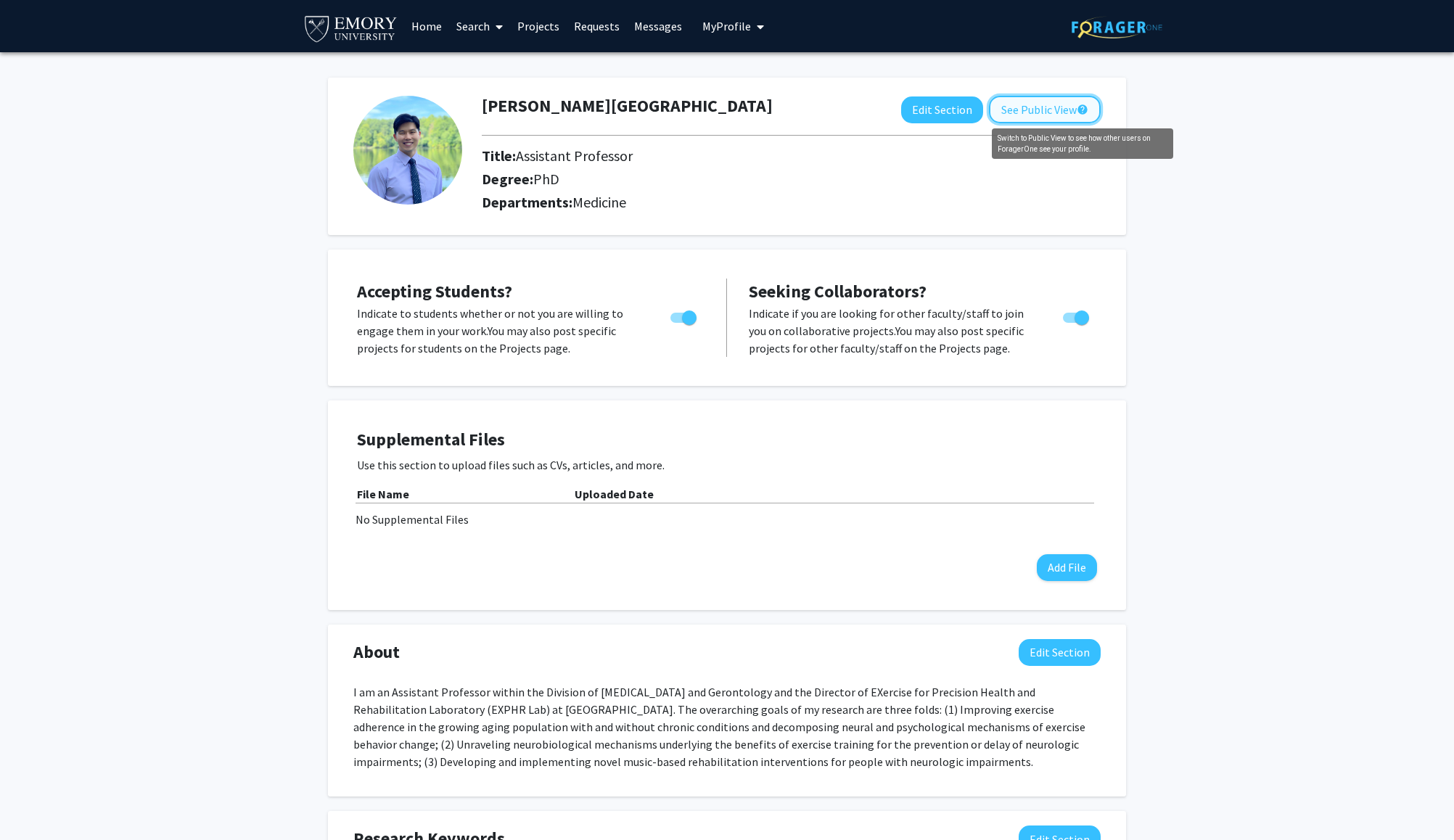
click at [1077, 112] on mat-icon "help" at bounding box center [1083, 110] width 12 height 18
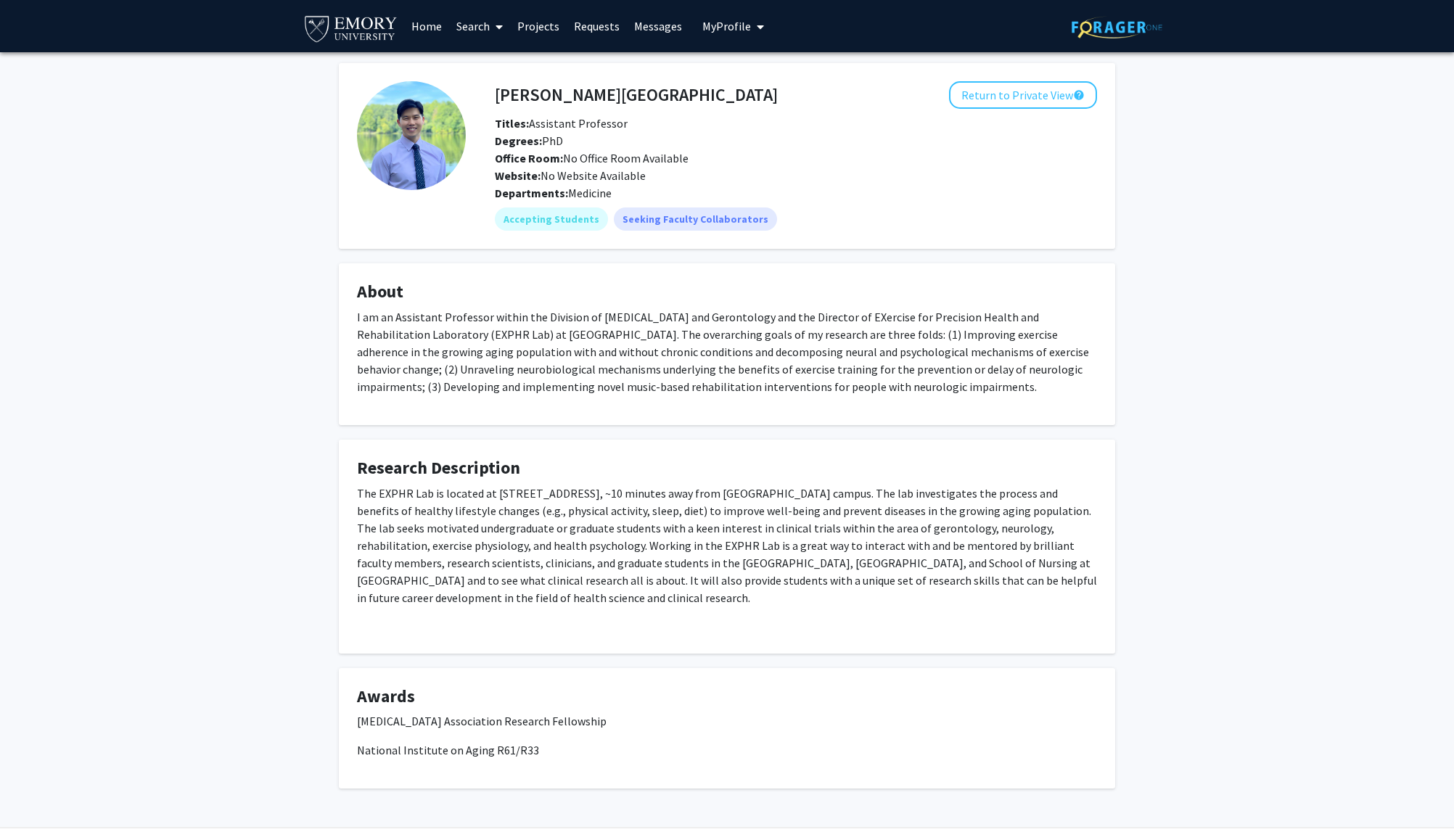
click at [491, 25] on span at bounding box center [496, 26] width 13 height 51
click at [498, 63] on span "Faculty/Staff" at bounding box center [503, 67] width 107 height 29
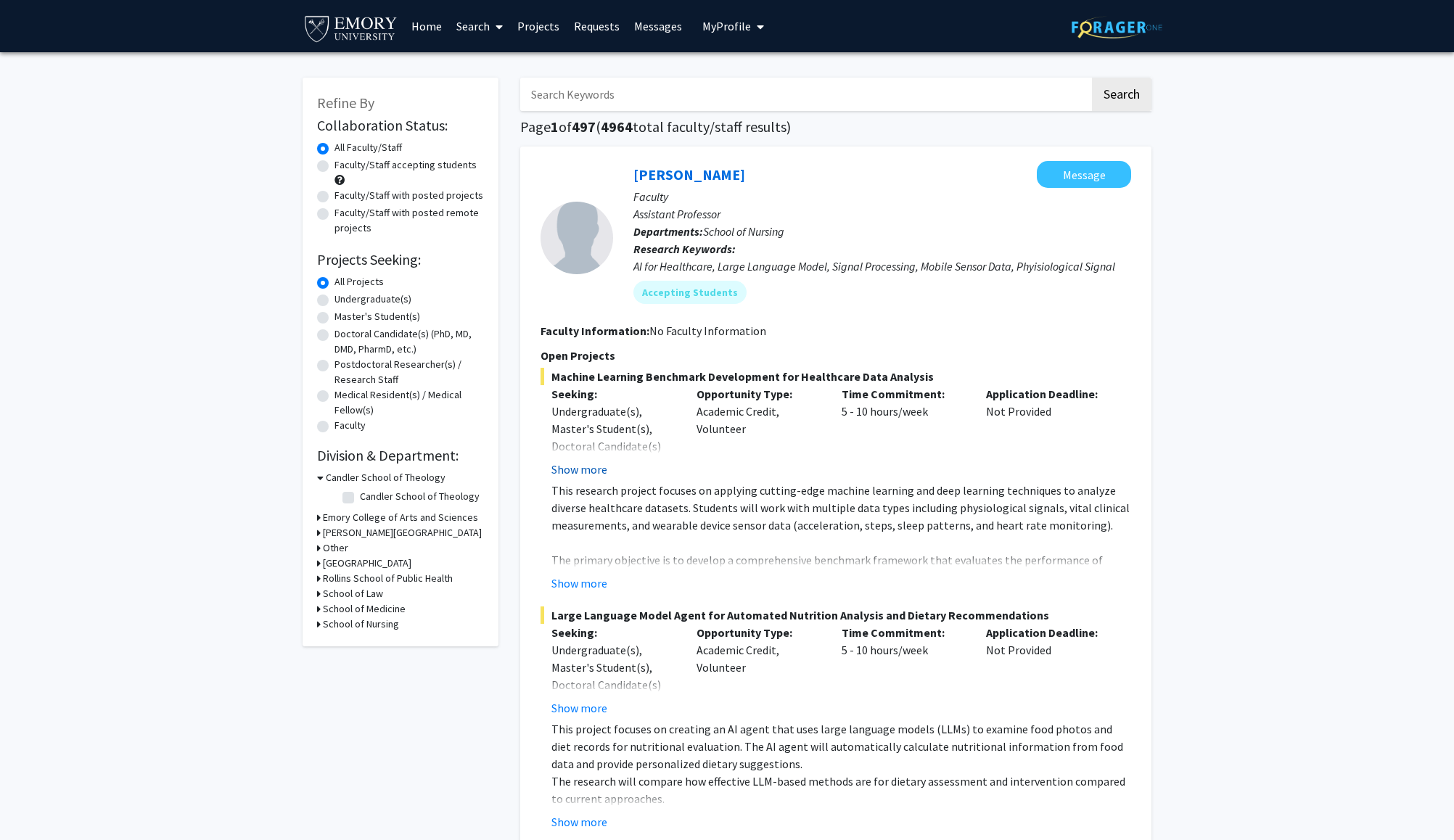
click at [575, 467] on button "Show more" at bounding box center [578, 469] width 56 height 18
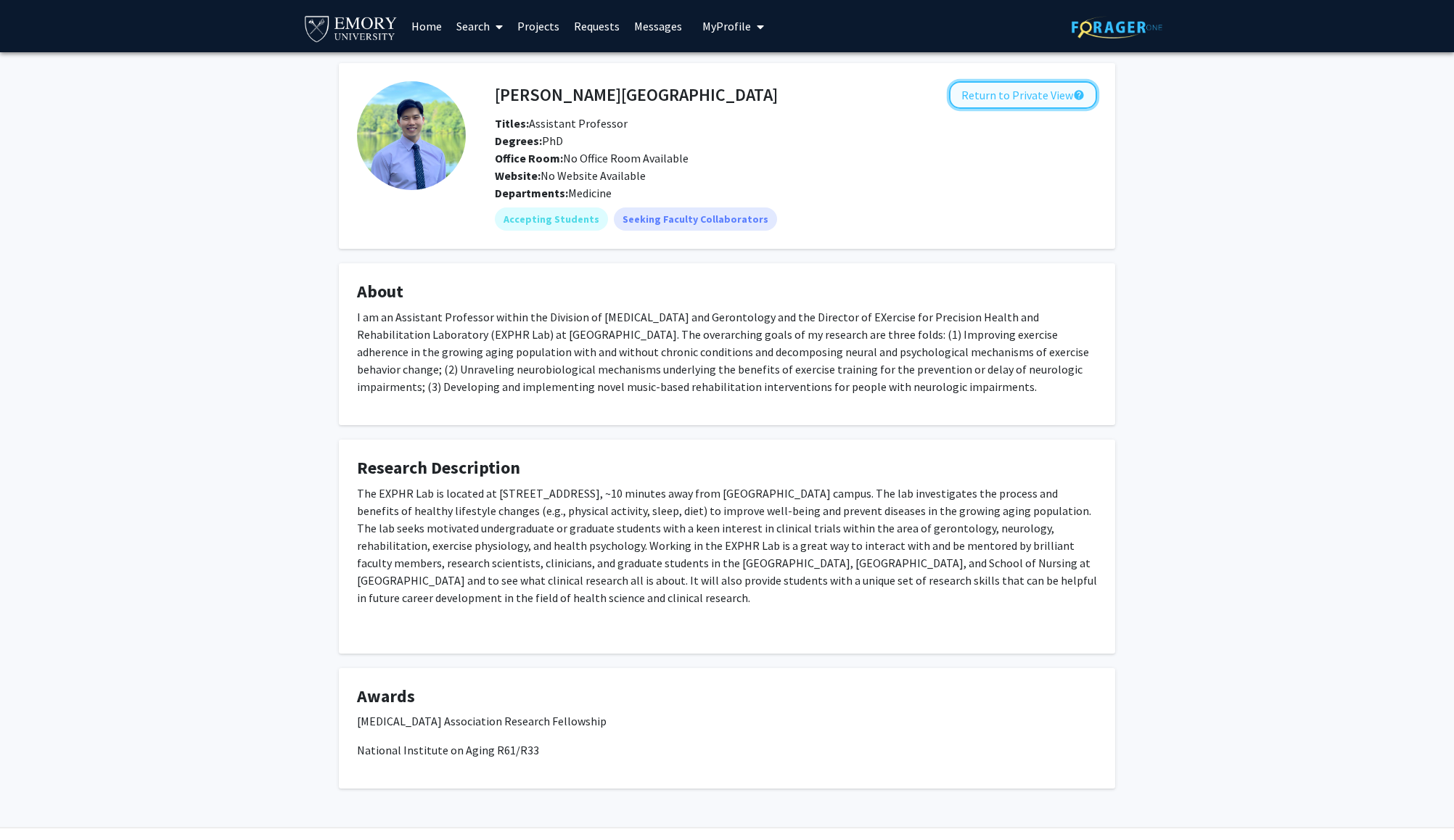
click at [1017, 101] on button "Return to Private View help" at bounding box center [1023, 94] width 148 height 27
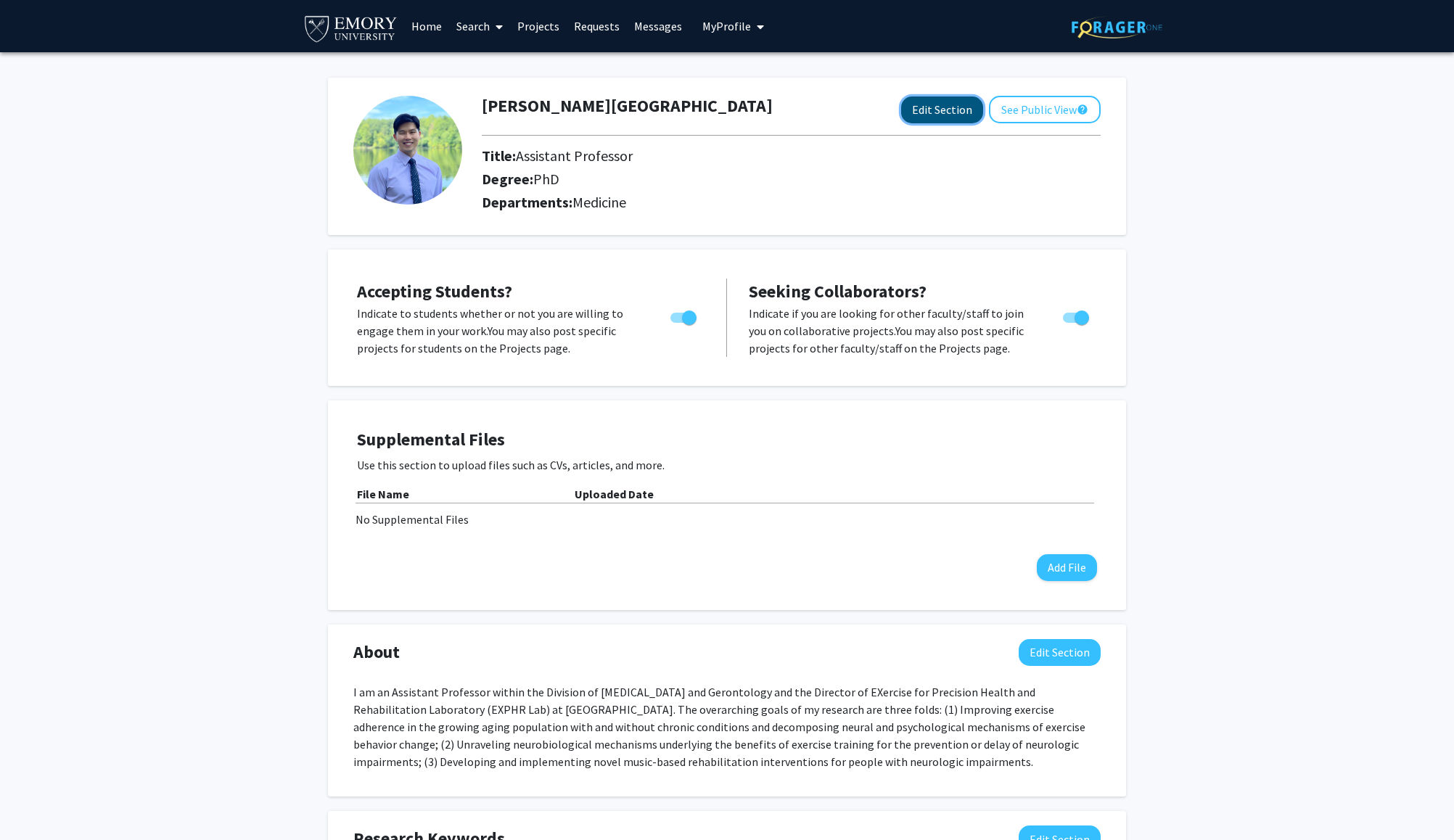
click at [931, 109] on button "Edit Section" at bounding box center [942, 110] width 82 height 27
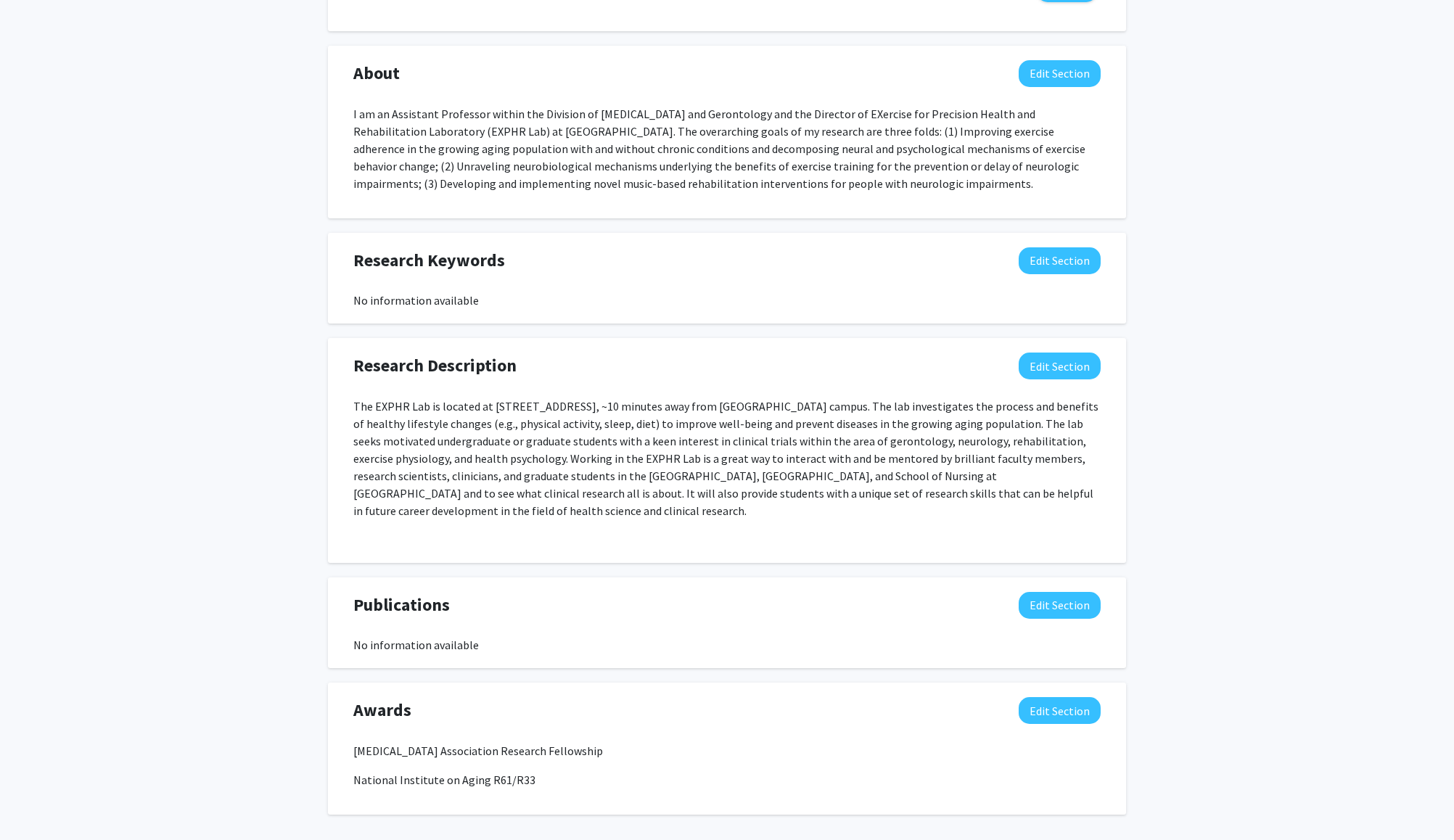
scroll to position [838, 0]
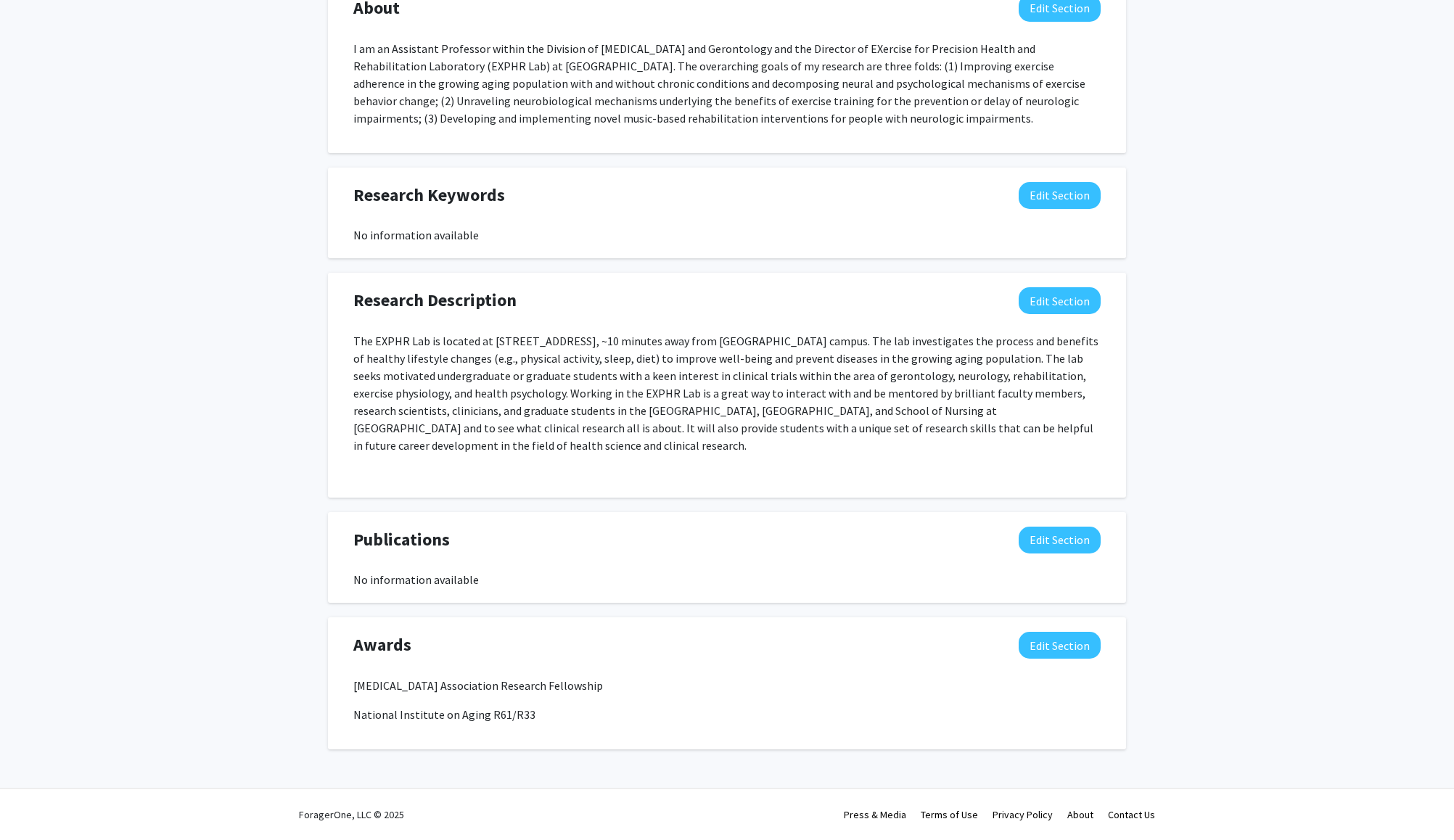
click at [405, 433] on p "The EXPHR Lab is located at [STREET_ADDRESS], ~10 minutes away from [GEOGRAPHIC…" at bounding box center [727, 392] width 747 height 122
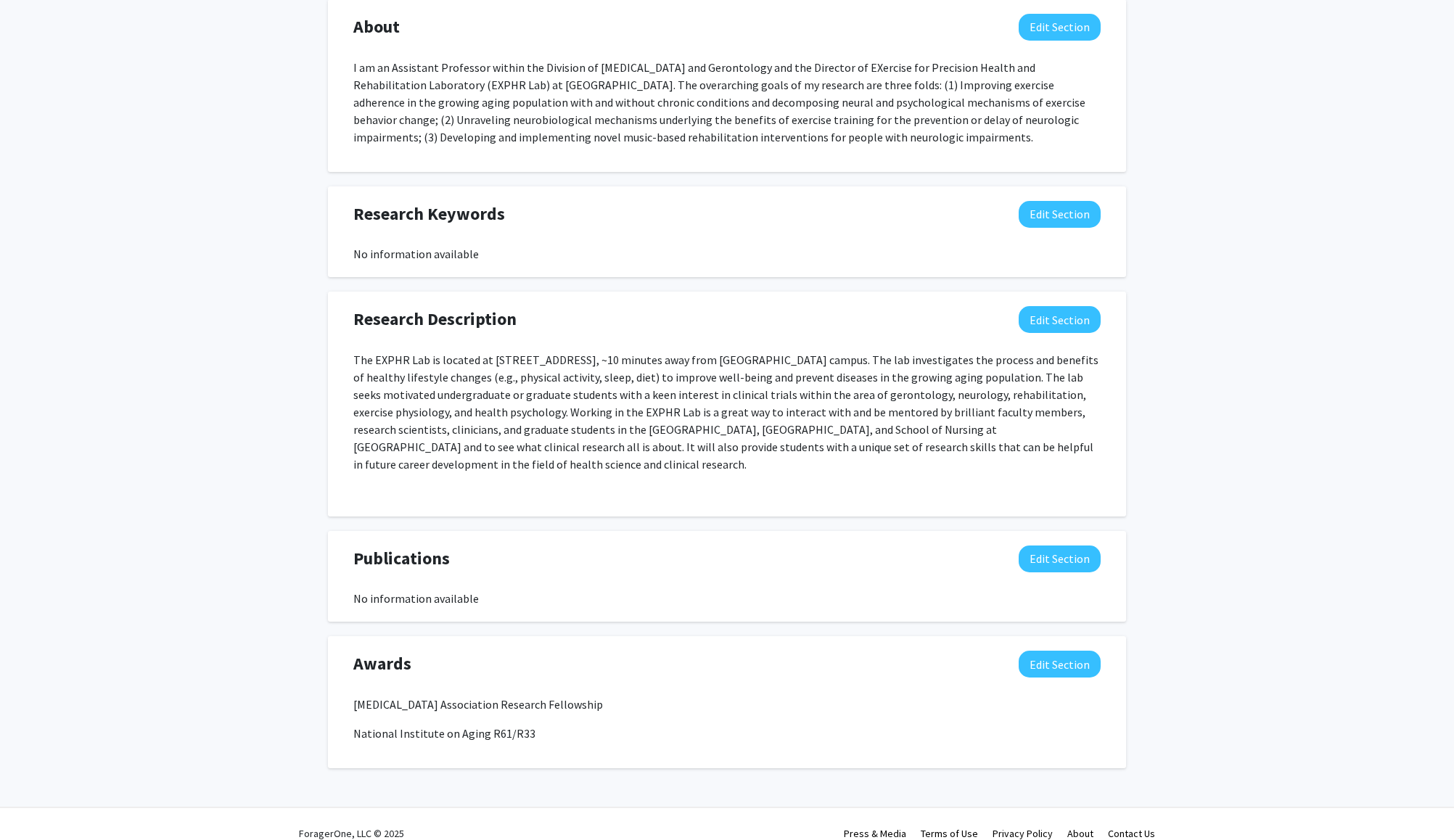
scroll to position [797, 0]
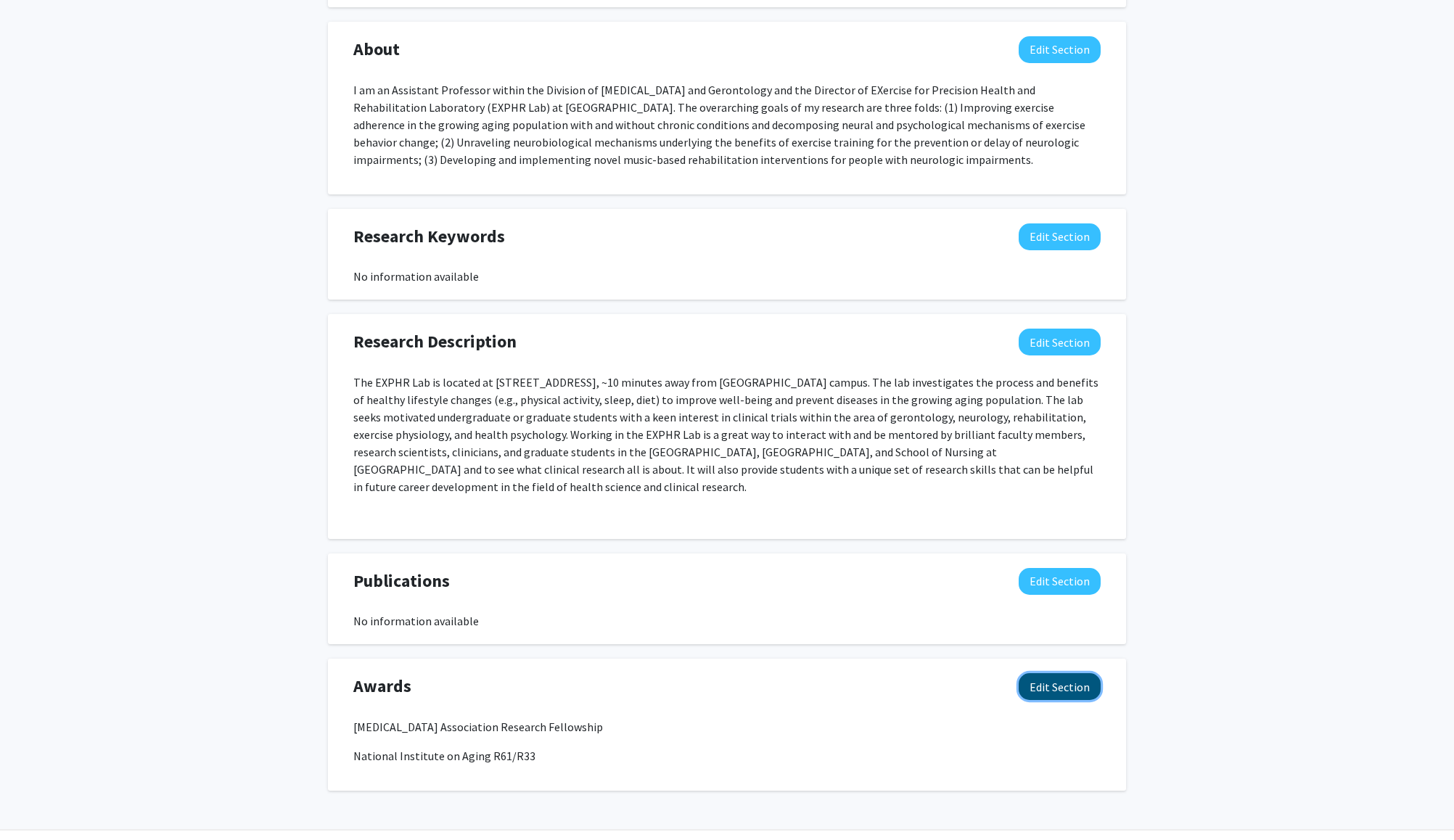
click at [1062, 682] on button "Edit Section" at bounding box center [1060, 686] width 82 height 27
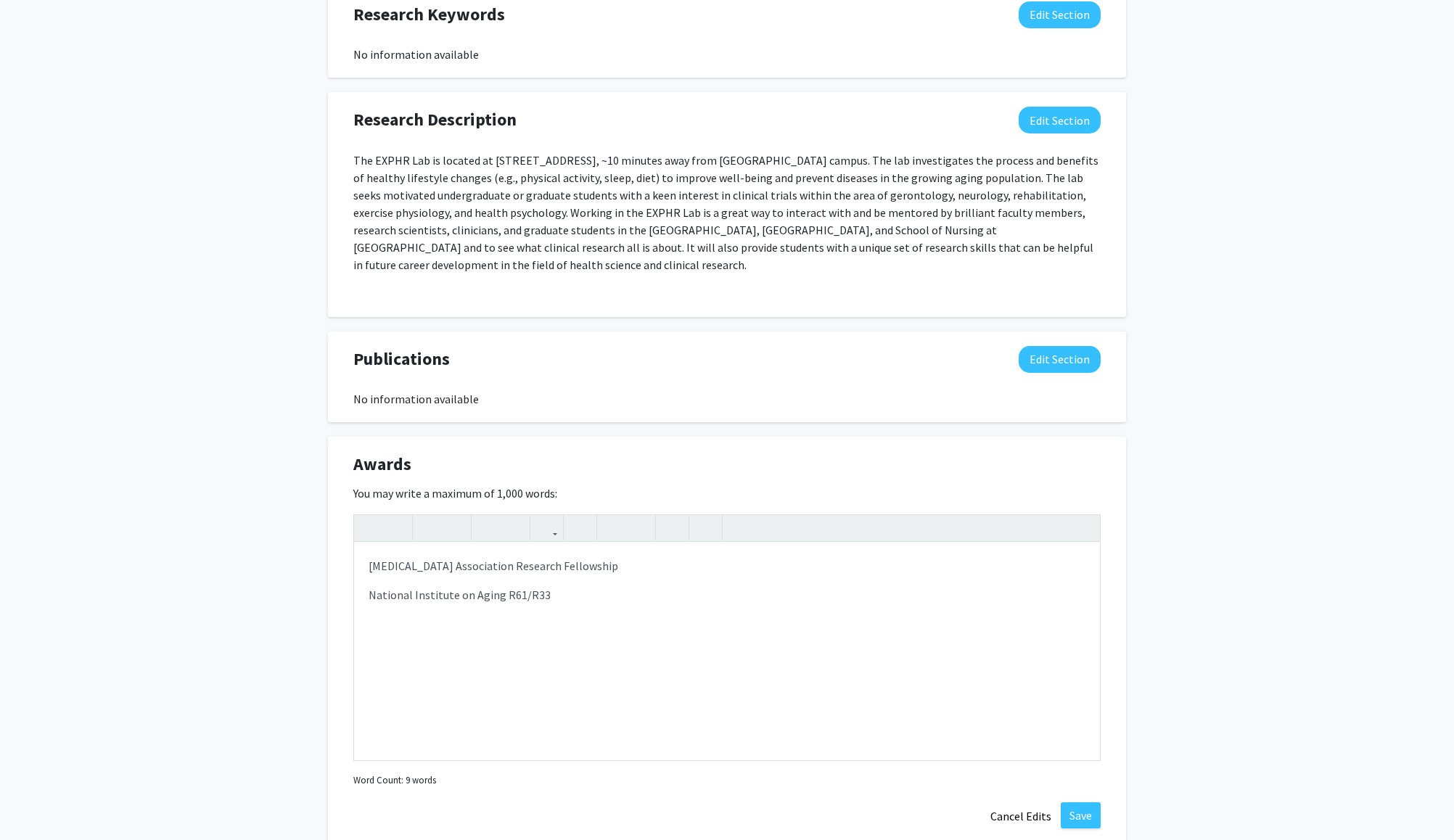
scroll to position [1114, 0]
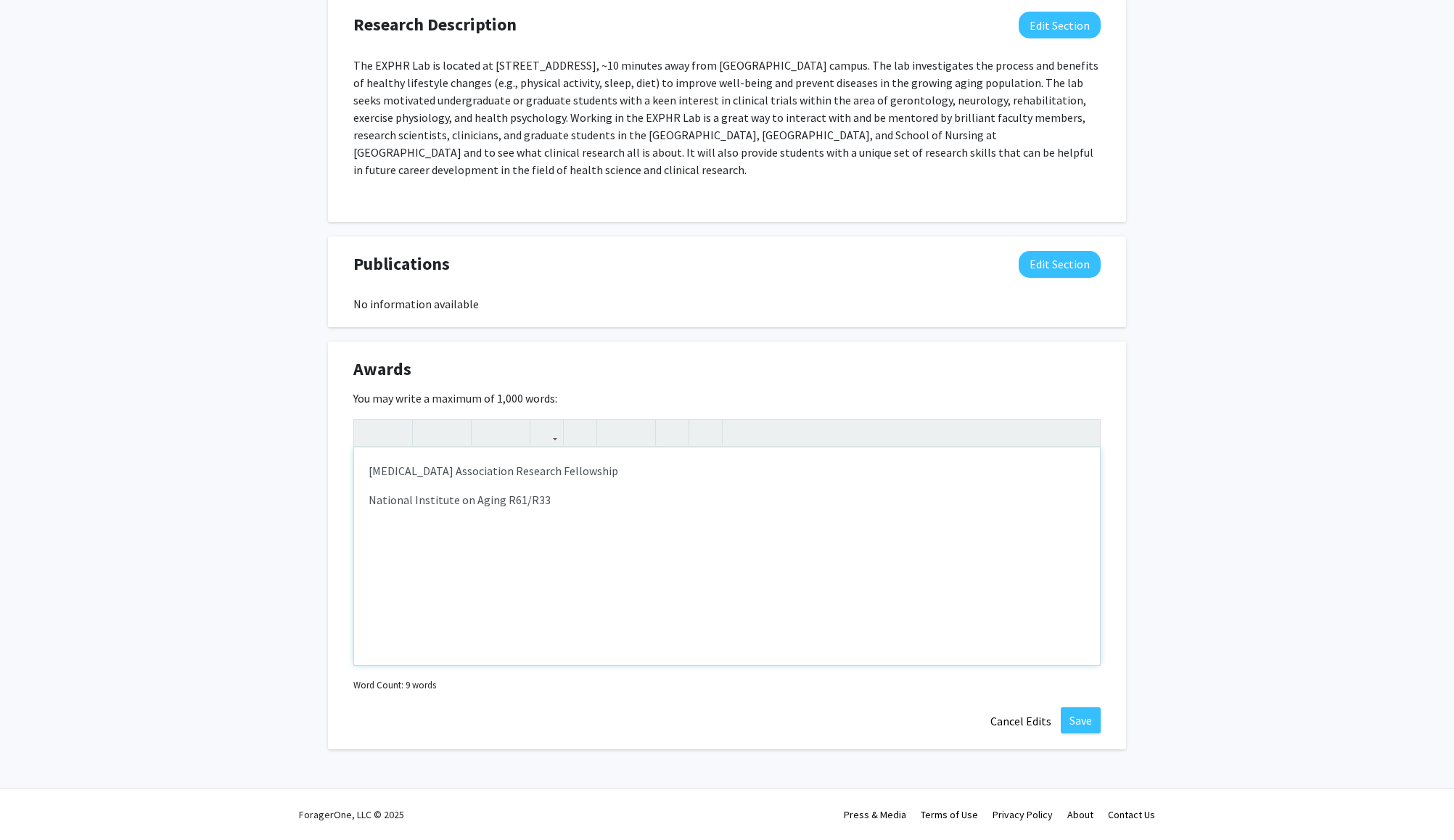
click at [573, 538] on div "[MEDICAL_DATA] Association Research Fellowship National Institute on Aging R61/…" at bounding box center [727, 556] width 746 height 217
drag, startPoint x: 583, startPoint y: 528, endPoint x: 288, endPoint y: 459, distance: 303.0
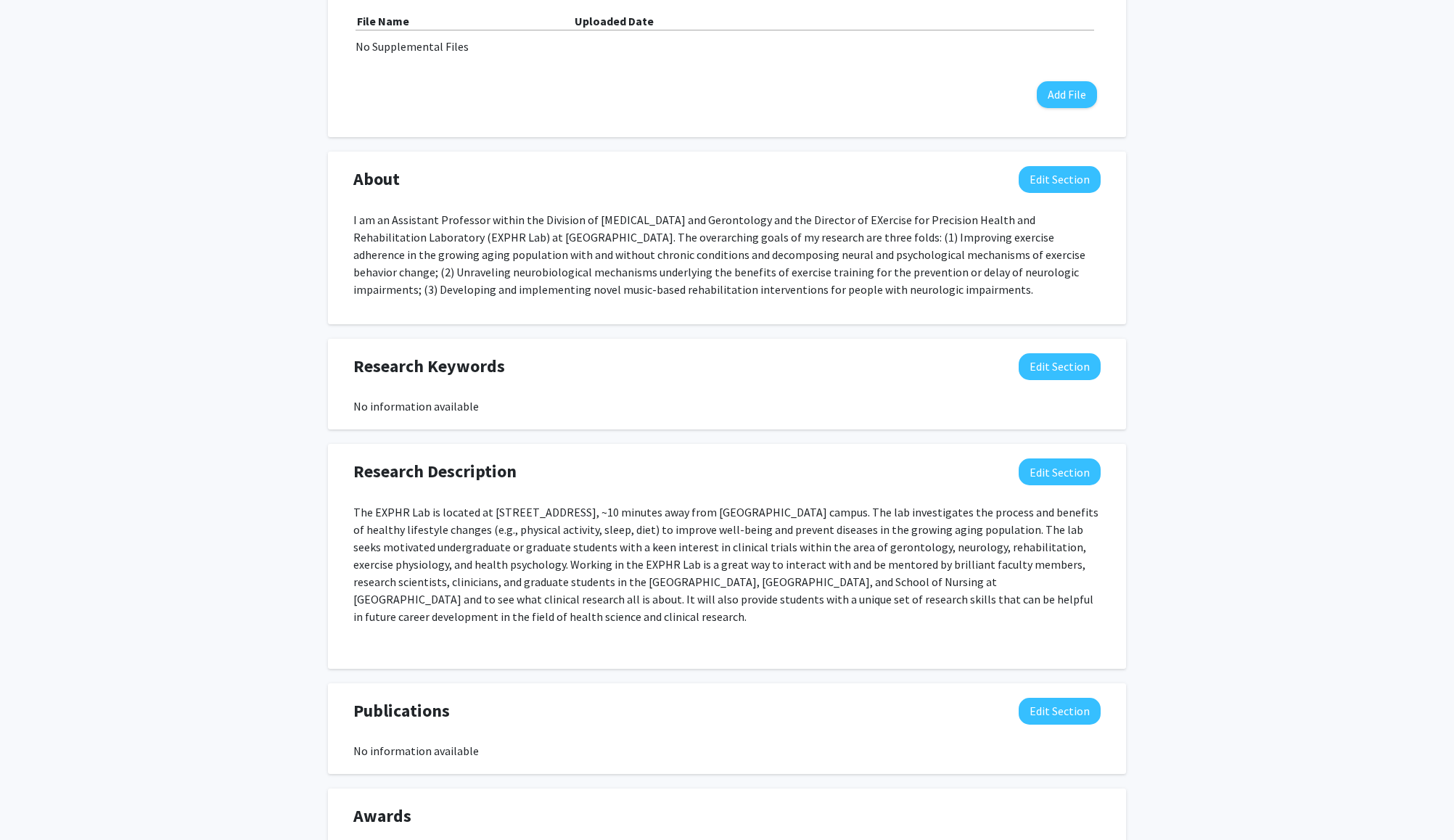
scroll to position [668, 0]
click at [1071, 476] on button "Edit Section" at bounding box center [1060, 471] width 82 height 27
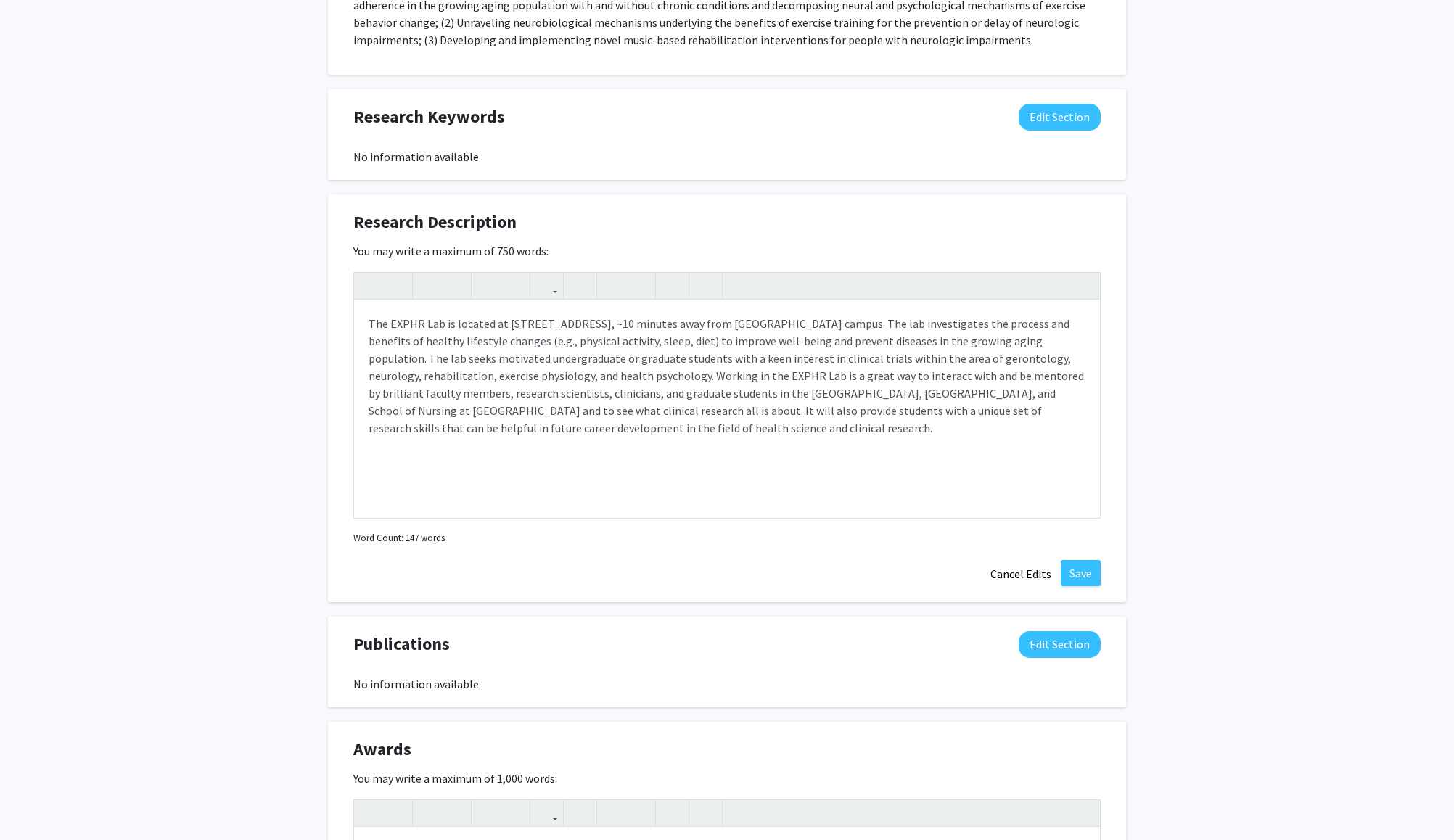
scroll to position [1061, 0]
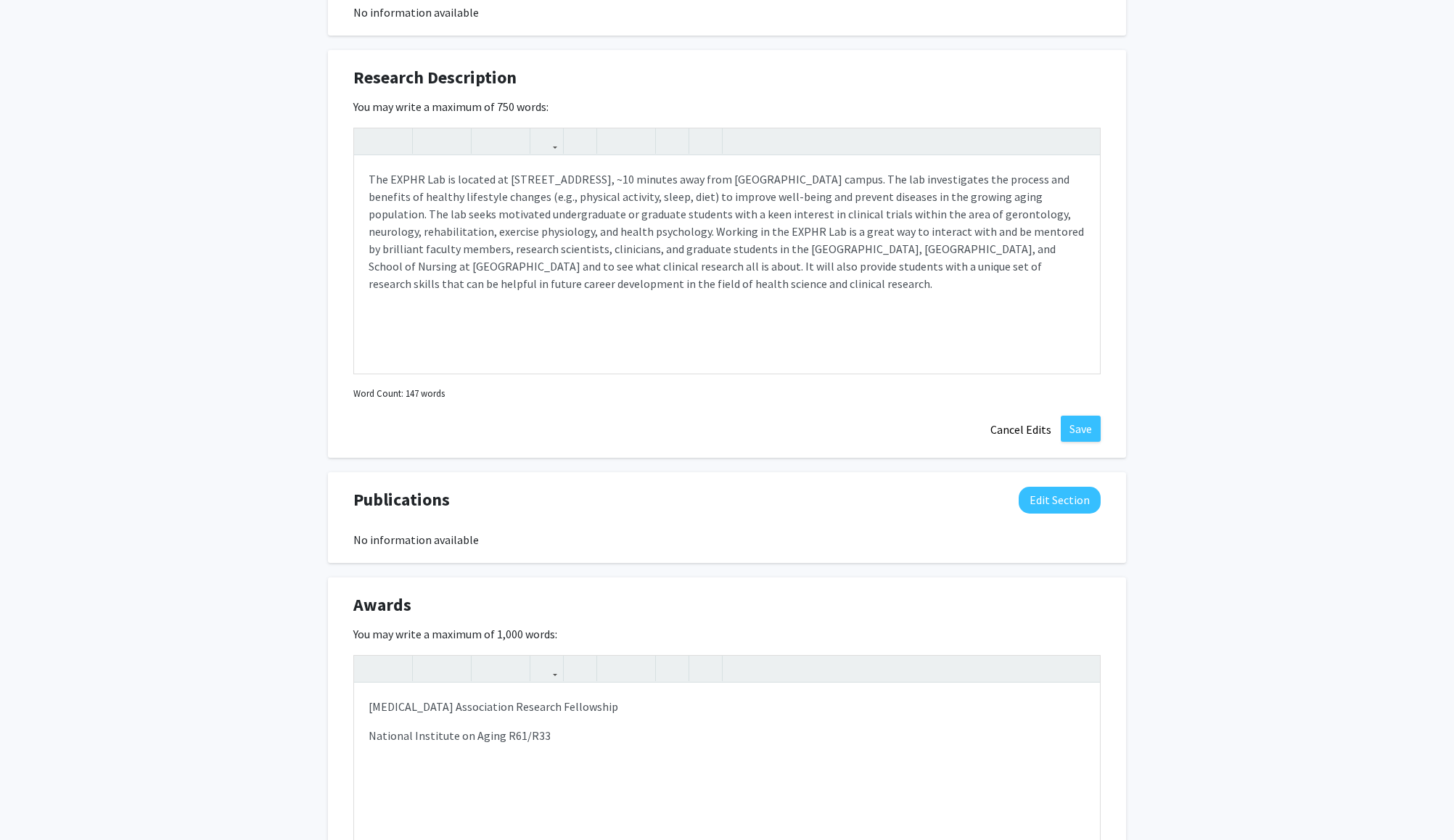
click at [494, 402] on div "The EXPHR Lab is located at [STREET_ADDRESS], ~10 minutes away from [GEOGRAPHIC…" at bounding box center [727, 266] width 747 height 276
click at [1090, 431] on button "Save" at bounding box center [1080, 428] width 40 height 26
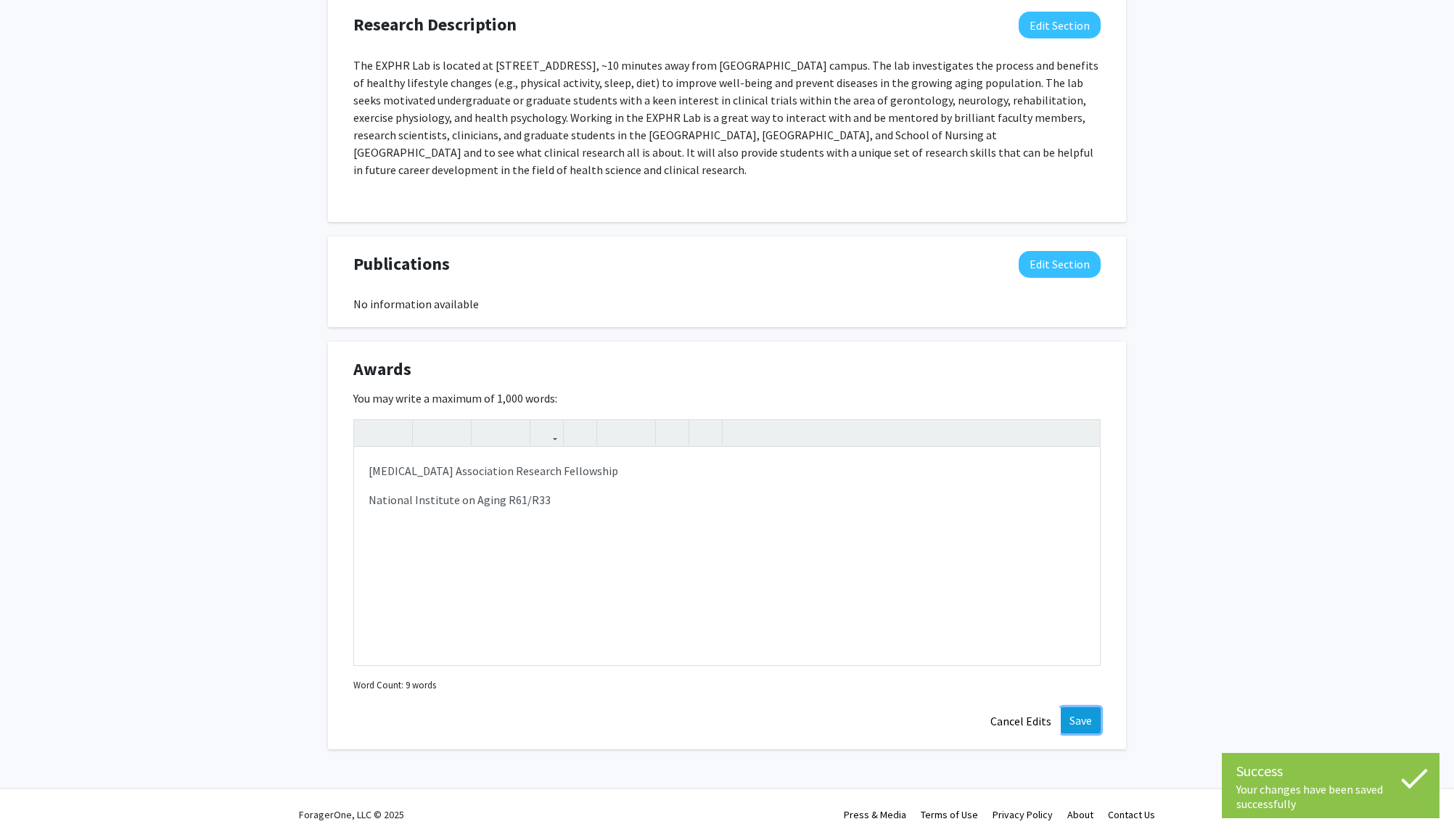
click at [1086, 730] on button "Save" at bounding box center [1080, 719] width 40 height 26
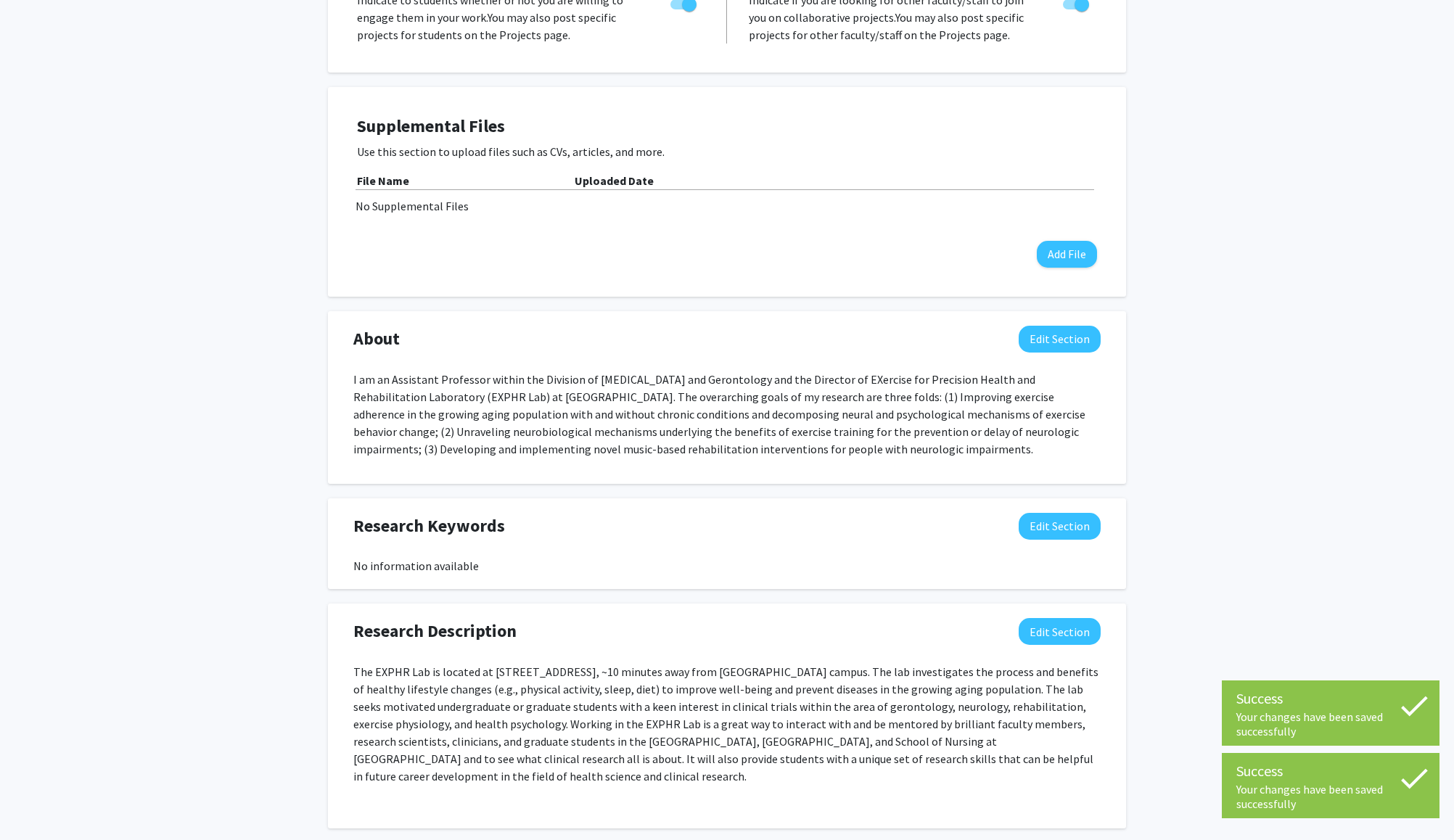
scroll to position [0, 0]
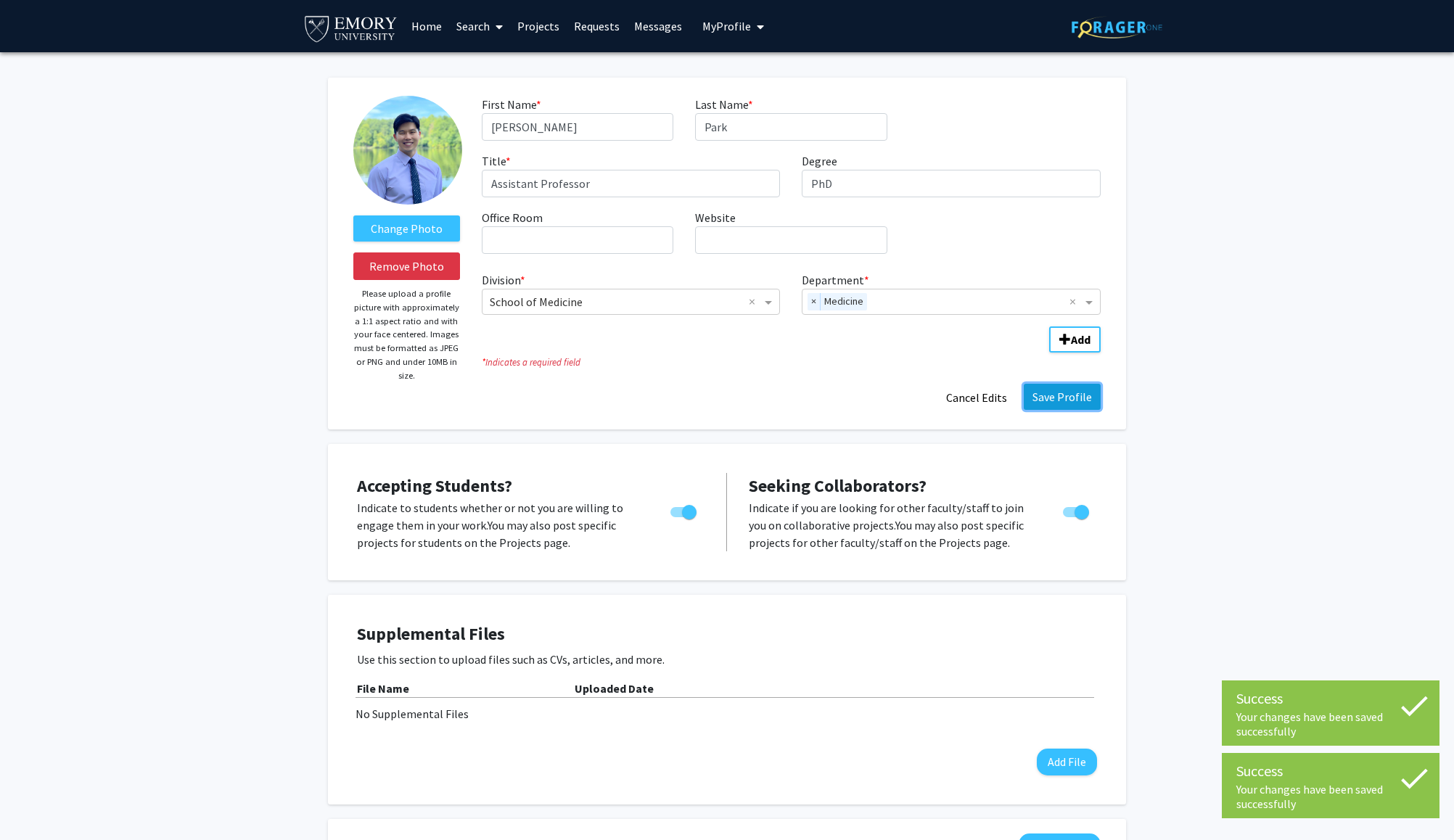
click at [1080, 405] on button "Save Profile" at bounding box center [1062, 396] width 77 height 26
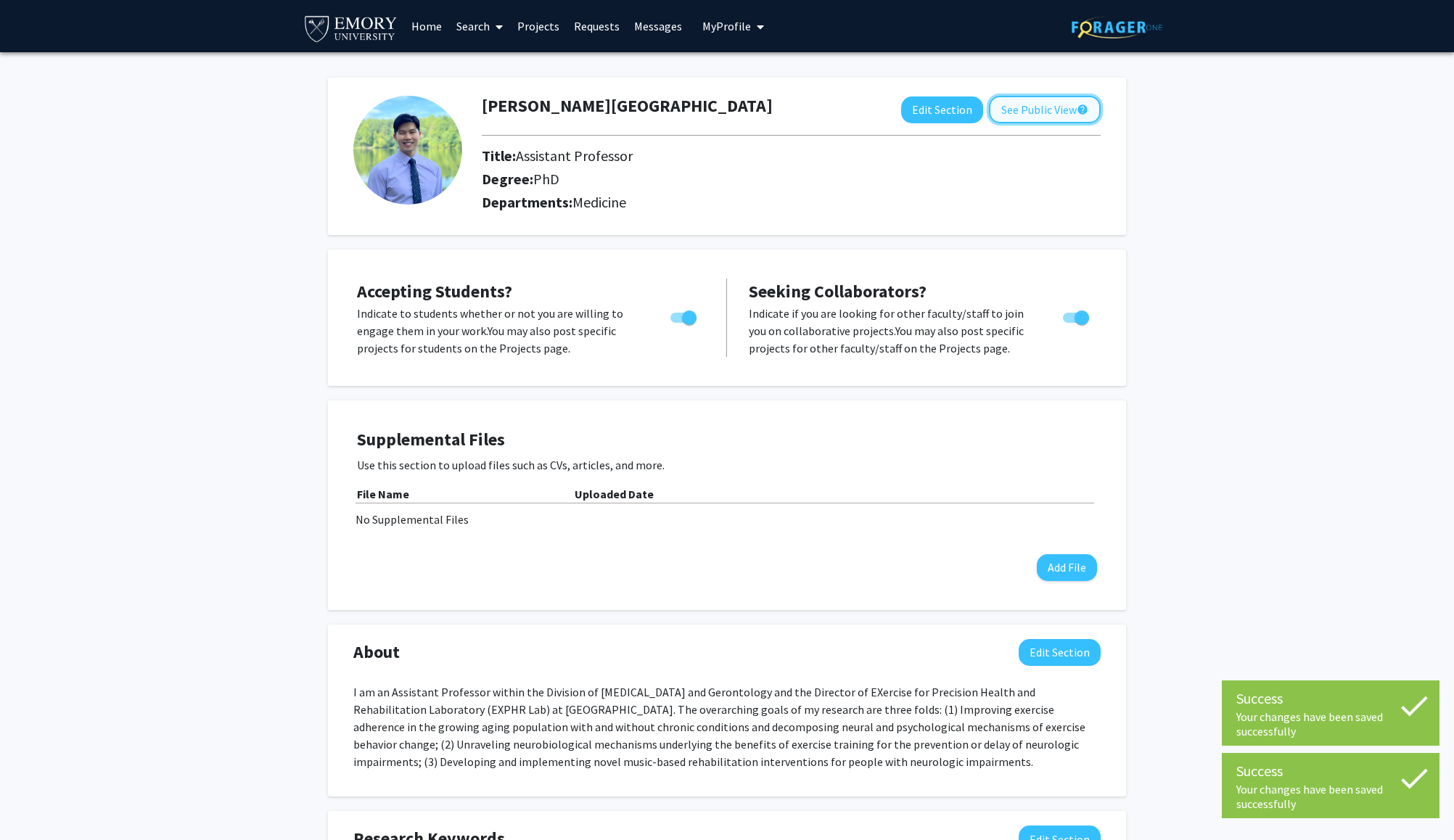
click at [1052, 112] on button "See Public View help" at bounding box center [1044, 109] width 112 height 27
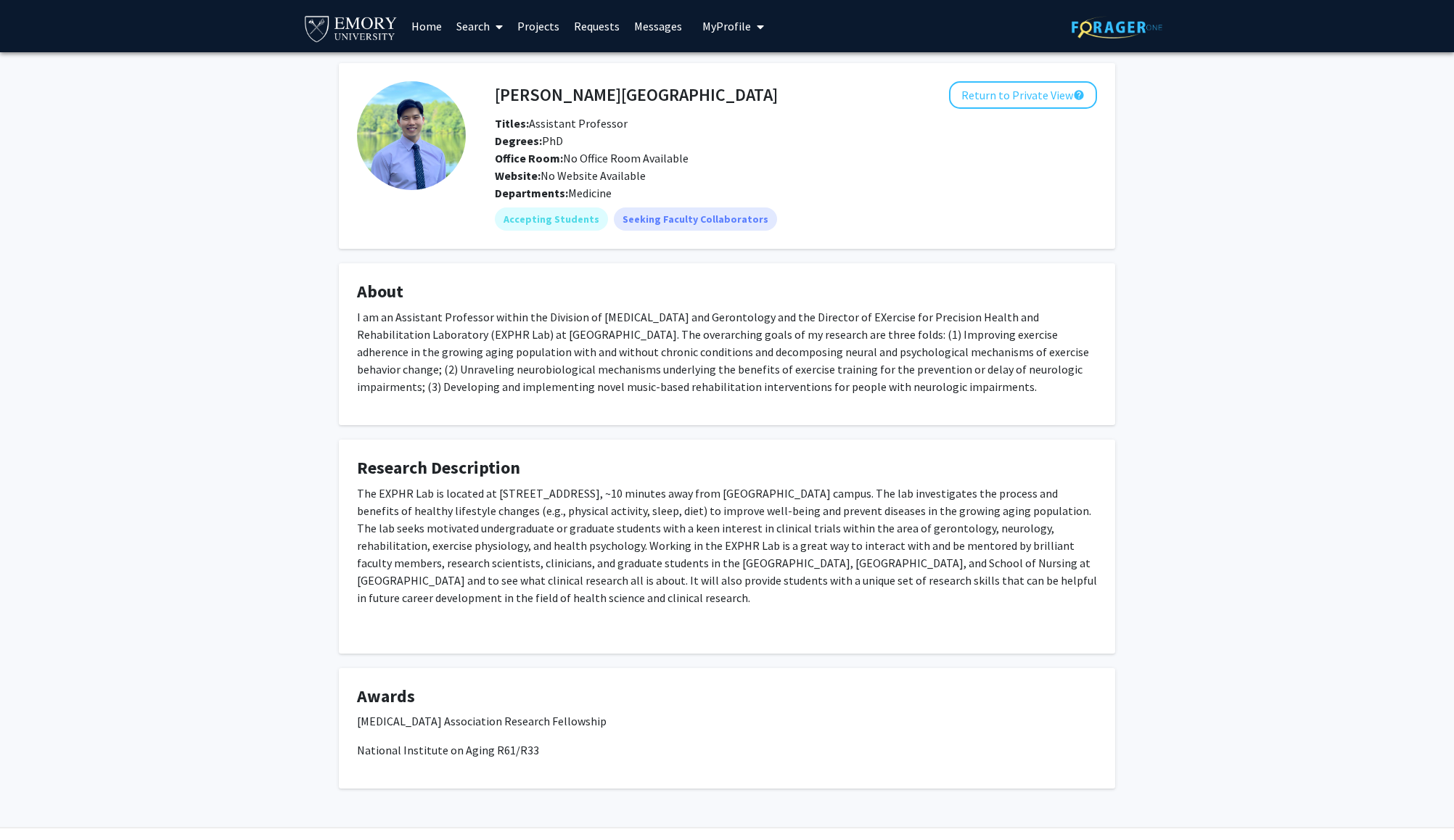
click at [435, 28] on link "Home" at bounding box center [427, 26] width 45 height 51
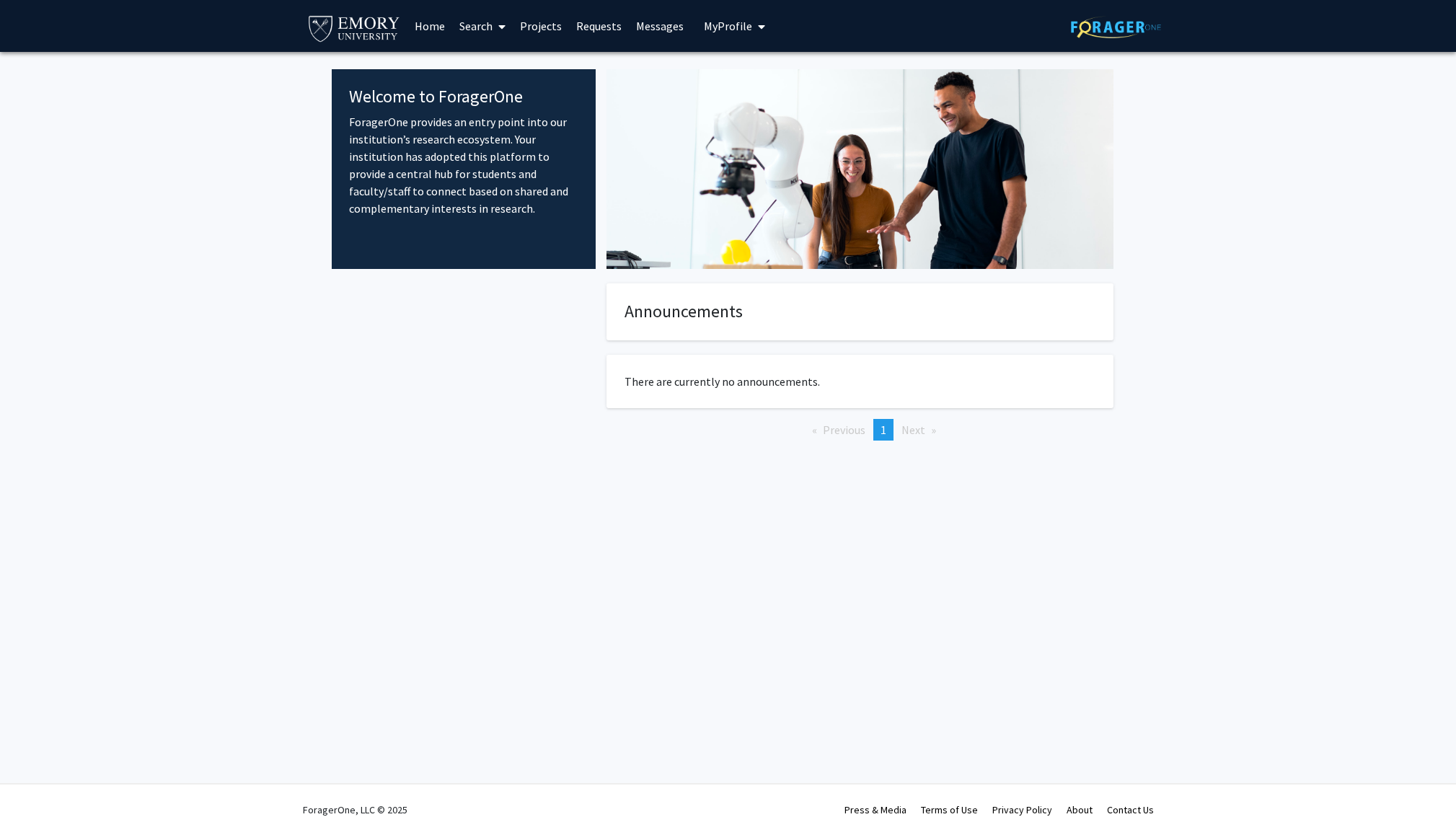
click at [467, 26] on link "Search" at bounding box center [482, 26] width 61 height 50
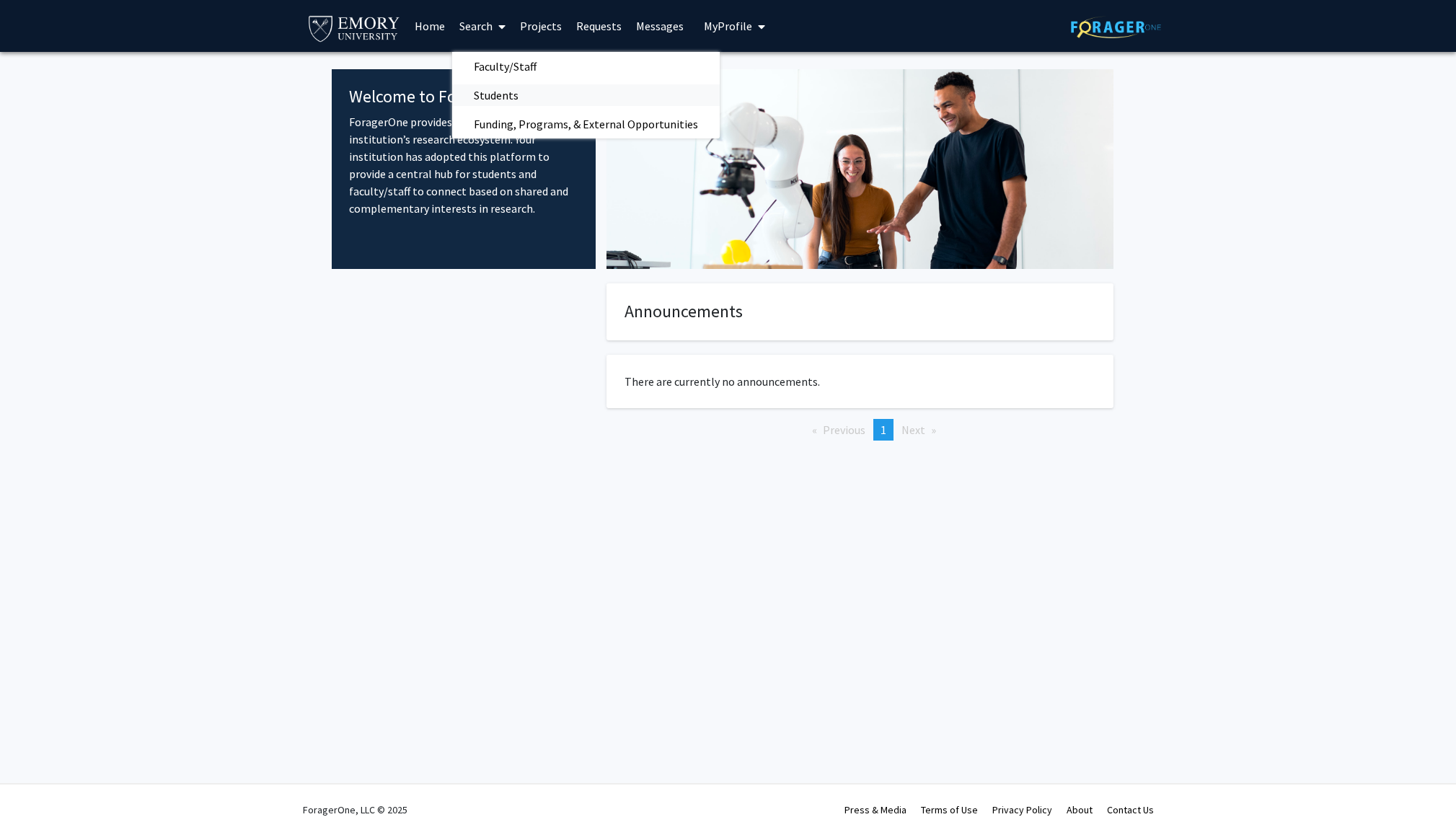
click at [499, 94] on span "Students" at bounding box center [496, 95] width 88 height 29
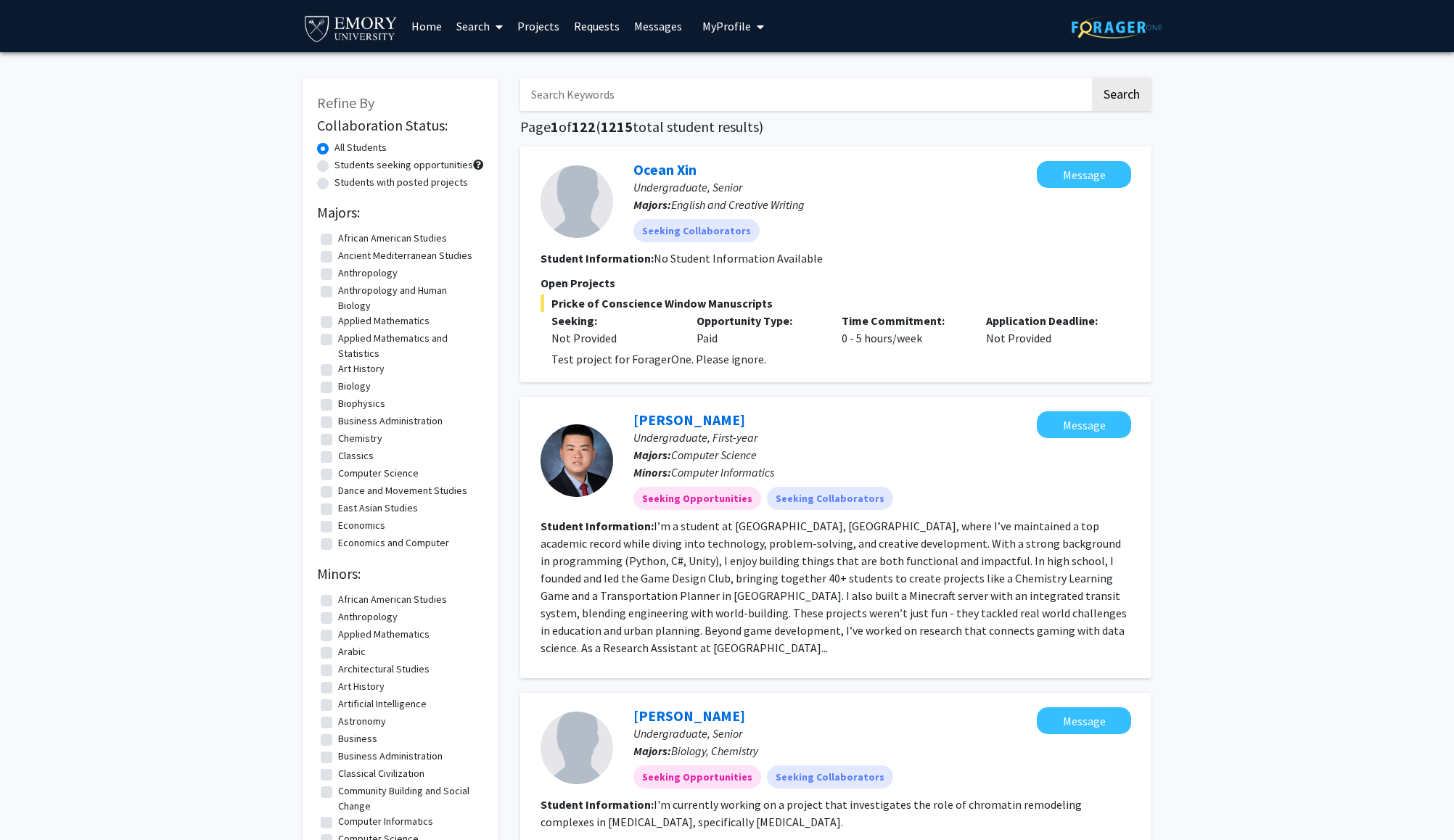
click at [338, 491] on label "Dance and Movement Studies" at bounding box center [402, 491] width 130 height 16
click at [338, 491] on input "Dance and Movement Studies" at bounding box center [343, 488] width 10 height 10
checkbox input "true"
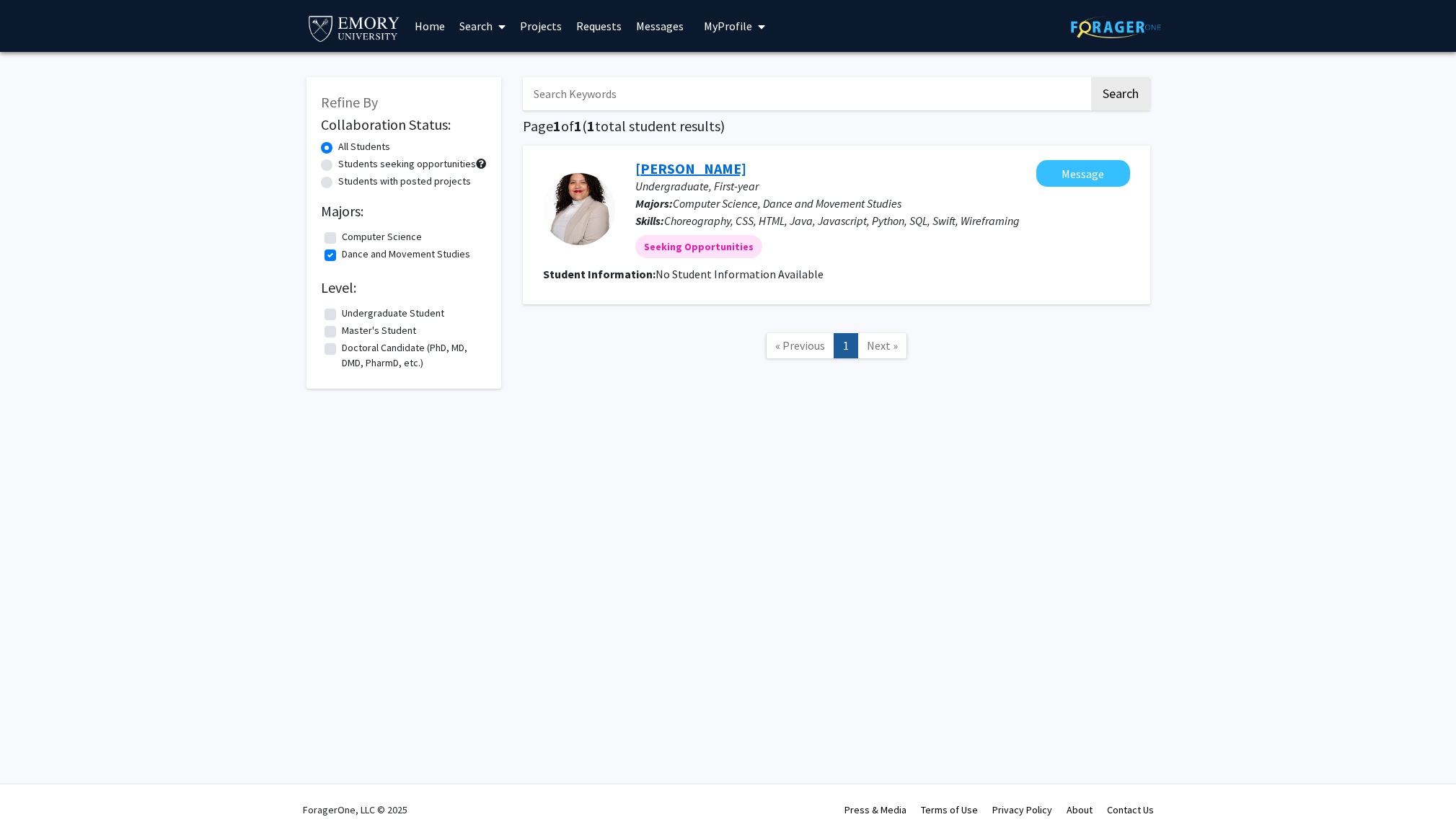
click at [697, 169] on link "[PERSON_NAME]" at bounding box center [690, 168] width 111 height 18
checkbox input "false"
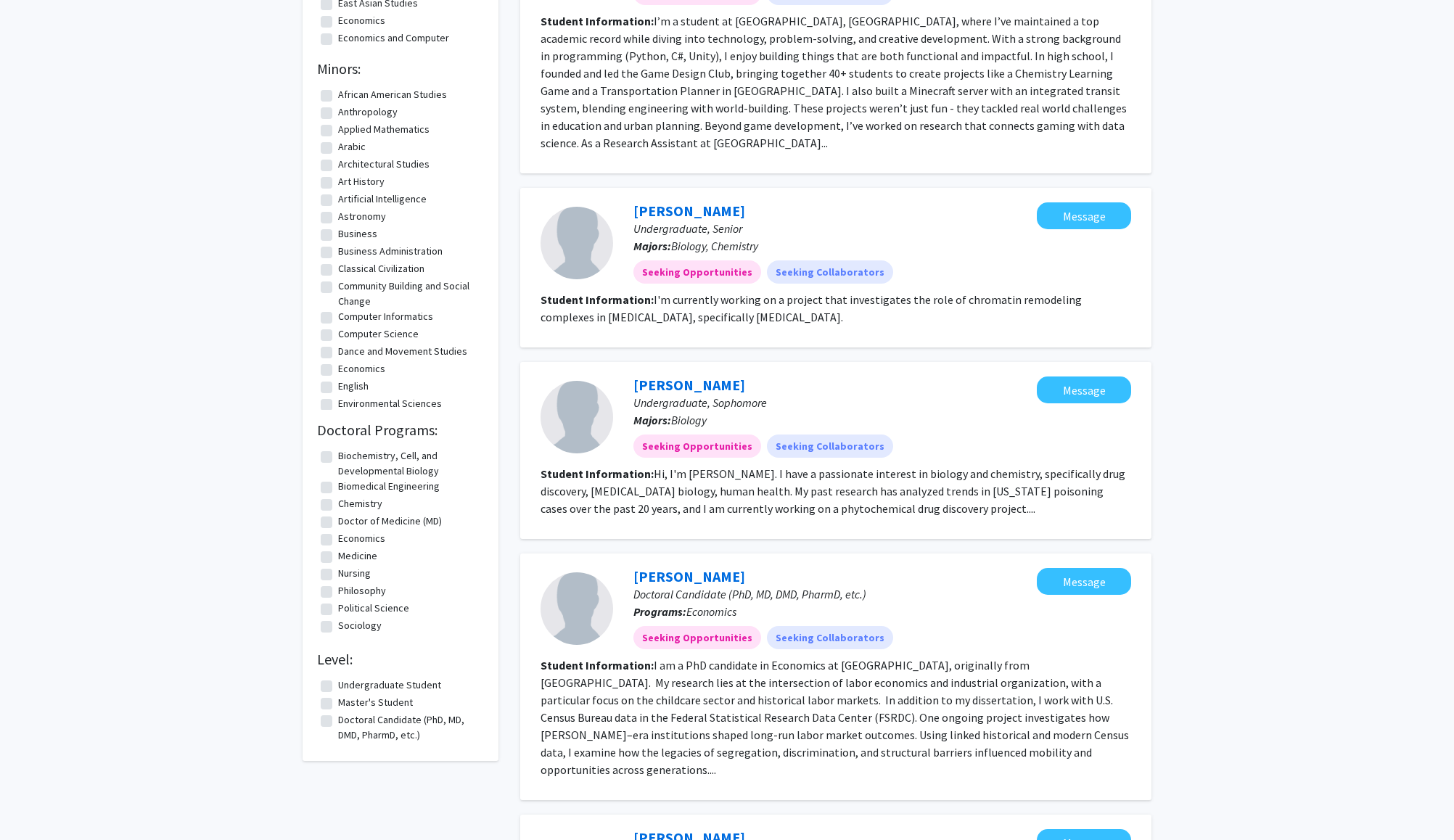
scroll to position [523, 0]
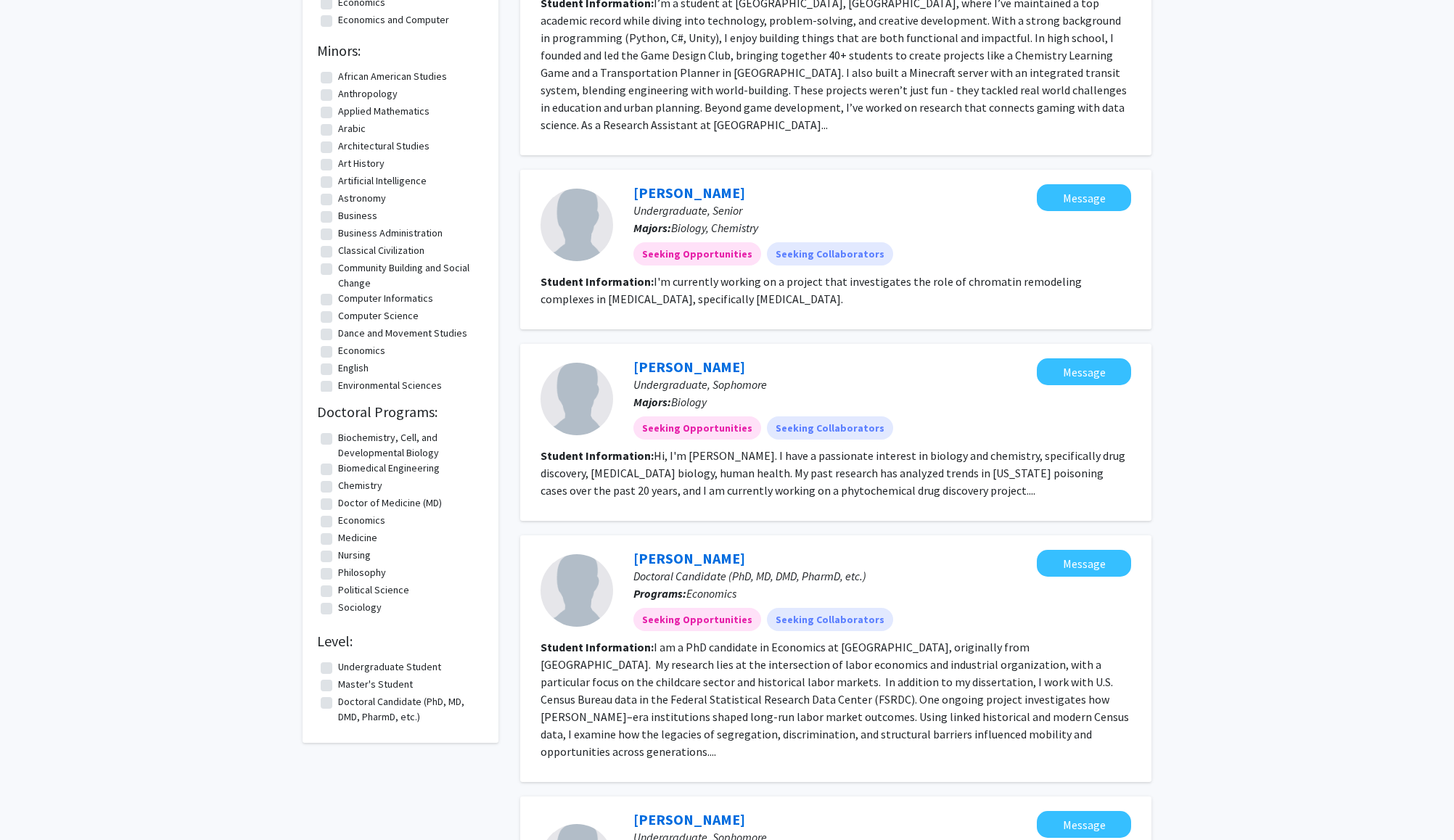
click at [338, 507] on label "Doctor of Medicine (MD)" at bounding box center [390, 503] width 104 height 16
click at [338, 504] on input "Doctor of Medicine (MD)" at bounding box center [343, 500] width 10 height 10
checkbox input "true"
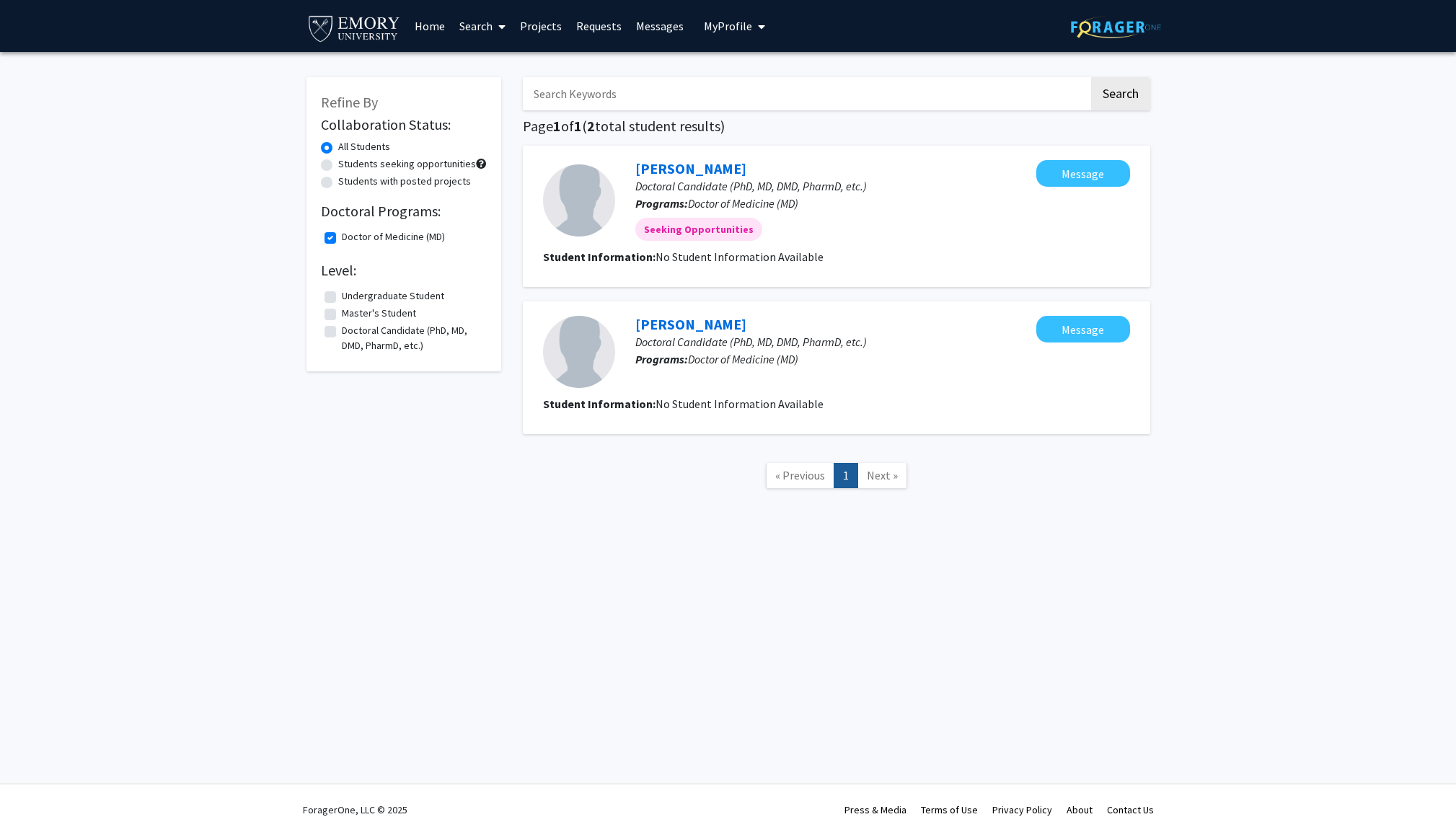
click at [738, 192] on span "Doctoral Candidate (PhD, MD, DMD, PharmD, etc.)" at bounding box center [750, 186] width 231 height 15
click at [790, 191] on span "Doctoral Candidate (PhD, MD, DMD, PharmD, etc.)" at bounding box center [750, 186] width 231 height 15
click at [705, 230] on mat-chip "Seeking Opportunities" at bounding box center [698, 229] width 127 height 23
checkbox input "false"
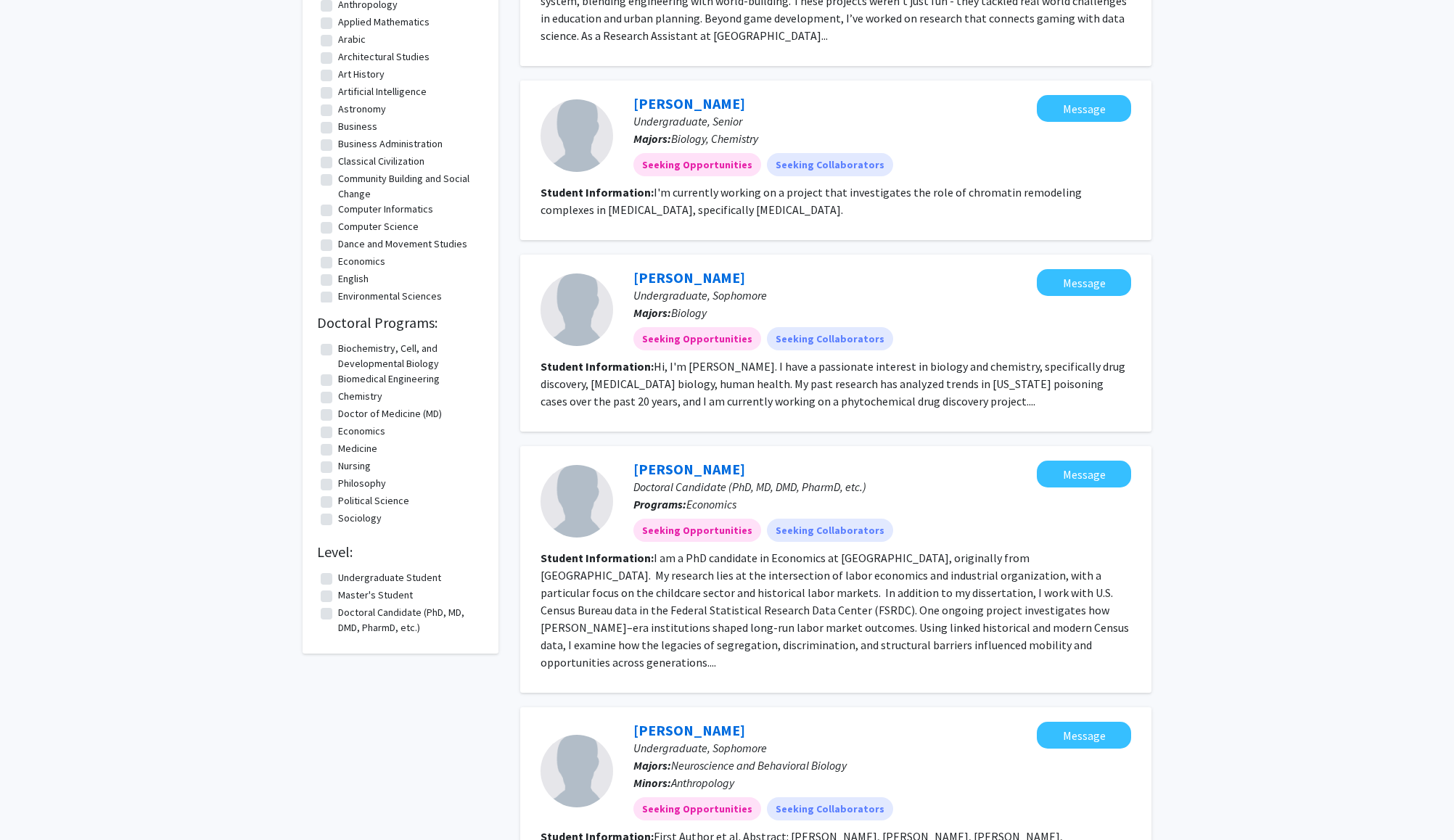
scroll to position [631, 0]
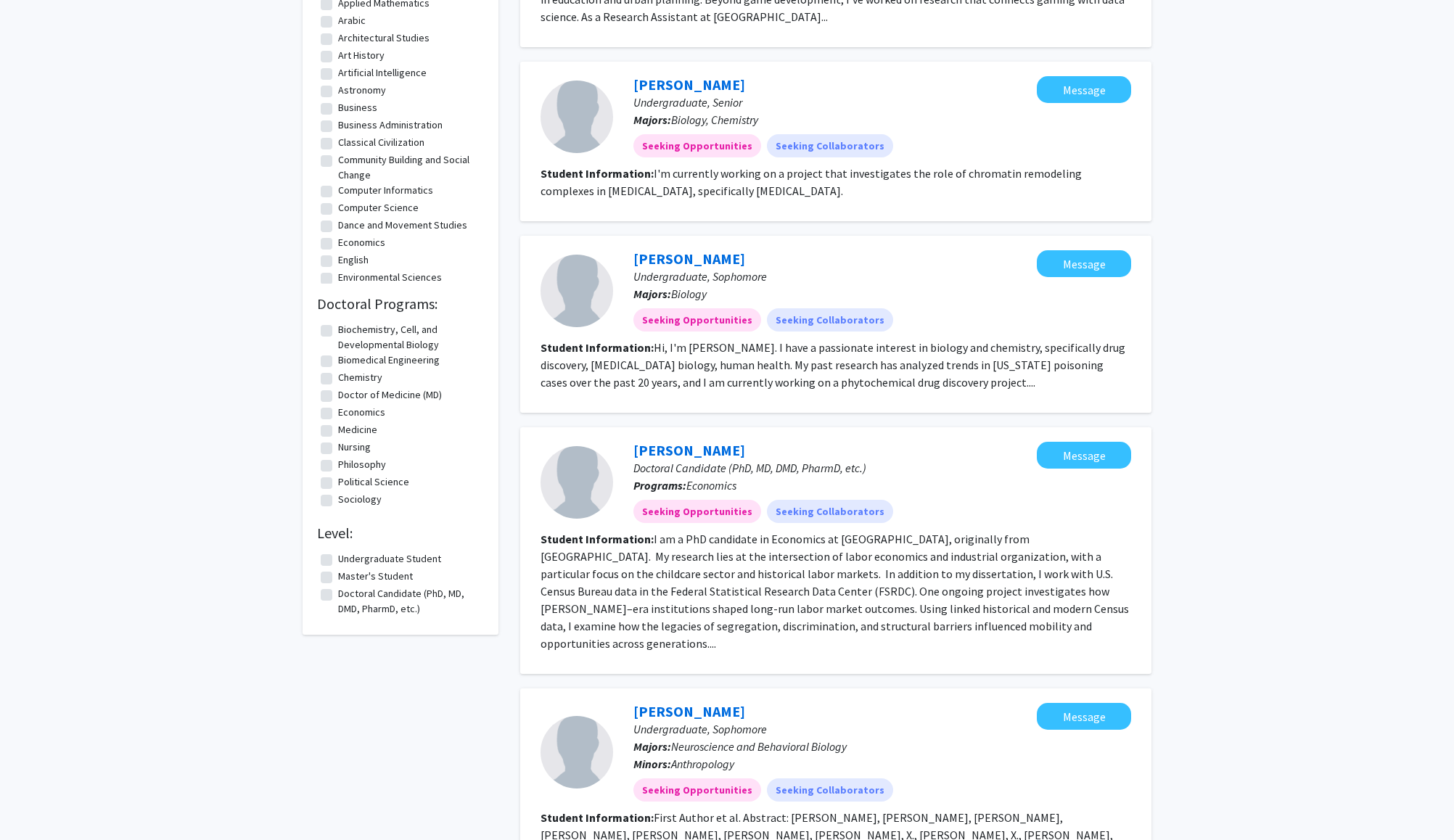
click at [338, 362] on label "Biomedical Engineering" at bounding box center [389, 360] width 101 height 16
click at [338, 362] on input "Biomedical Engineering" at bounding box center [343, 357] width 10 height 10
checkbox input "true"
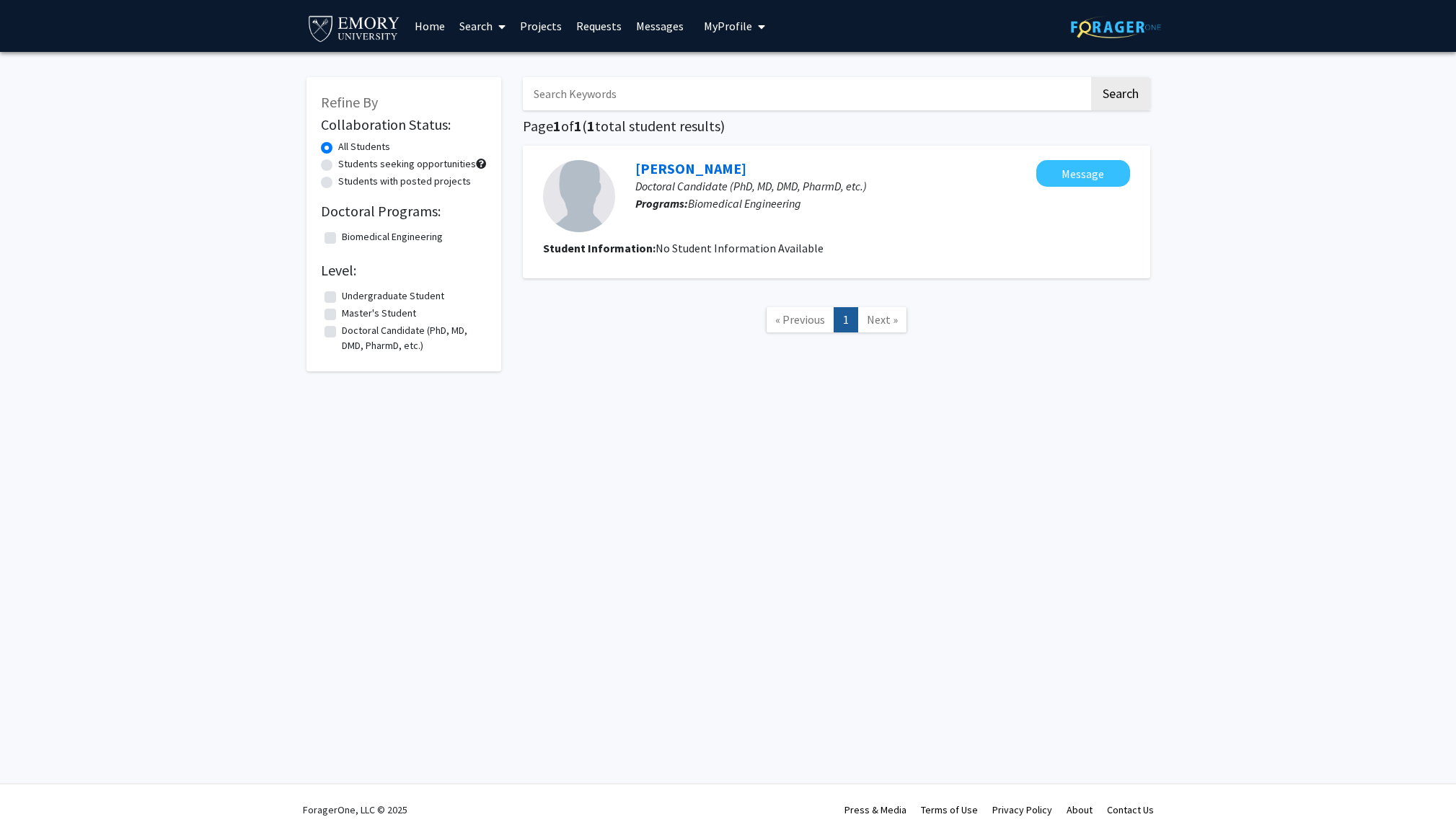
checkbox input "false"
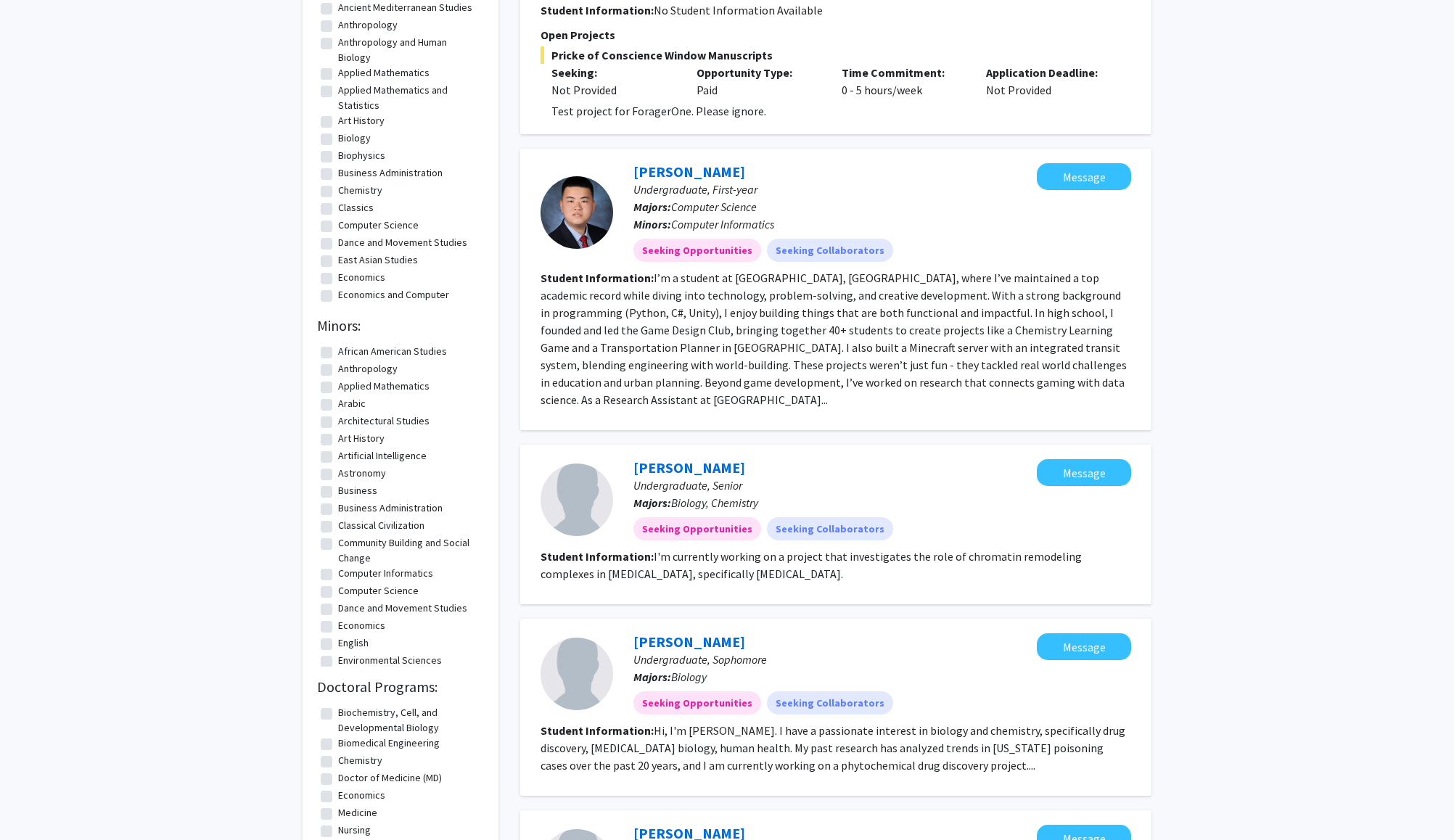
scroll to position [229, 0]
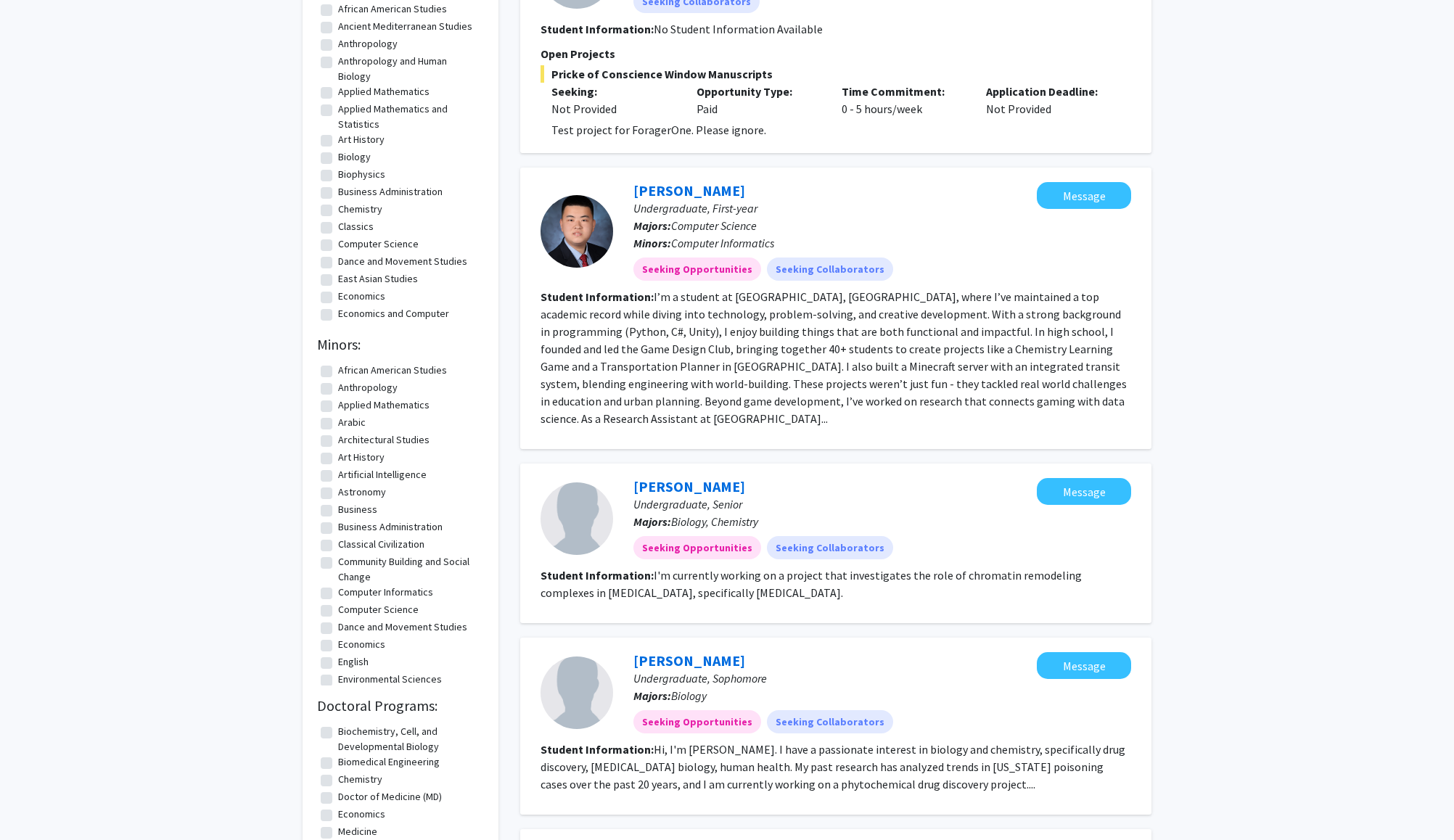
click at [338, 627] on label "Dance and Movement Studies" at bounding box center [402, 627] width 130 height 16
click at [338, 627] on input "Dance and Movement Studies" at bounding box center [343, 624] width 10 height 10
checkbox input "true"
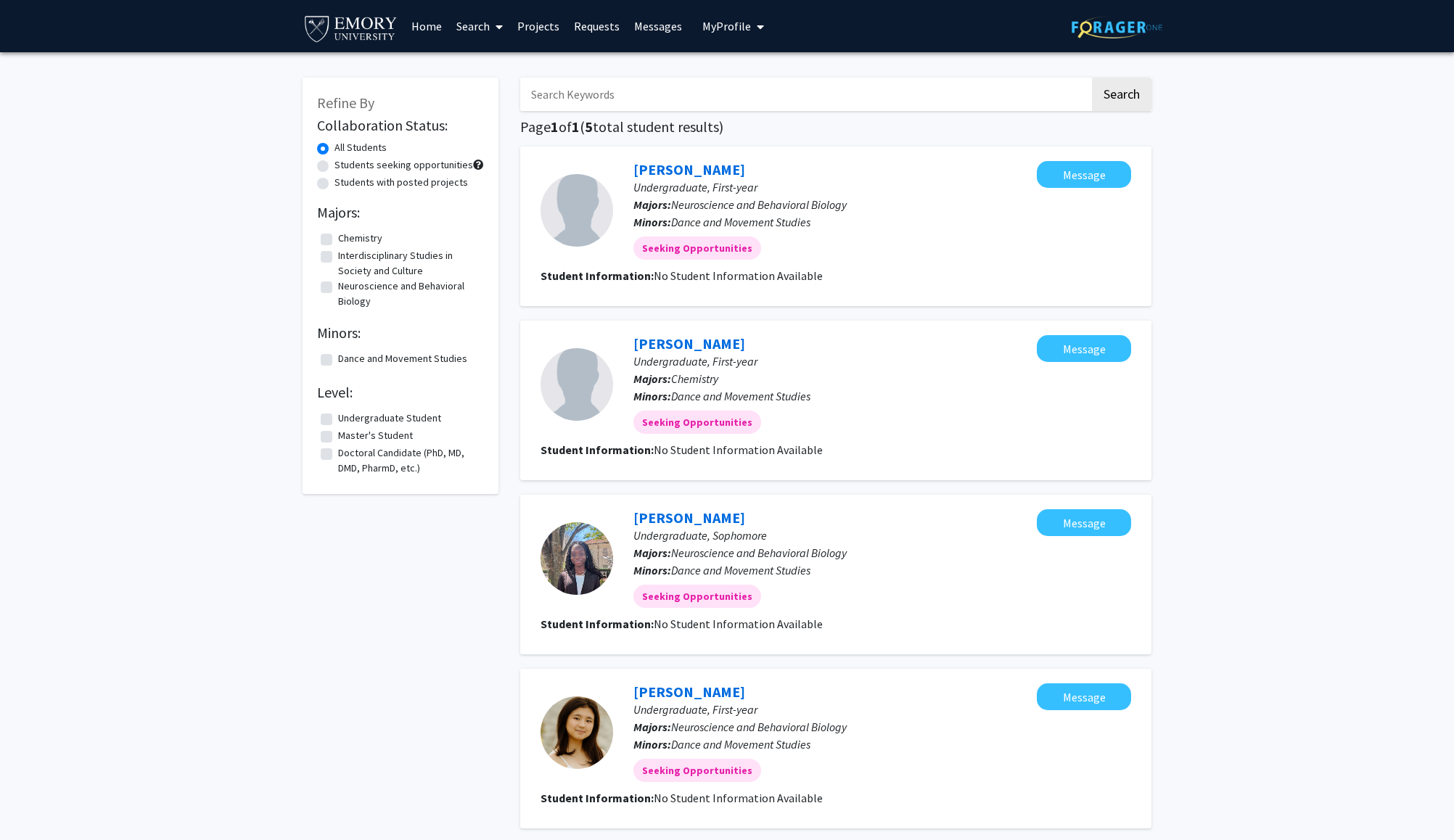
checkbox input "false"
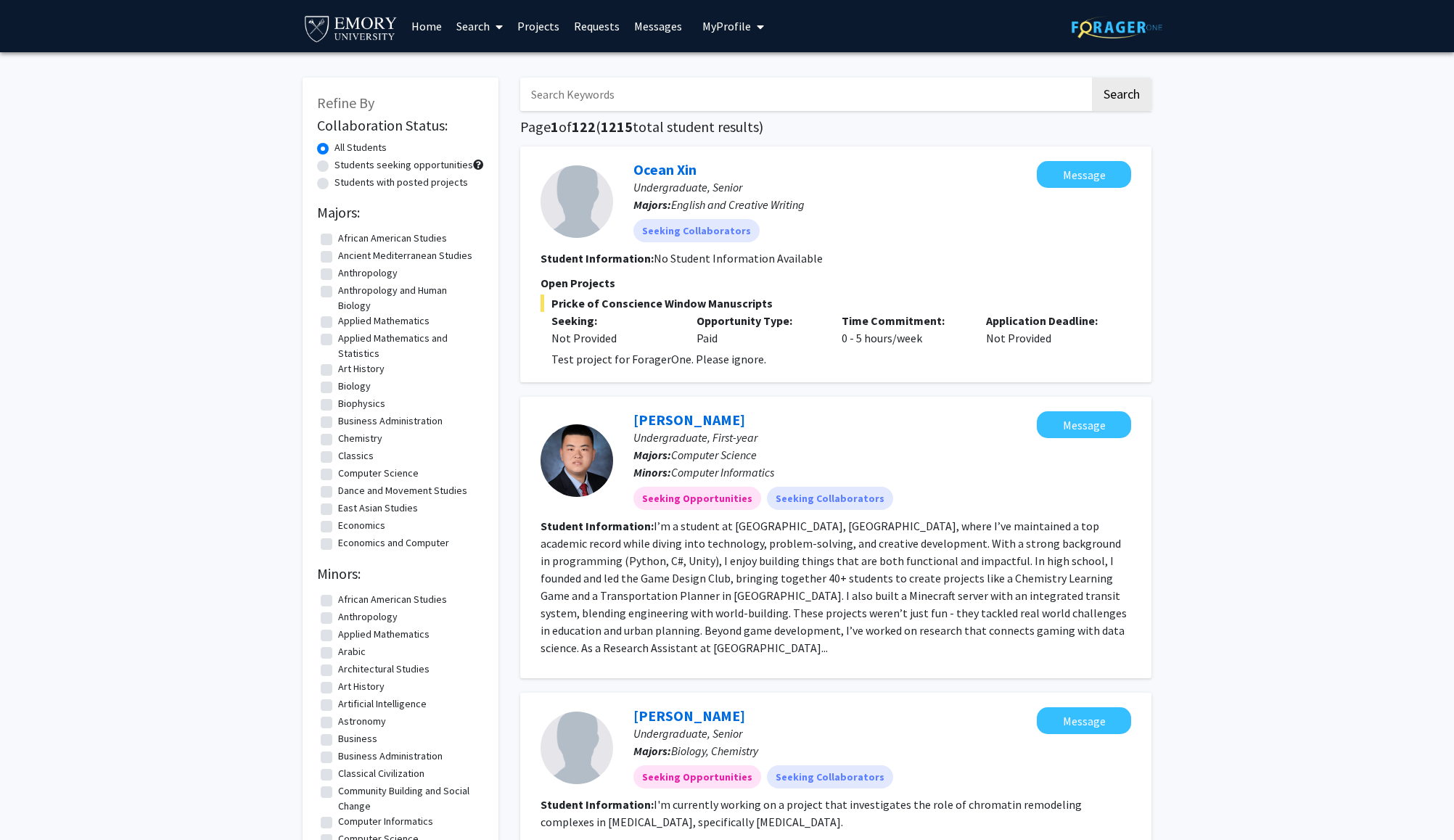
click at [489, 27] on link "Search" at bounding box center [479, 26] width 61 height 51
click at [497, 67] on span "Faculty/Staff" at bounding box center [503, 67] width 107 height 29
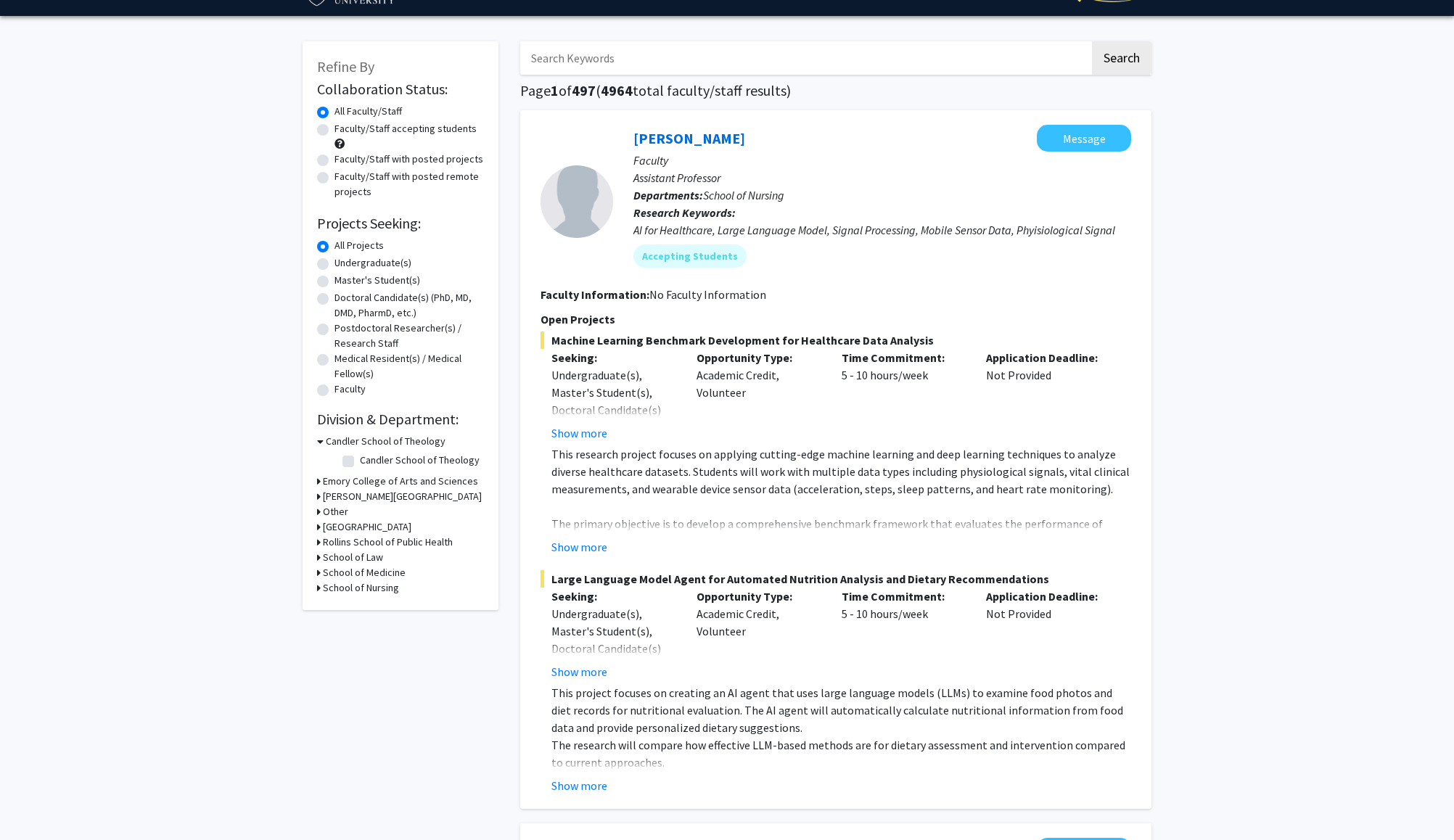
scroll to position [38, 0]
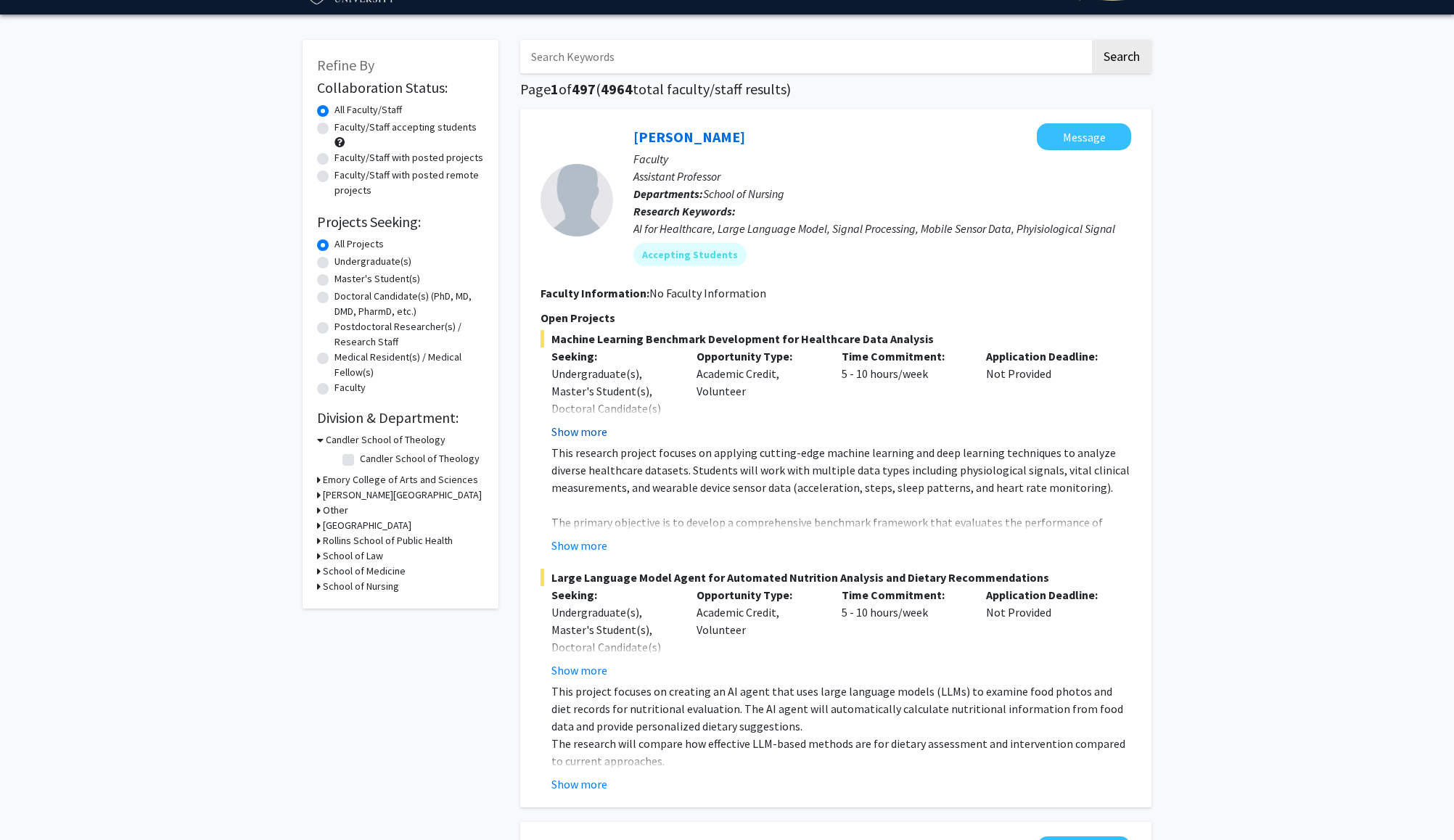
click at [565, 431] on button "Show more" at bounding box center [578, 431] width 56 height 18
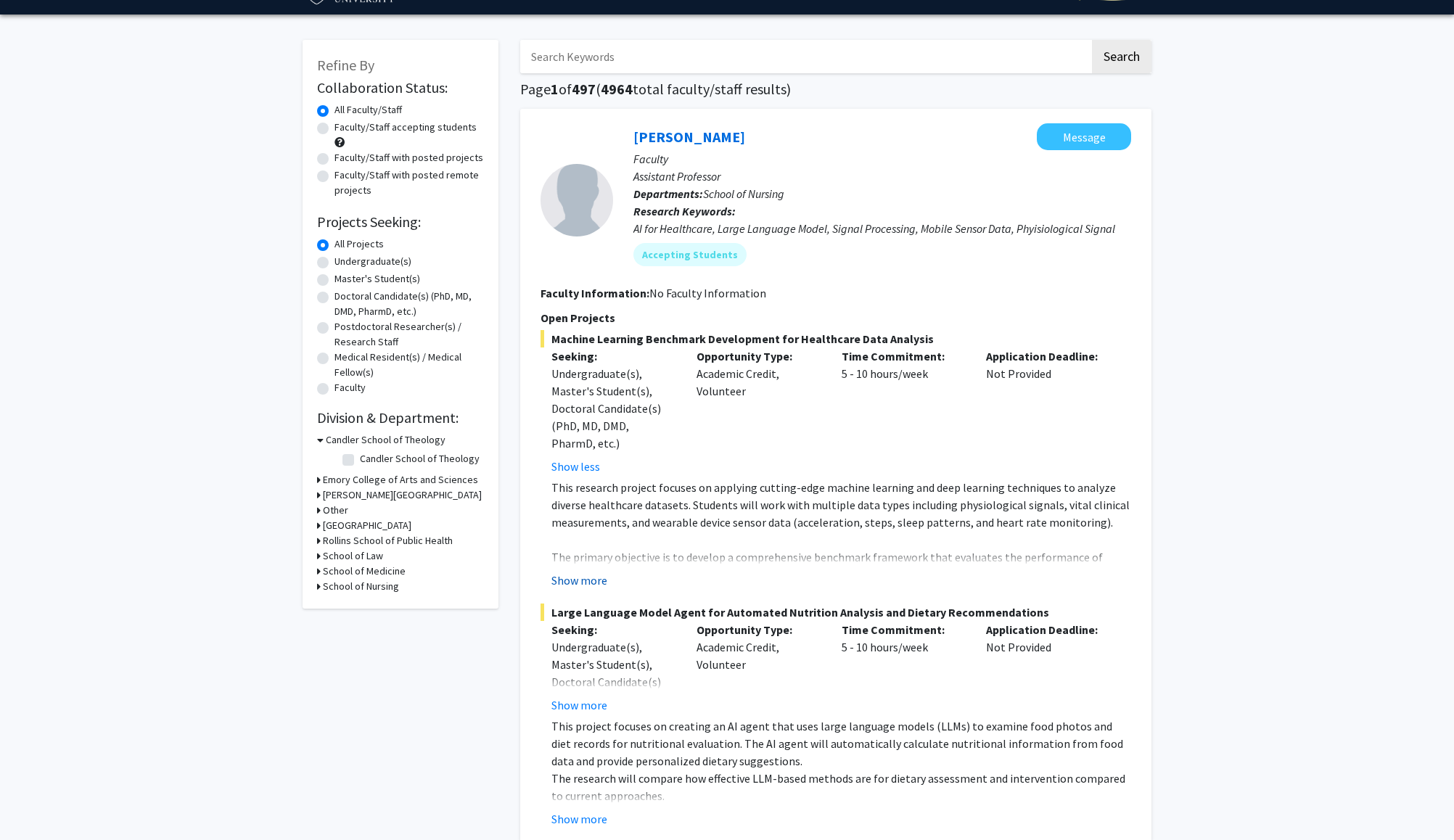
click at [590, 573] on button "Show more" at bounding box center [578, 580] width 56 height 18
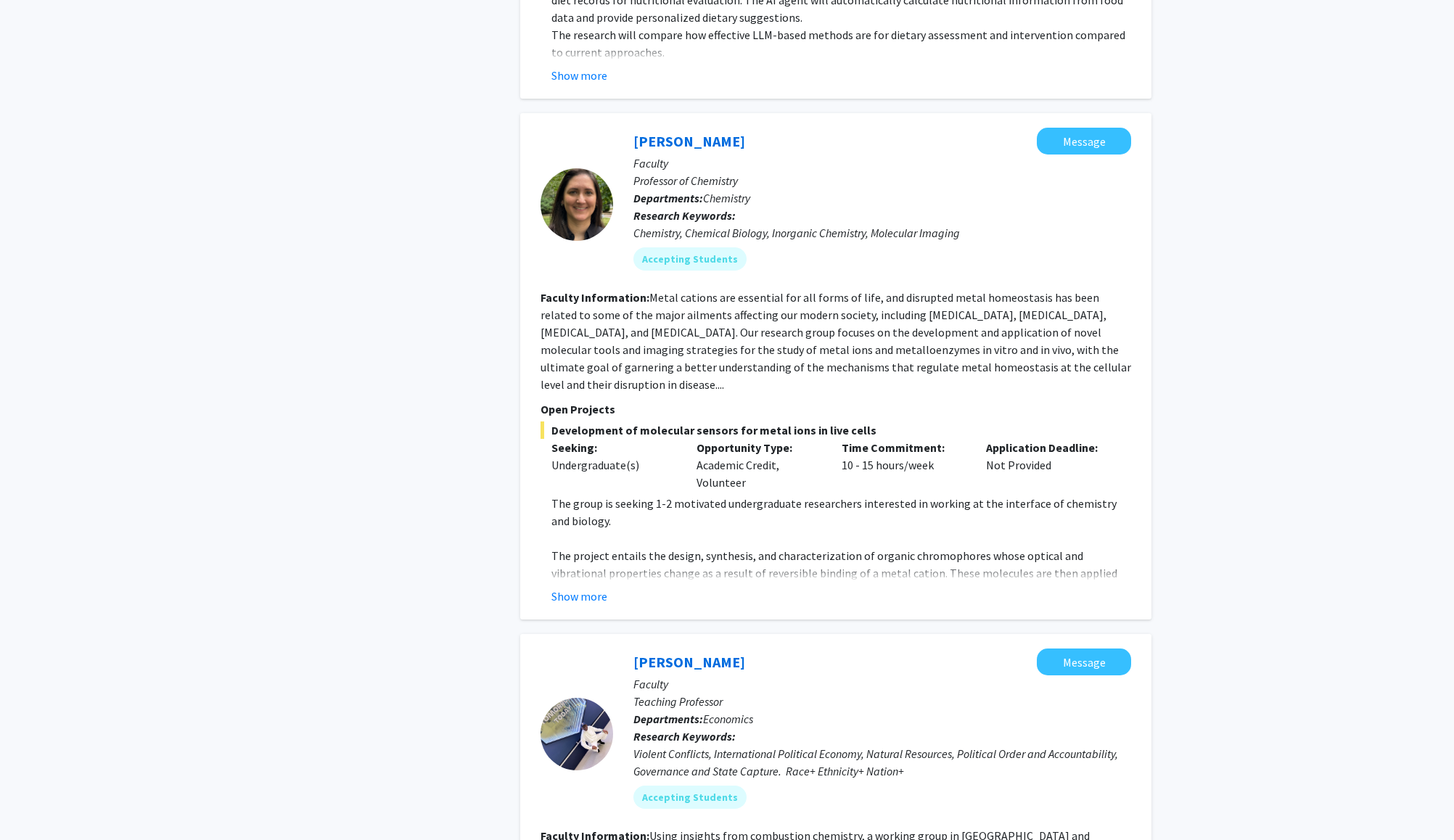
scroll to position [882, 0]
